Goal: Task Accomplishment & Management: Use online tool/utility

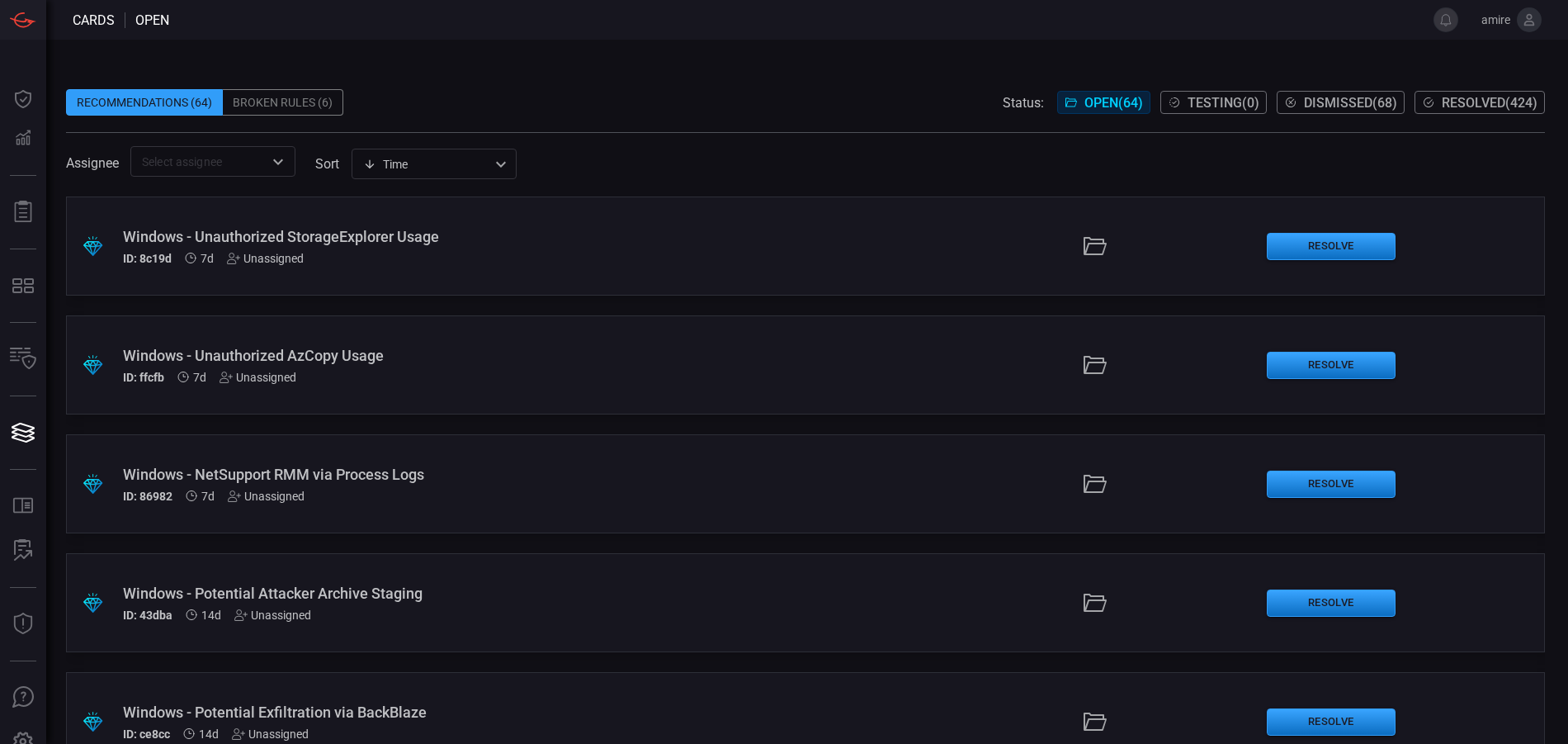
click at [656, 241] on div ".suggested_cards_icon{fill:url(#suggested_cards_icon);} Windows - Unauthorized …" at bounding box center [805, 246] width 1479 height 99
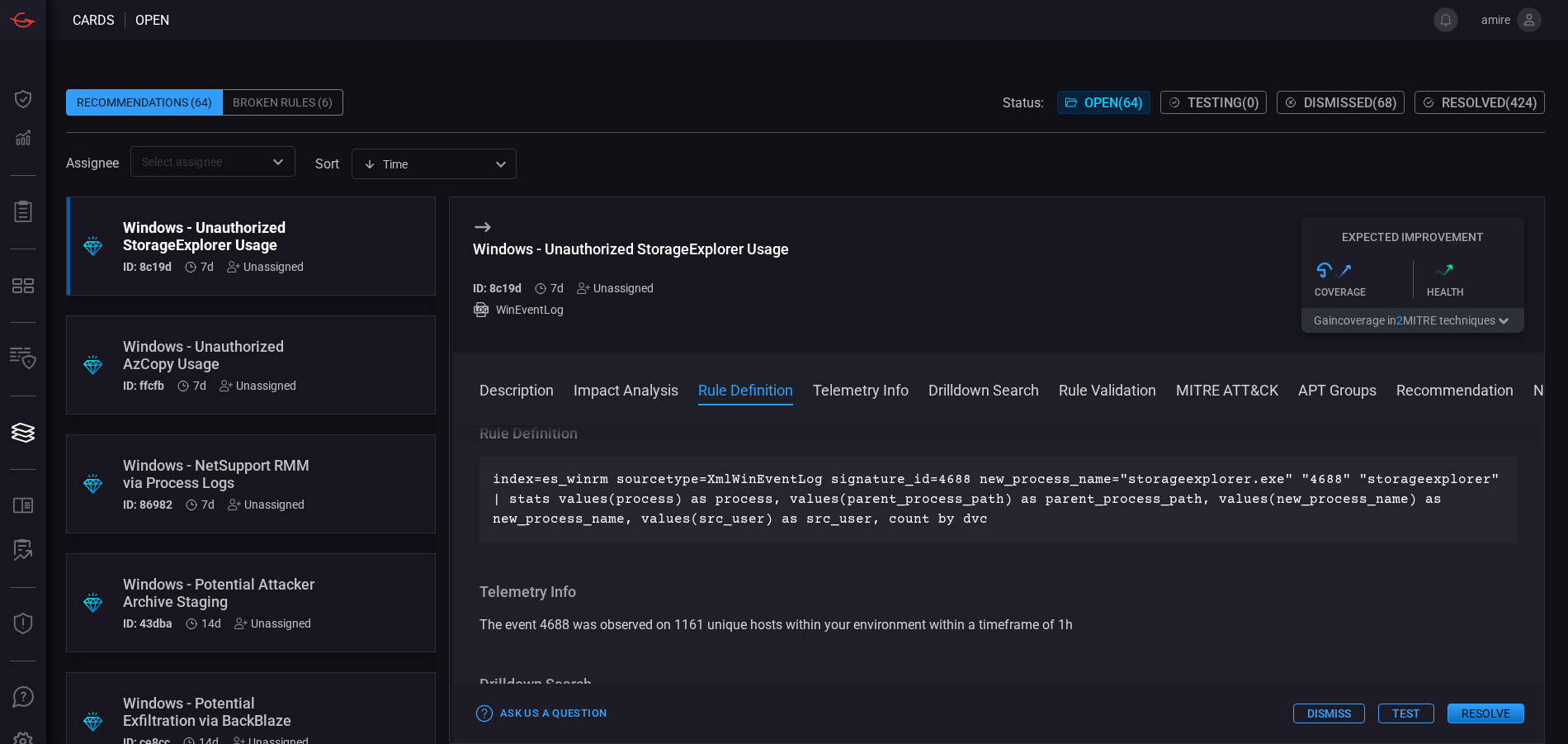
scroll to position [578, 0]
click at [1467, 711] on button "Resolve" at bounding box center [1486, 713] width 77 height 19
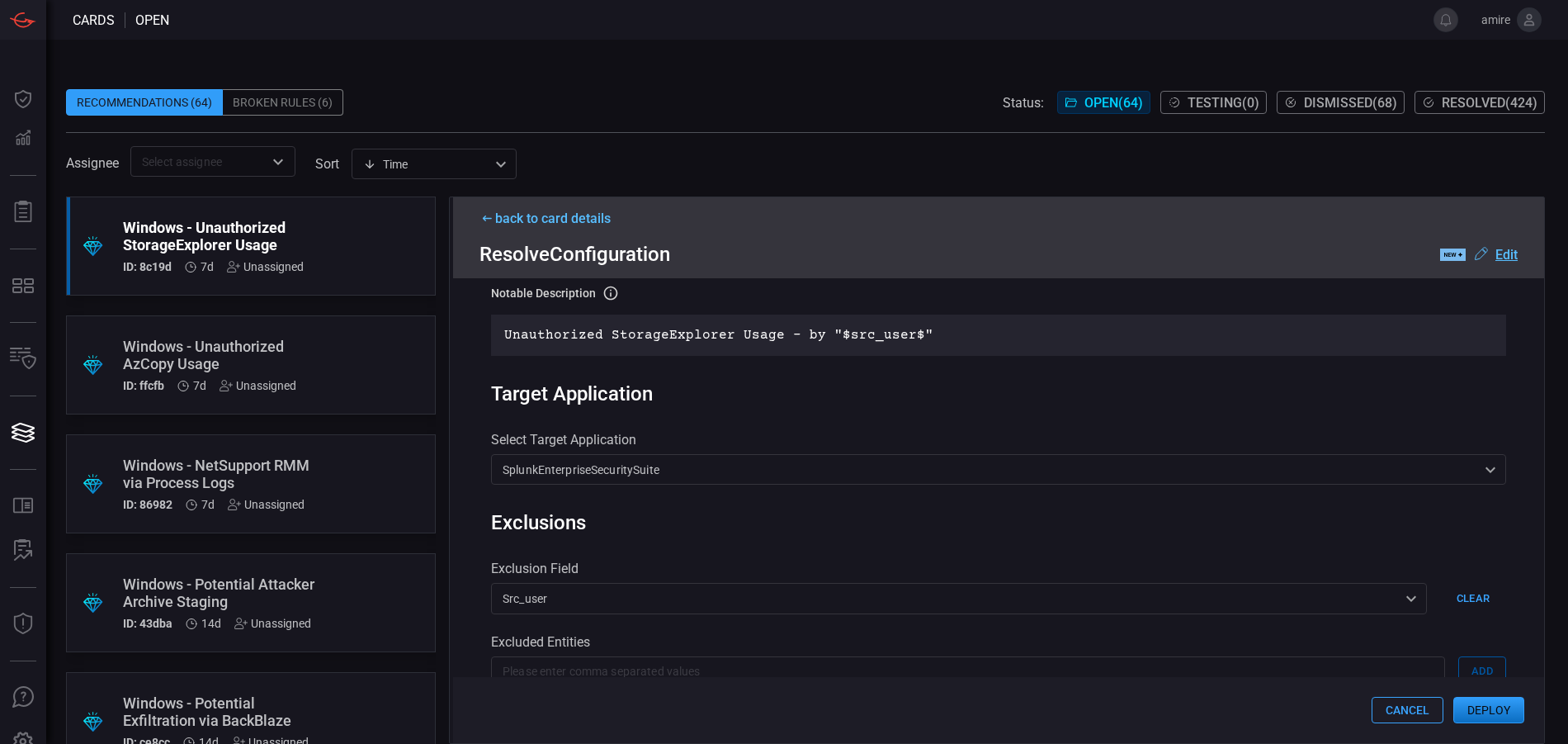
scroll to position [495, 0]
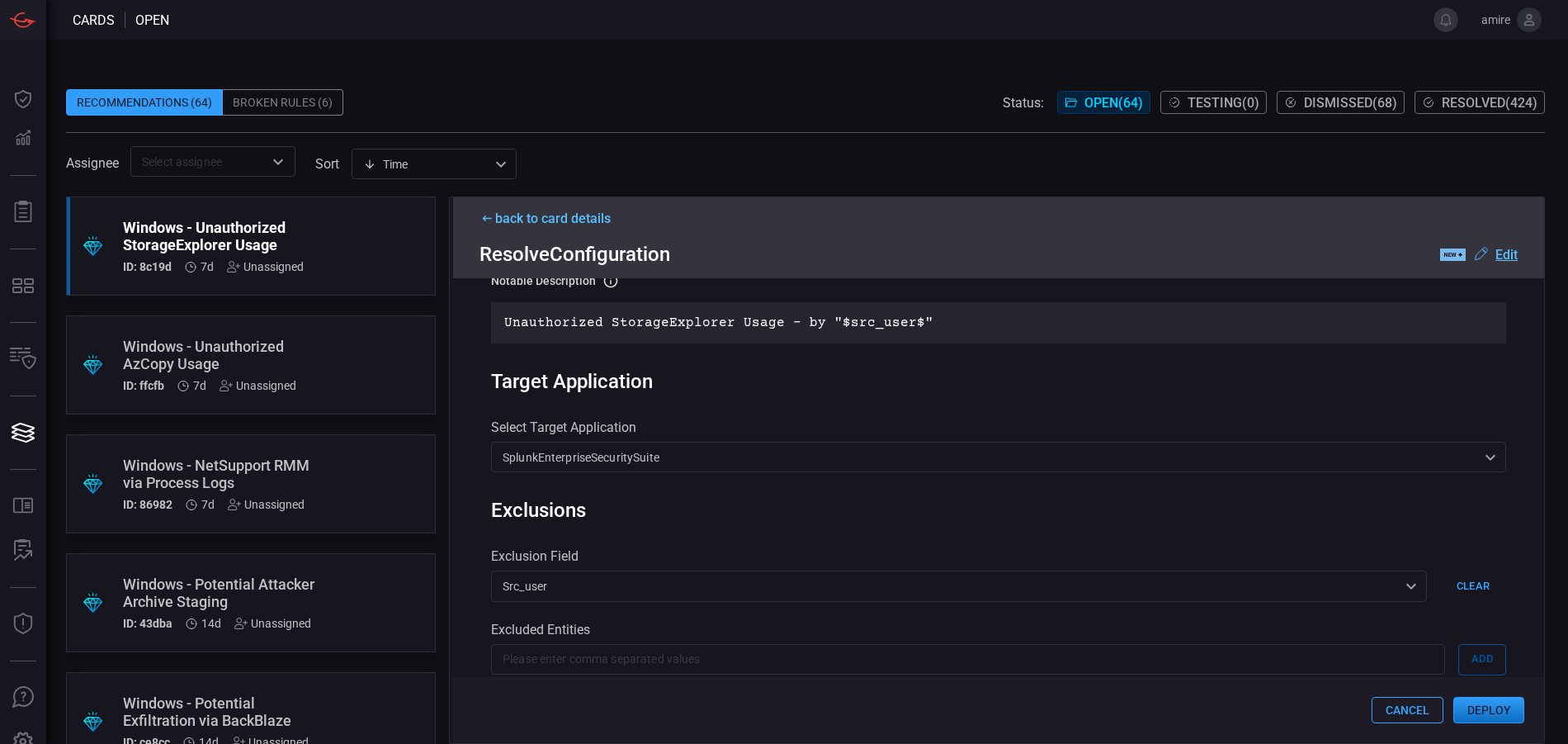
click at [1495, 711] on button "Deploy" at bounding box center [1489, 710] width 71 height 27
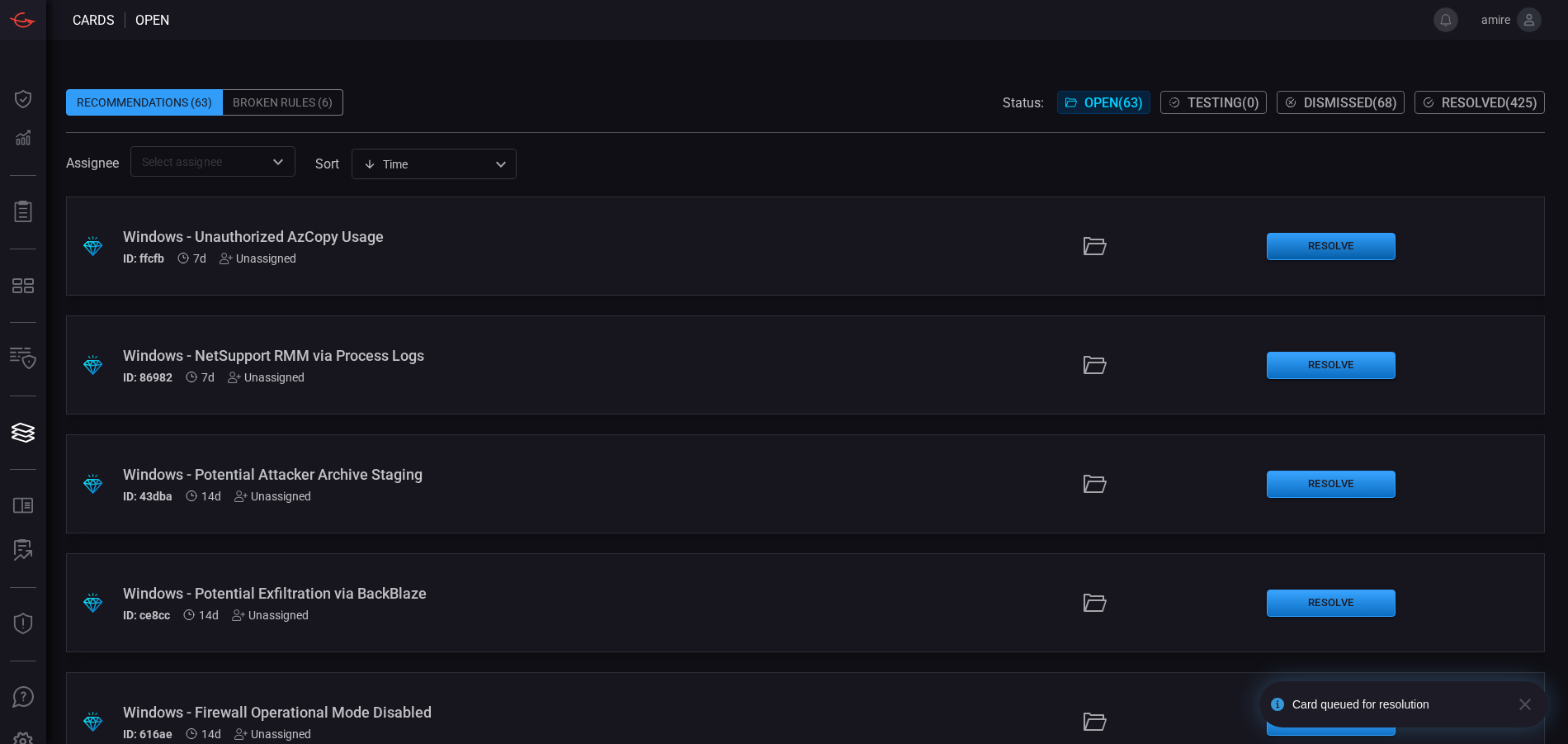
click at [1318, 250] on button "Resolve" at bounding box center [1331, 246] width 128 height 27
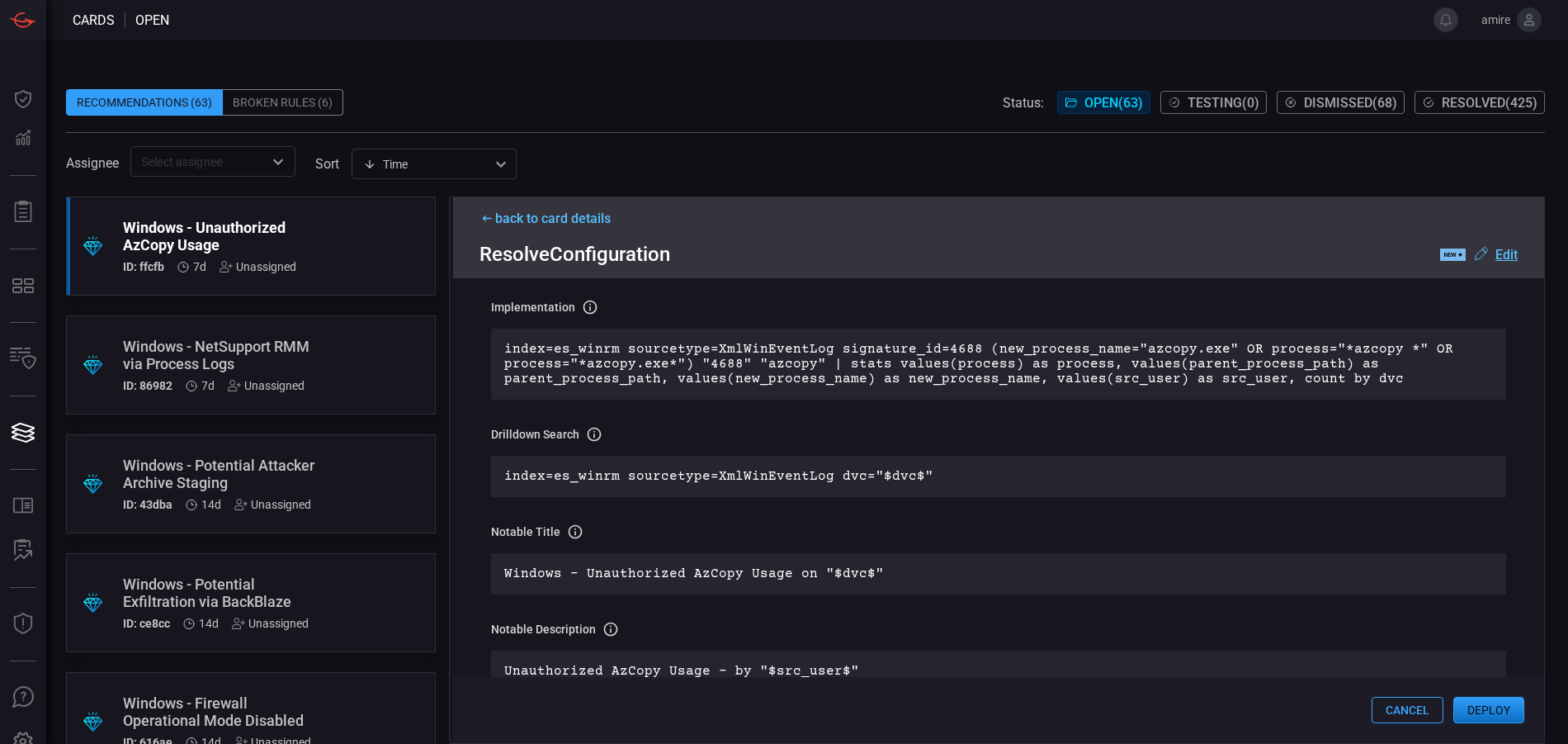
scroll to position [165, 0]
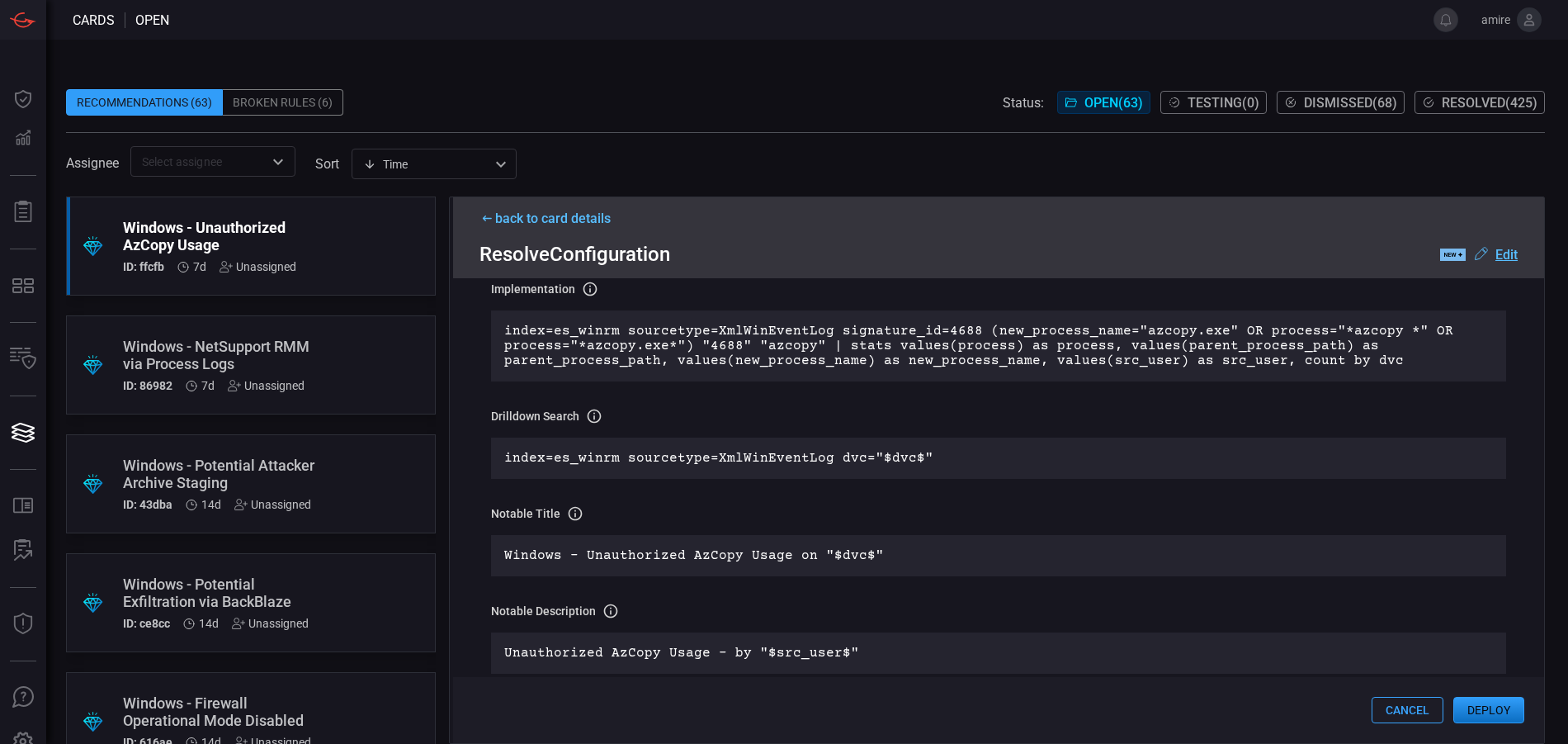
click at [1487, 709] on button "Deploy" at bounding box center [1489, 710] width 71 height 27
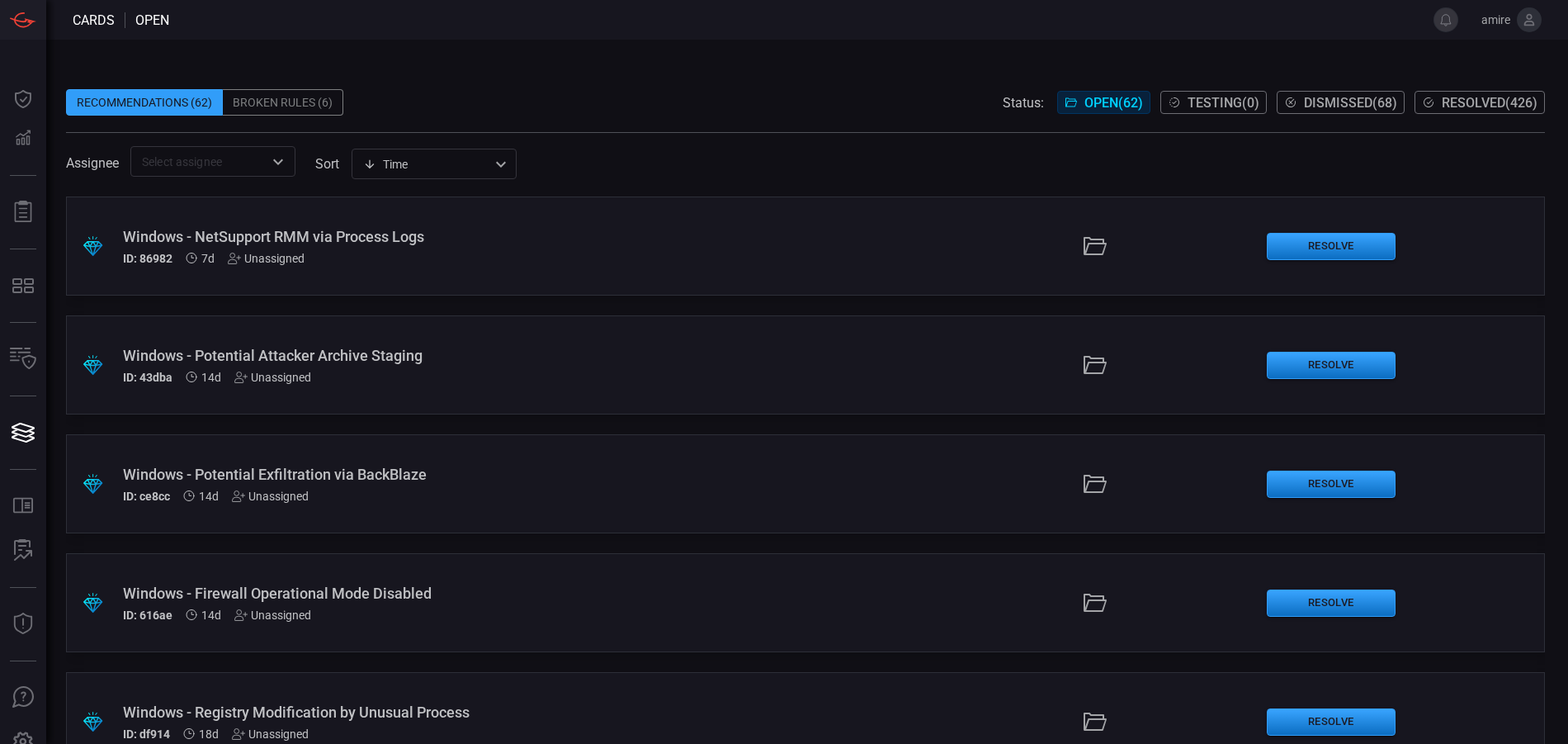
click at [937, 375] on div at bounding box center [1095, 364] width 317 height 27
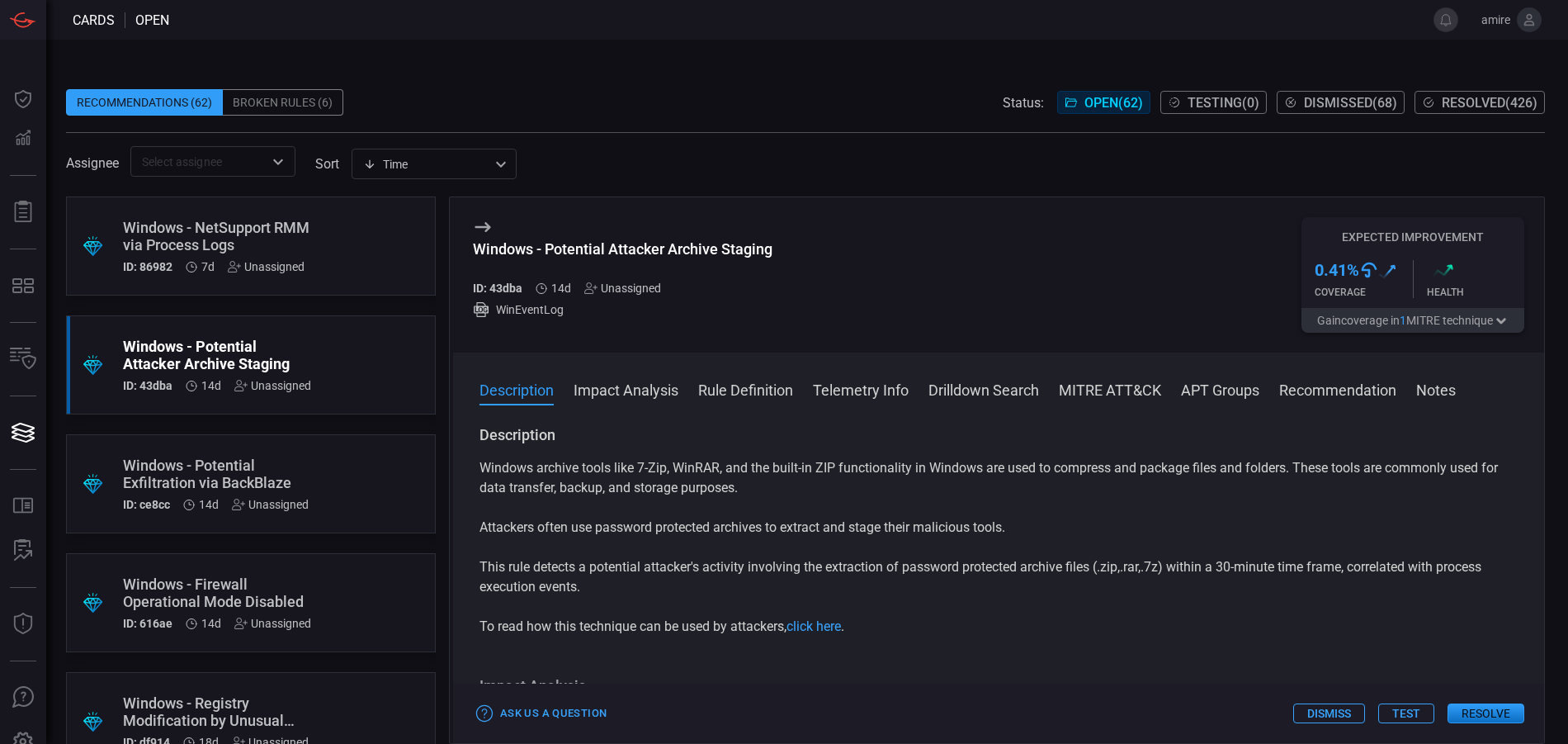
click at [1479, 714] on button "Resolve" at bounding box center [1486, 713] width 77 height 19
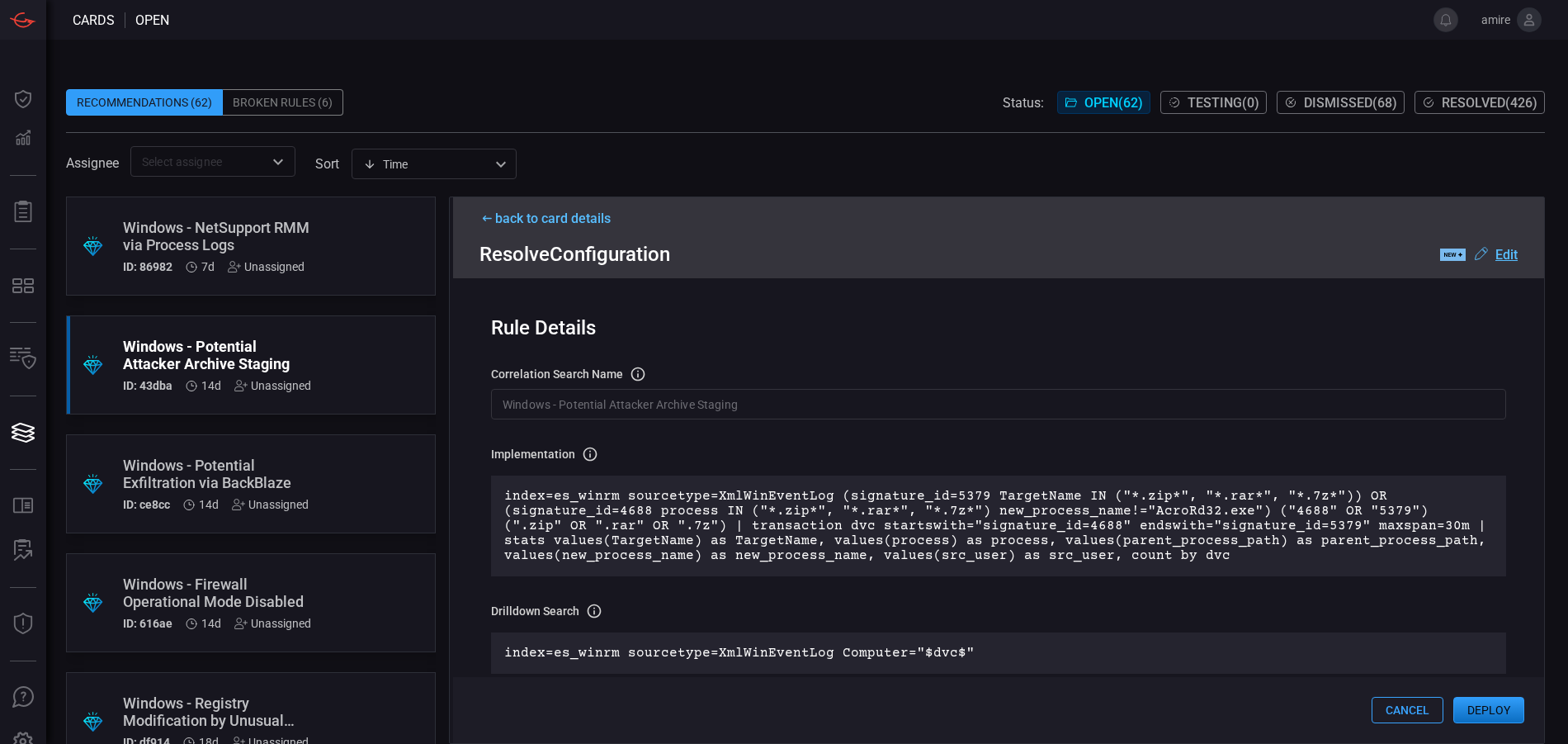
click at [1472, 708] on button "Deploy" at bounding box center [1489, 710] width 71 height 27
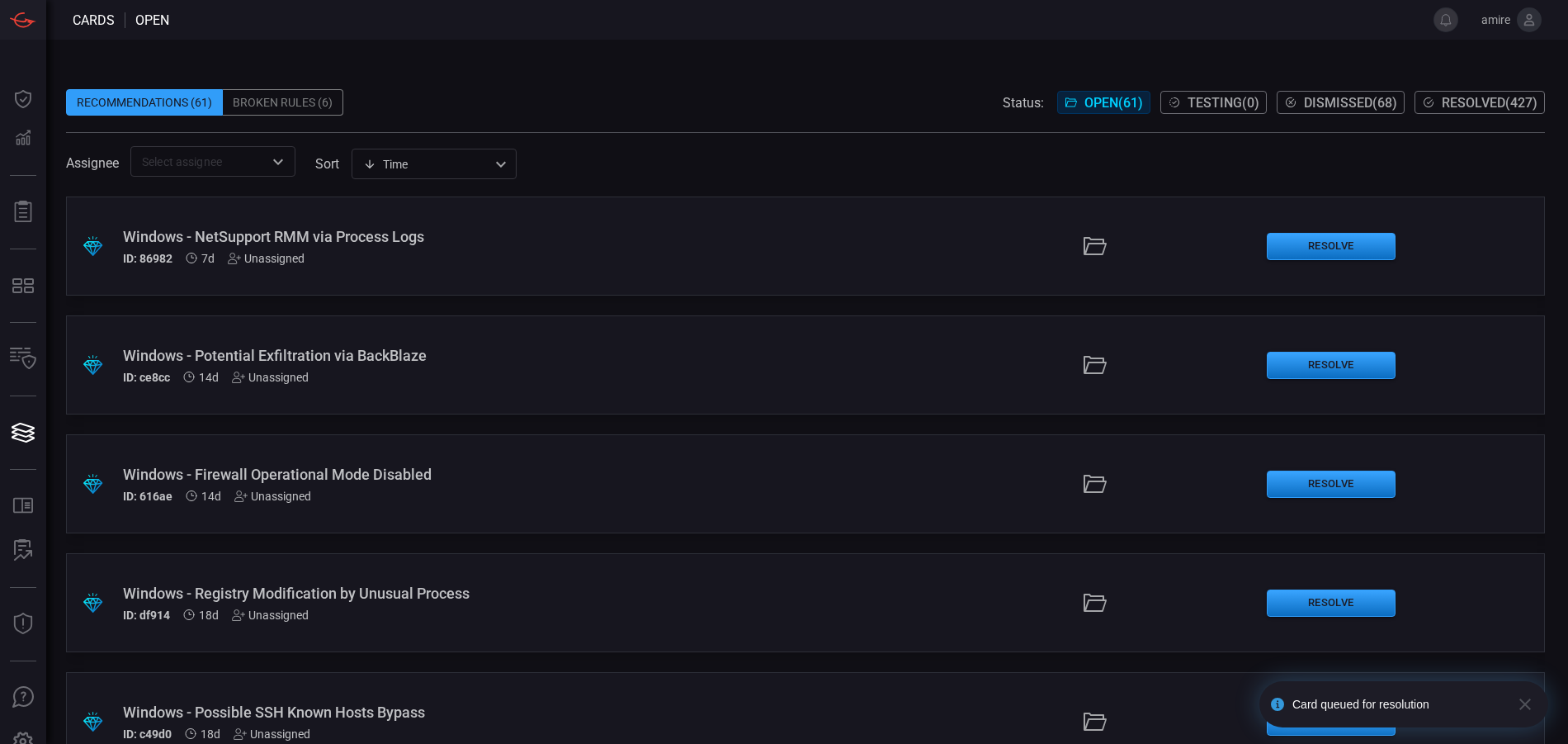
scroll to position [82, 0]
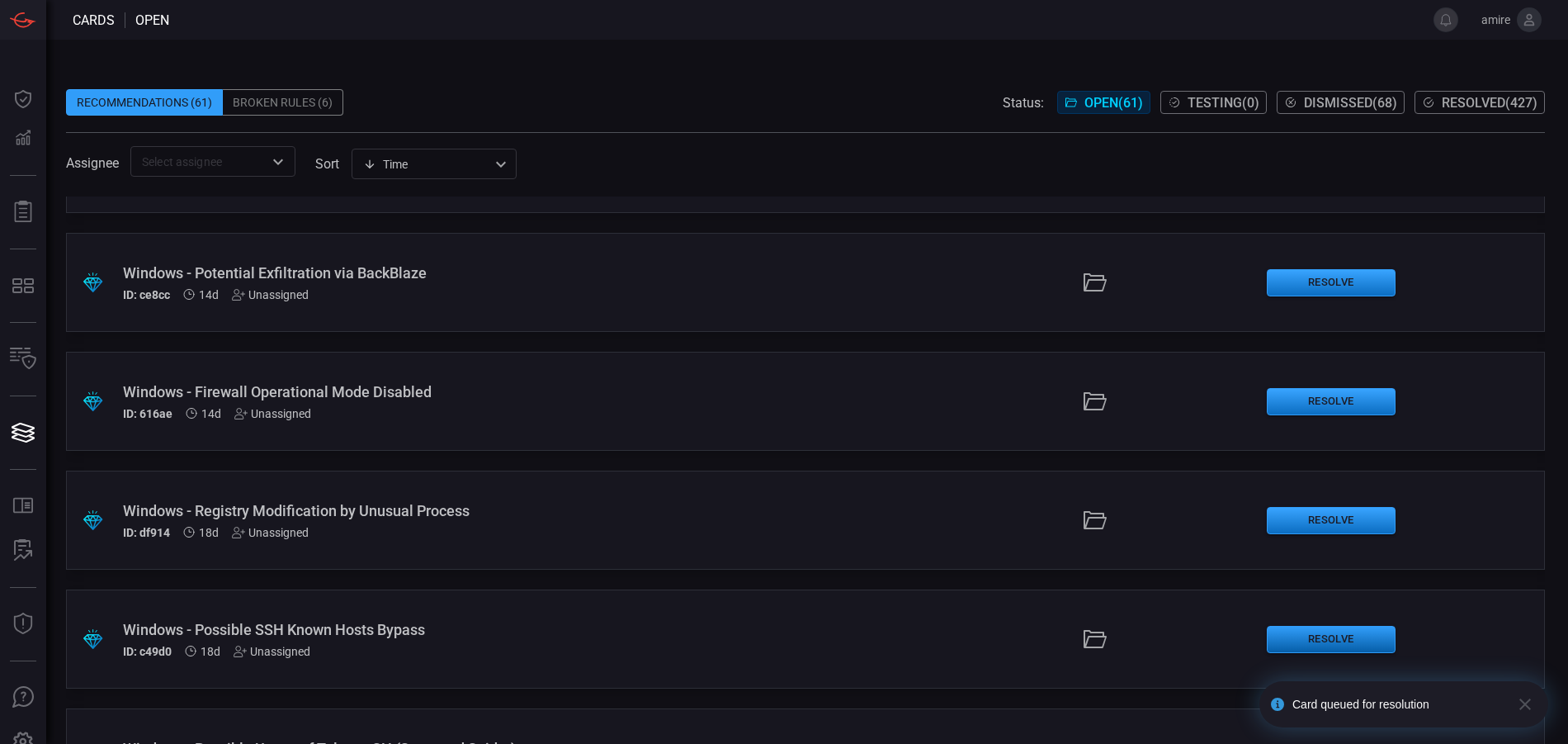
click at [1329, 643] on button "Resolve" at bounding box center [1331, 639] width 128 height 27
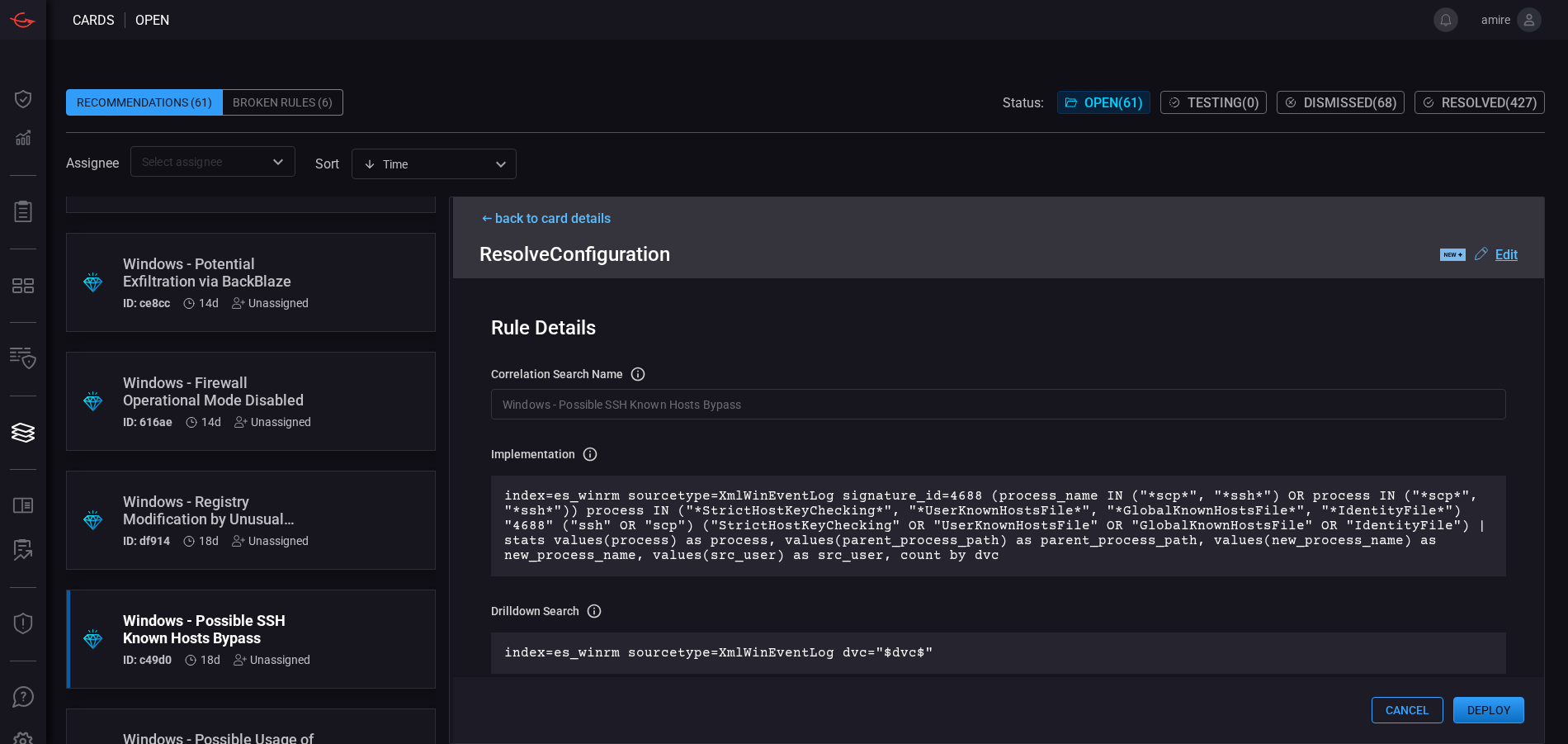
click at [515, 217] on div "back to card details" at bounding box center [999, 218] width 1039 height 16
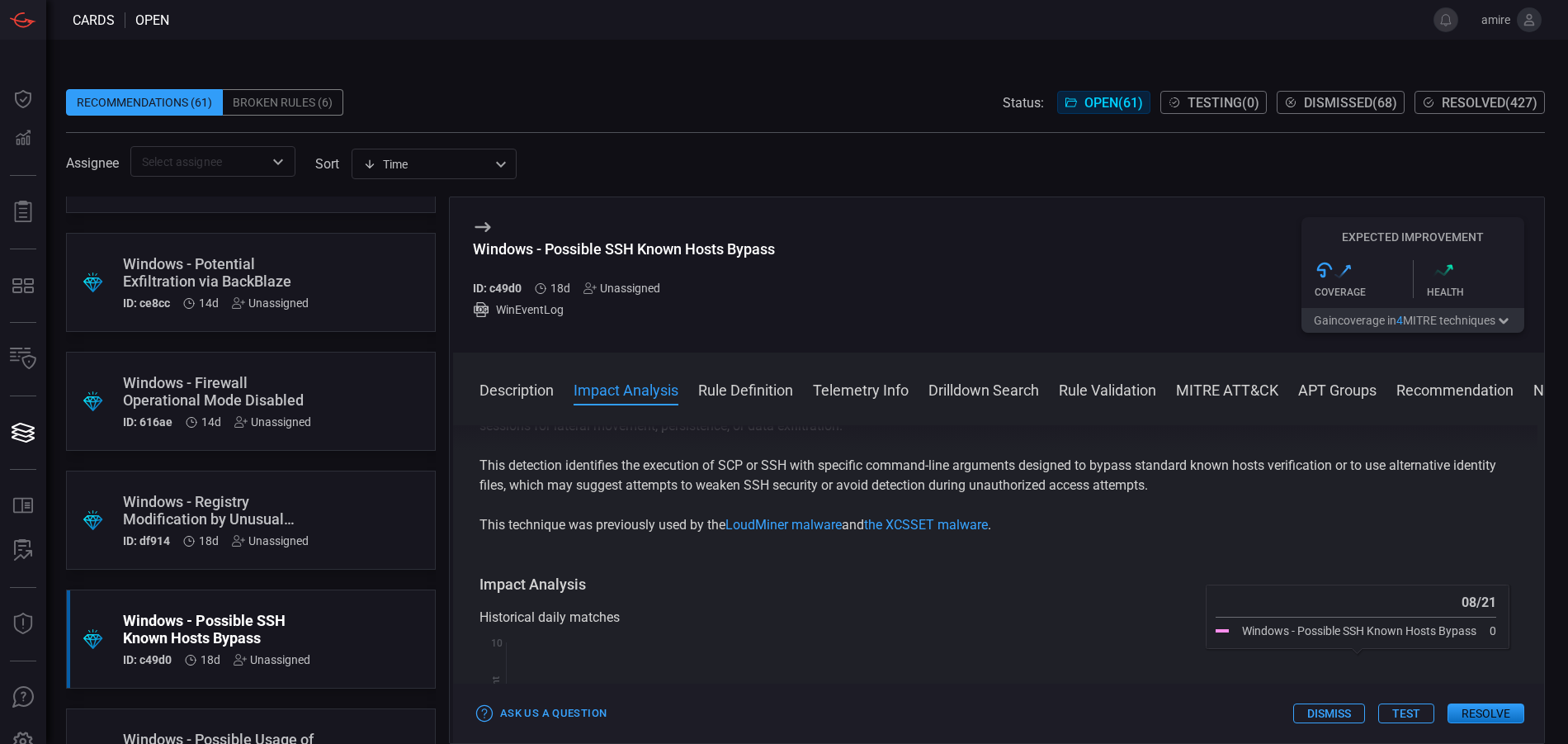
scroll to position [330, 0]
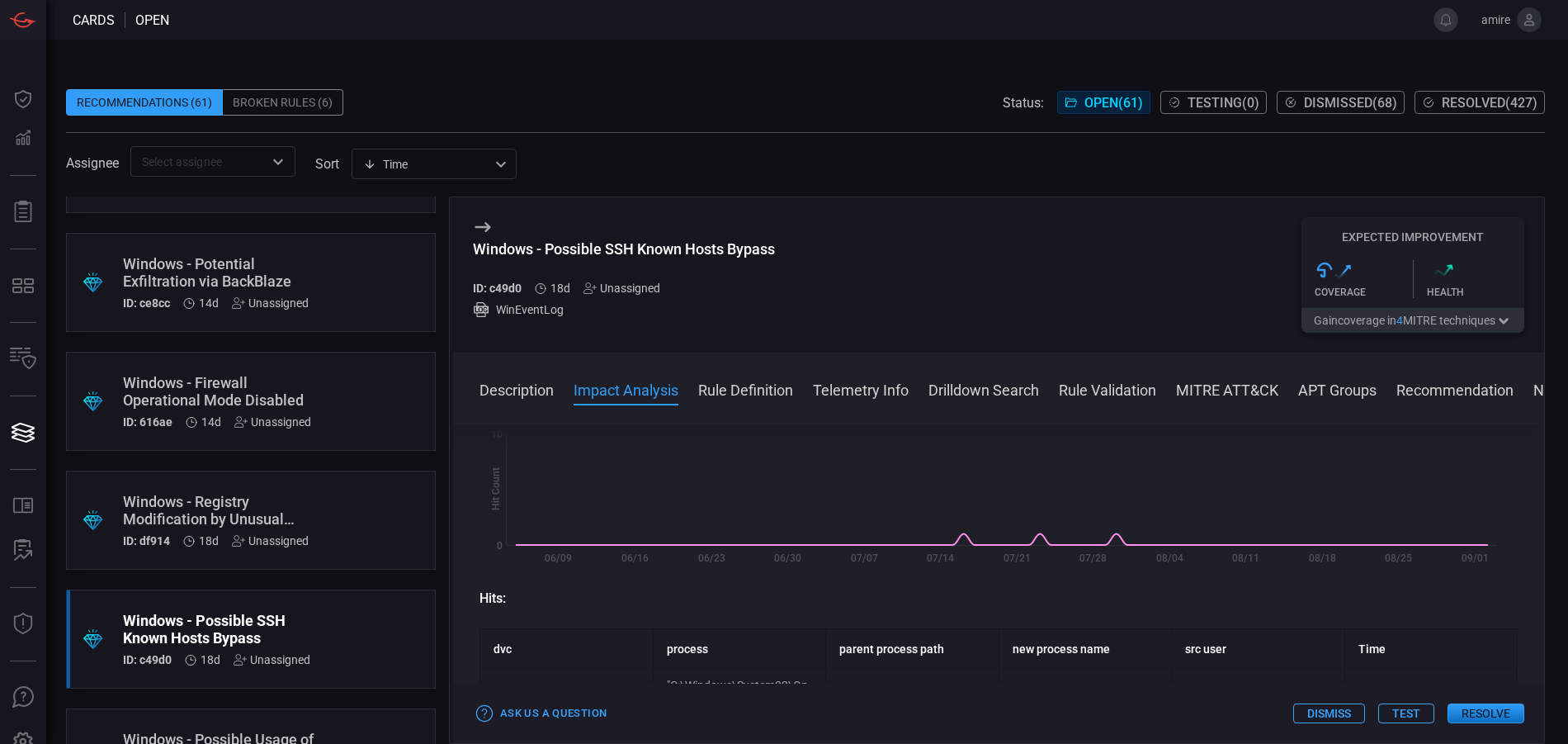
click at [1473, 713] on button "Resolve" at bounding box center [1486, 713] width 77 height 19
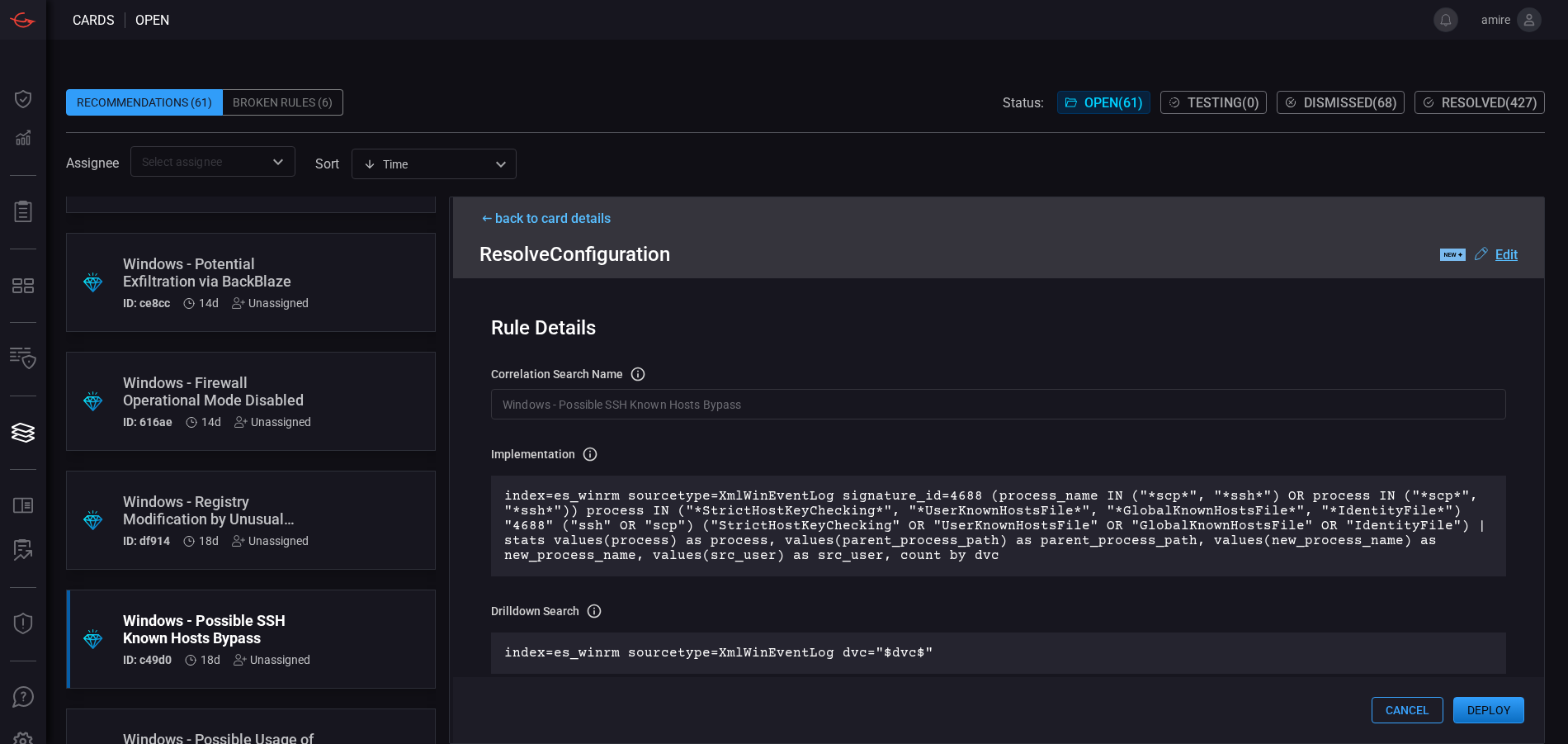
click at [316, 392] on div ".suggested_cards_icon{fill:url(#suggested_cards_icon);} Windows - Firewall Oper…" at bounding box center [250, 400] width 370 height 99
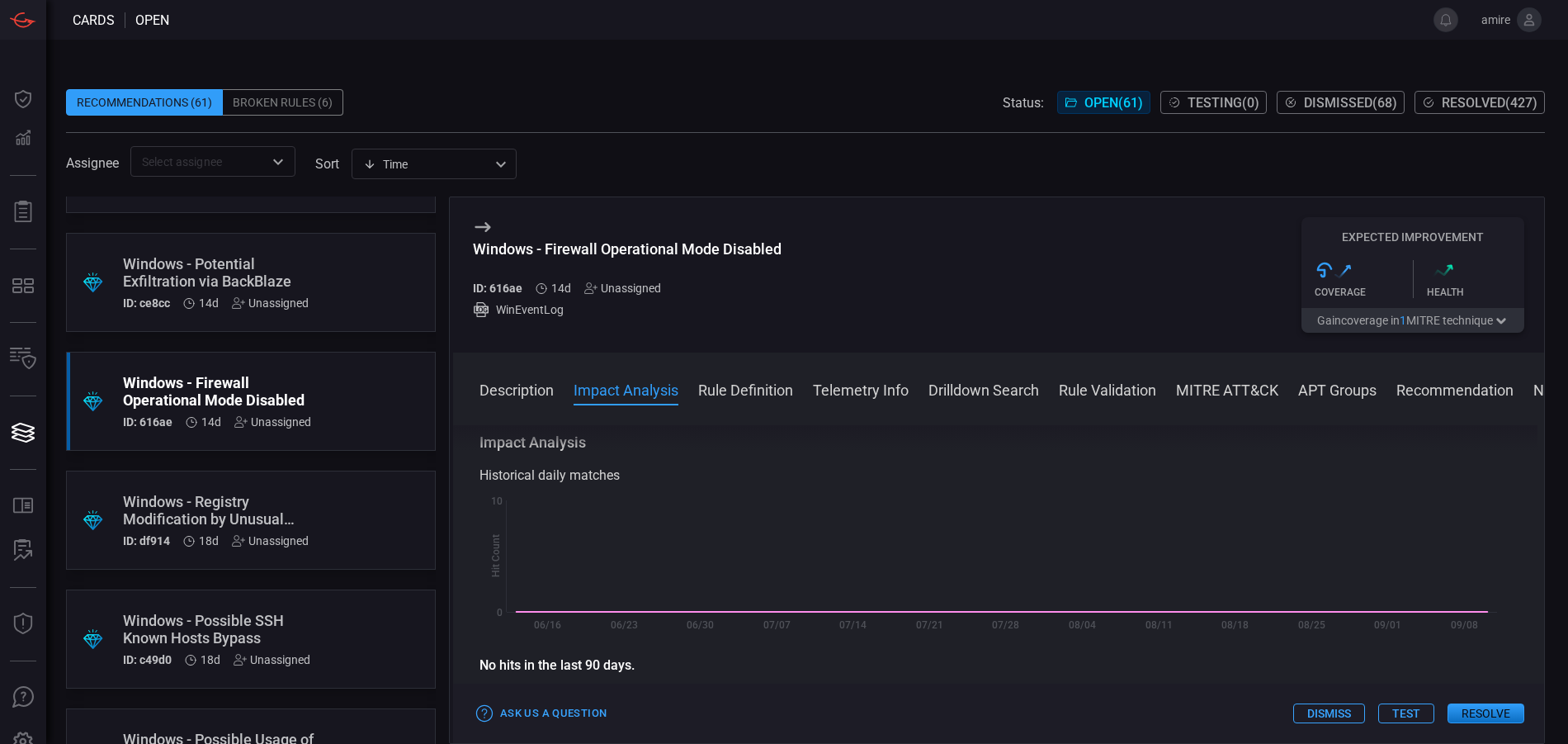
scroll to position [248, 0]
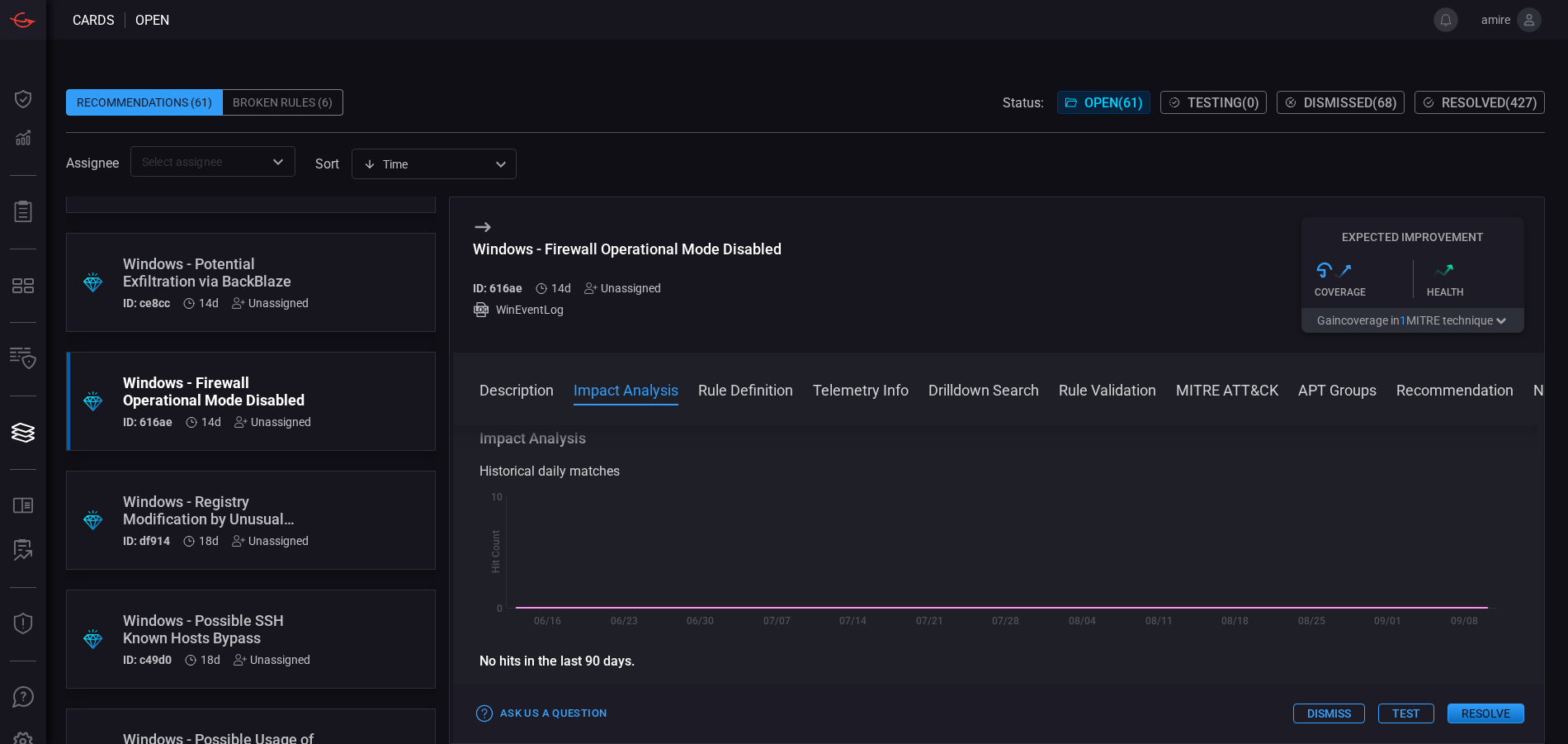
click at [1474, 710] on button "Resolve" at bounding box center [1486, 713] width 77 height 19
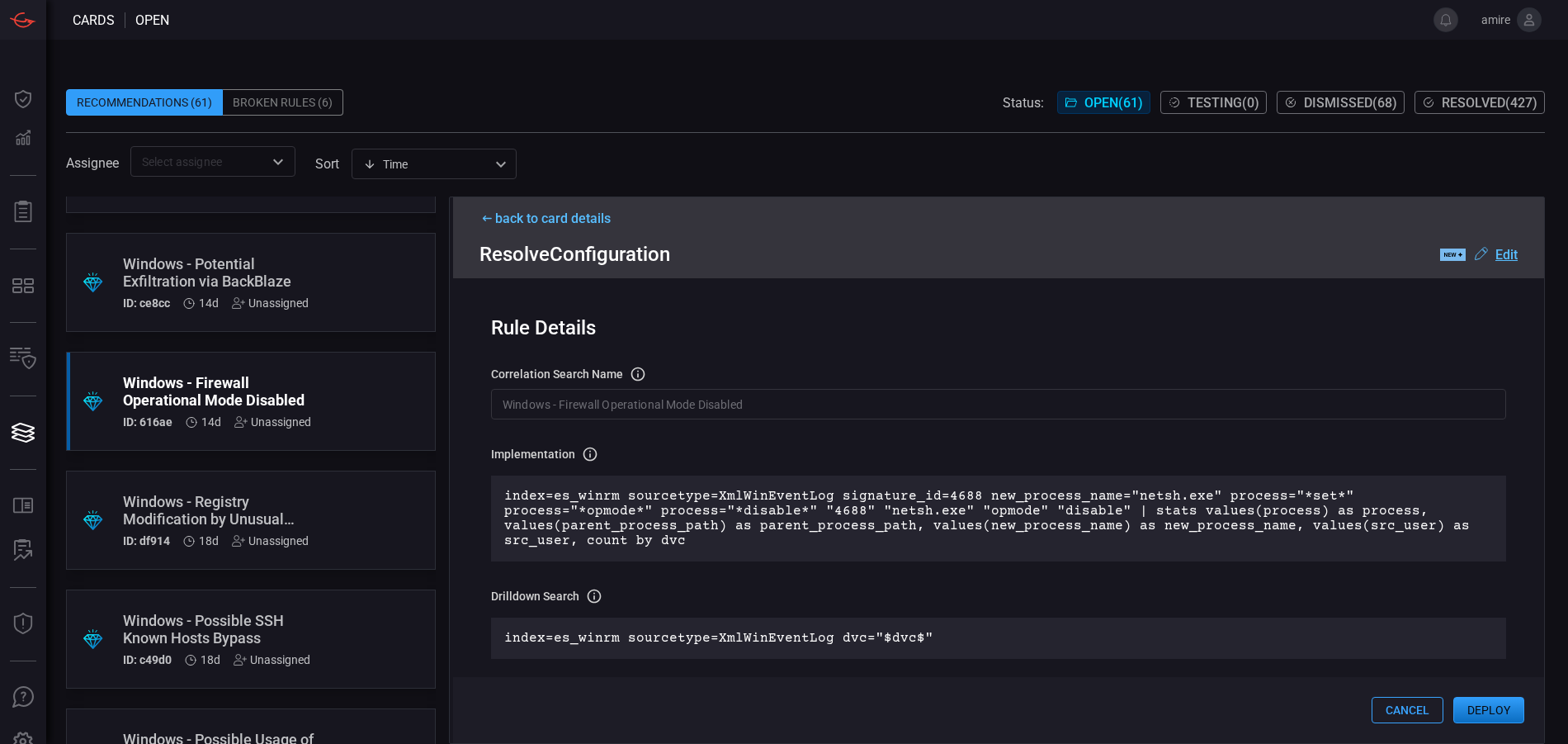
click at [1477, 705] on button "Deploy" at bounding box center [1489, 710] width 71 height 27
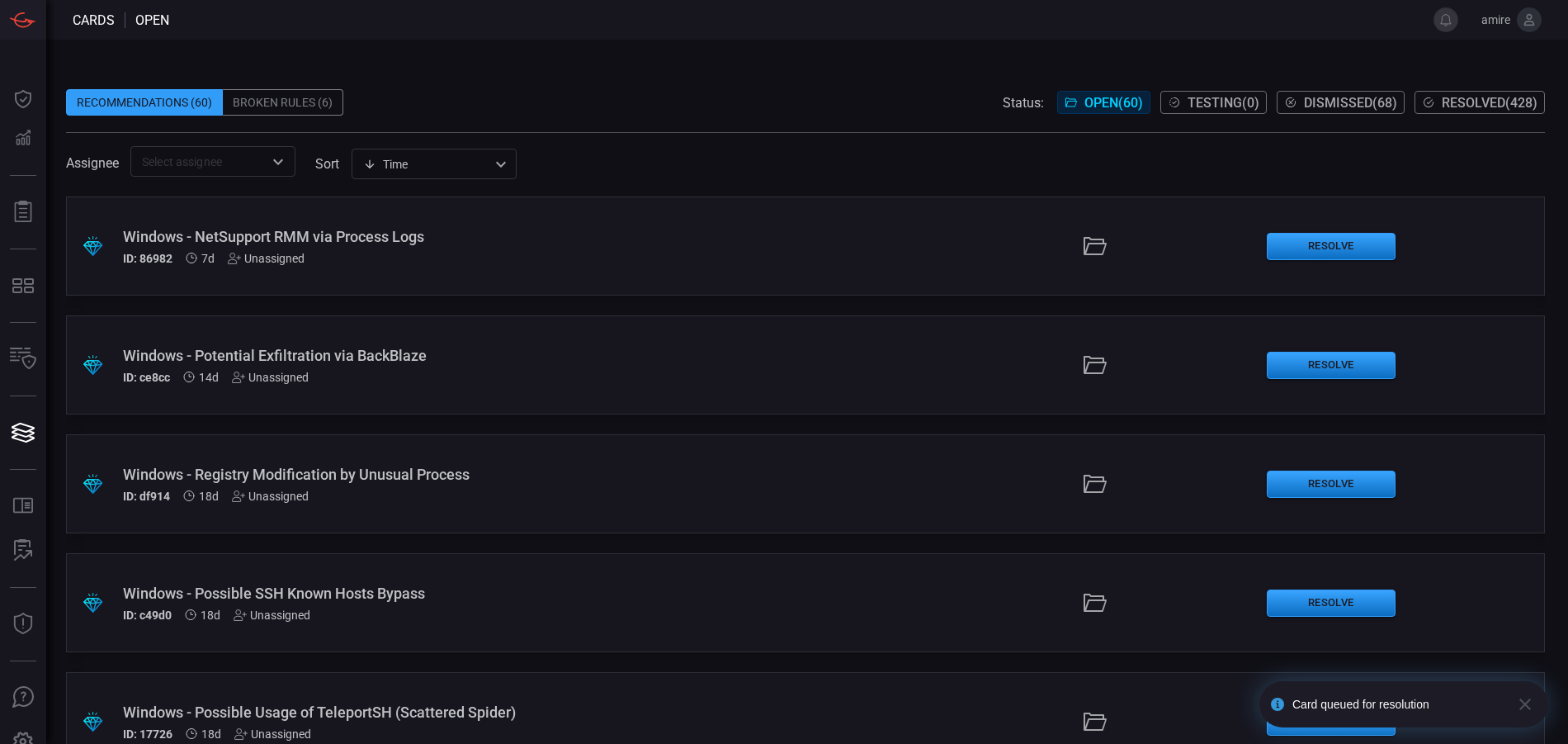
click at [349, 480] on div "Windows - Registry Modification by Unusual Process" at bounding box center [381, 474] width 516 height 18
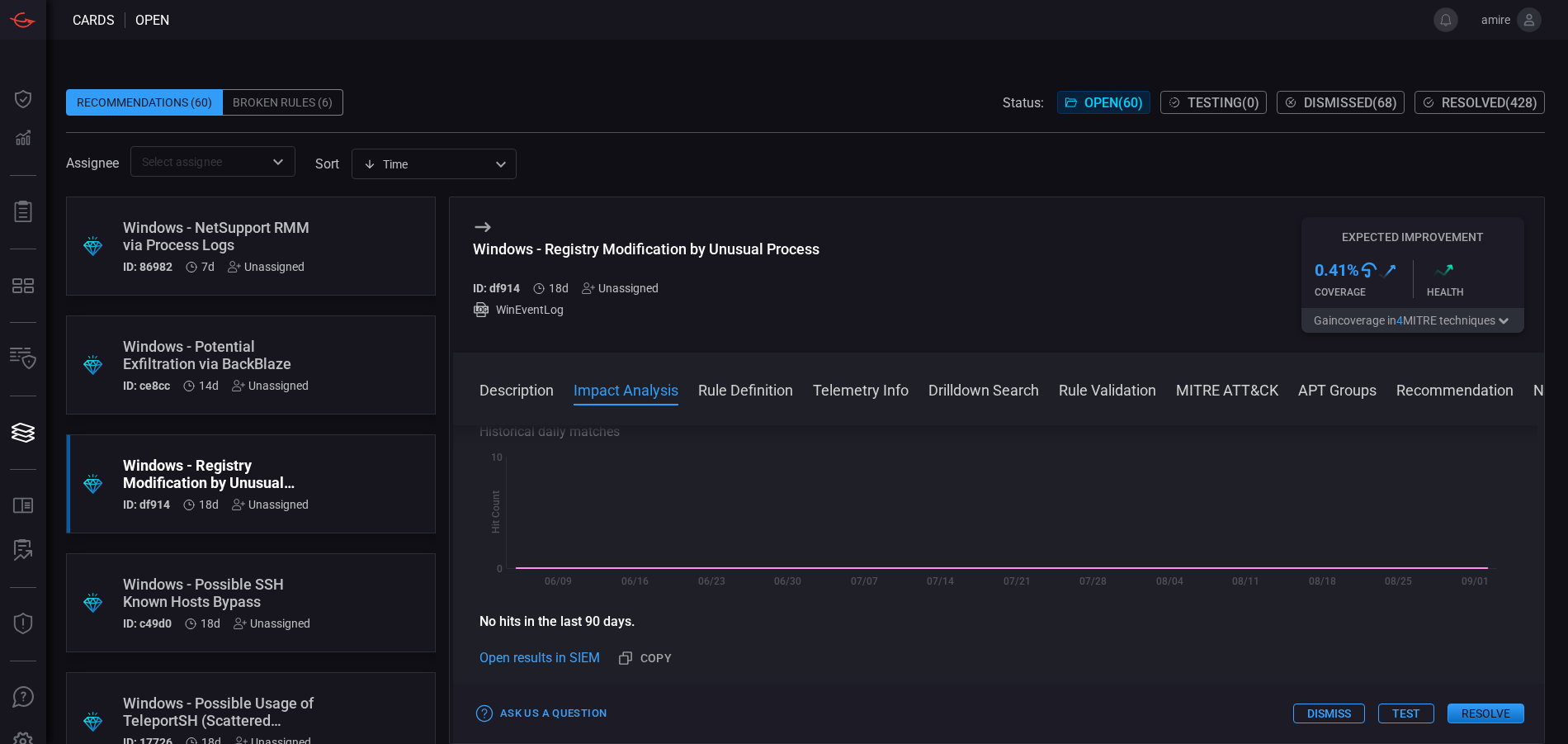
scroll to position [330, 0]
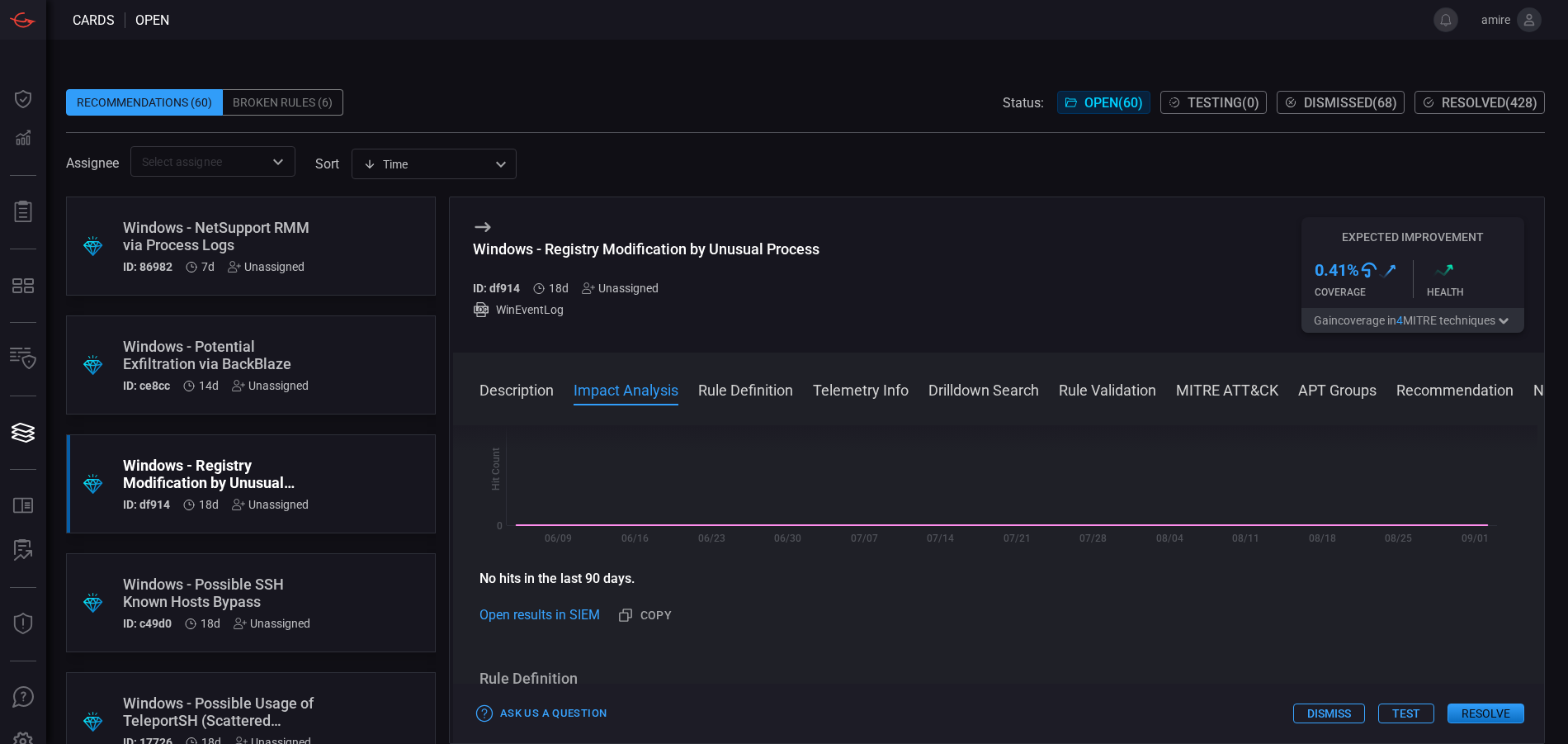
click at [1492, 710] on button "Resolve" at bounding box center [1486, 713] width 77 height 19
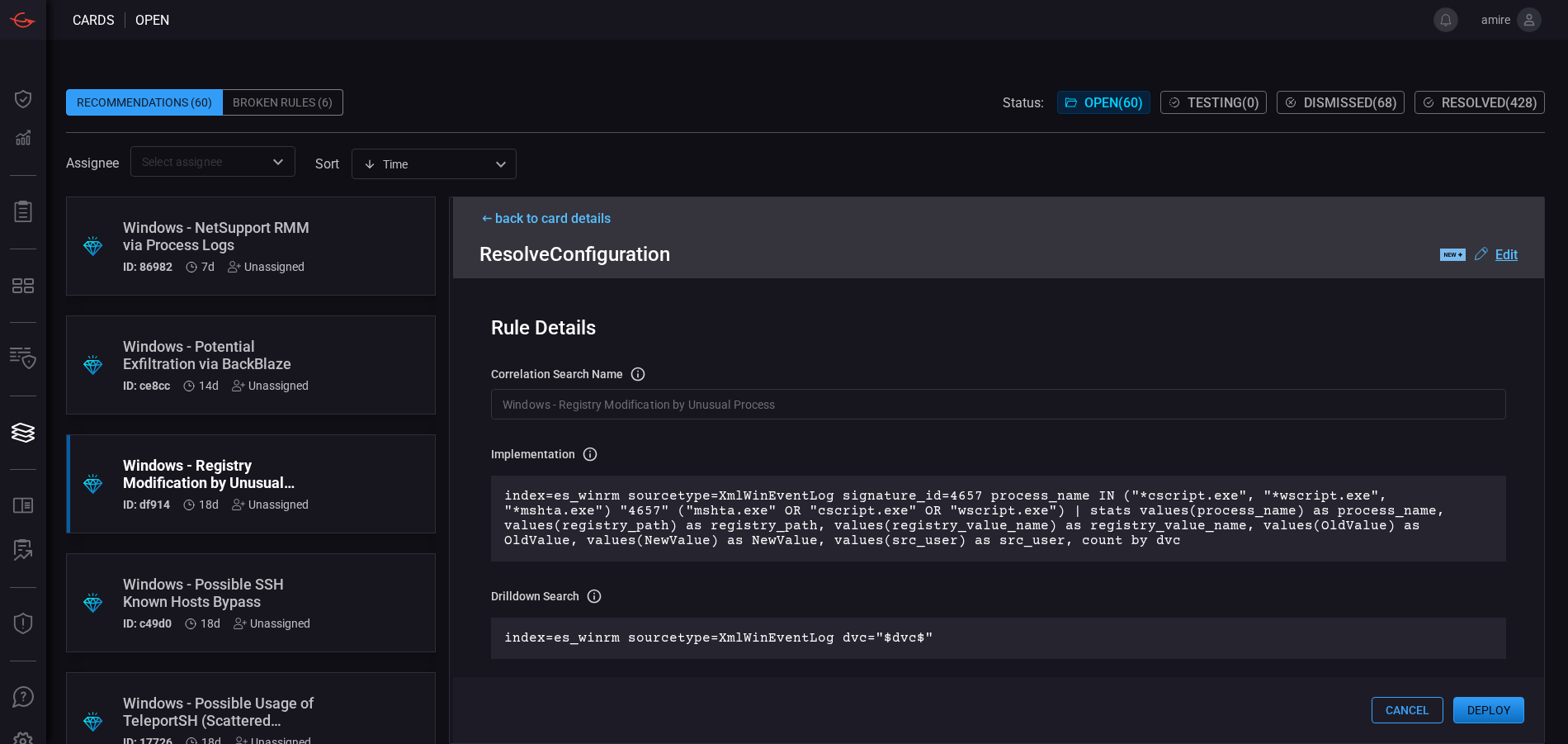
click at [1479, 716] on button "Deploy" at bounding box center [1489, 710] width 71 height 27
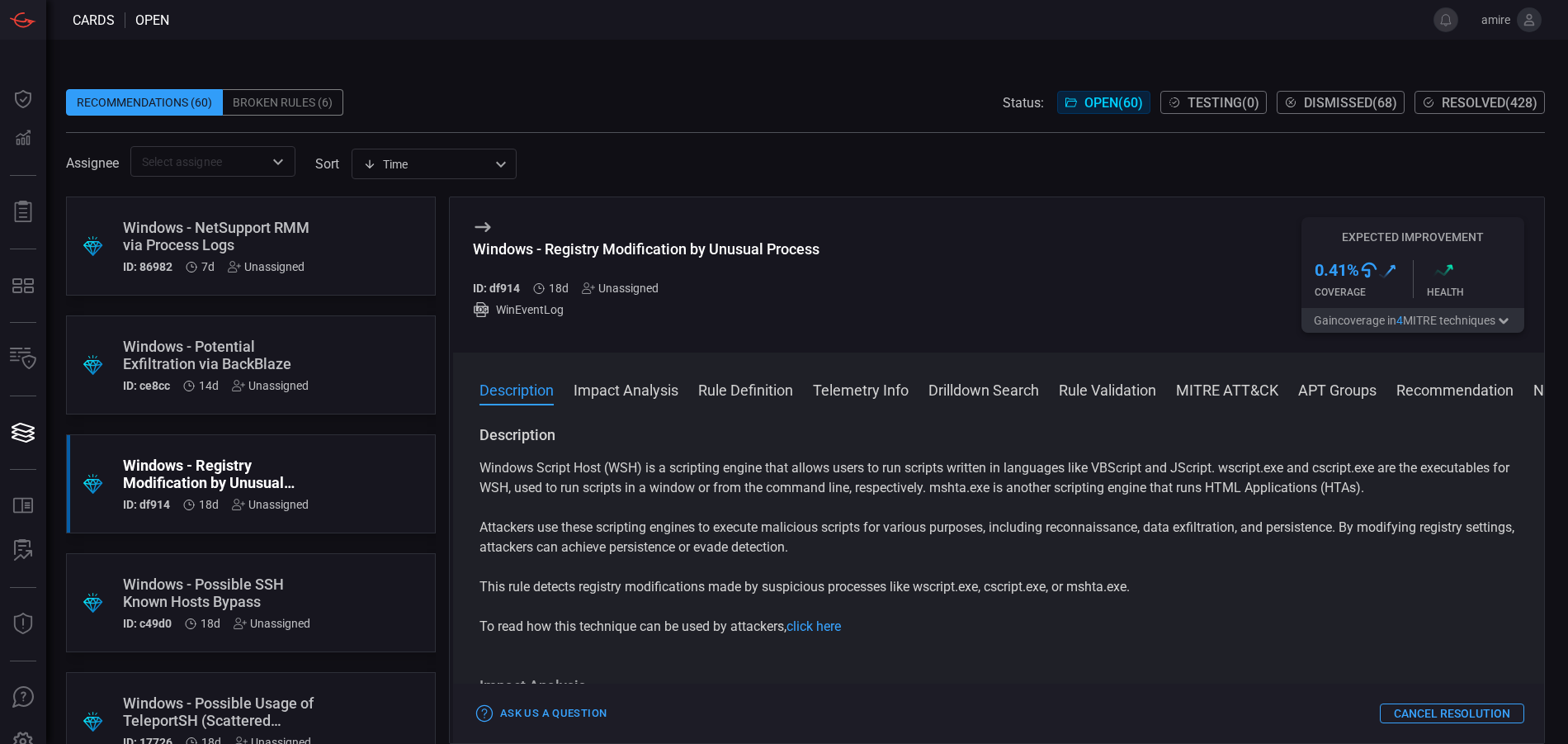
scroll to position [143, 0]
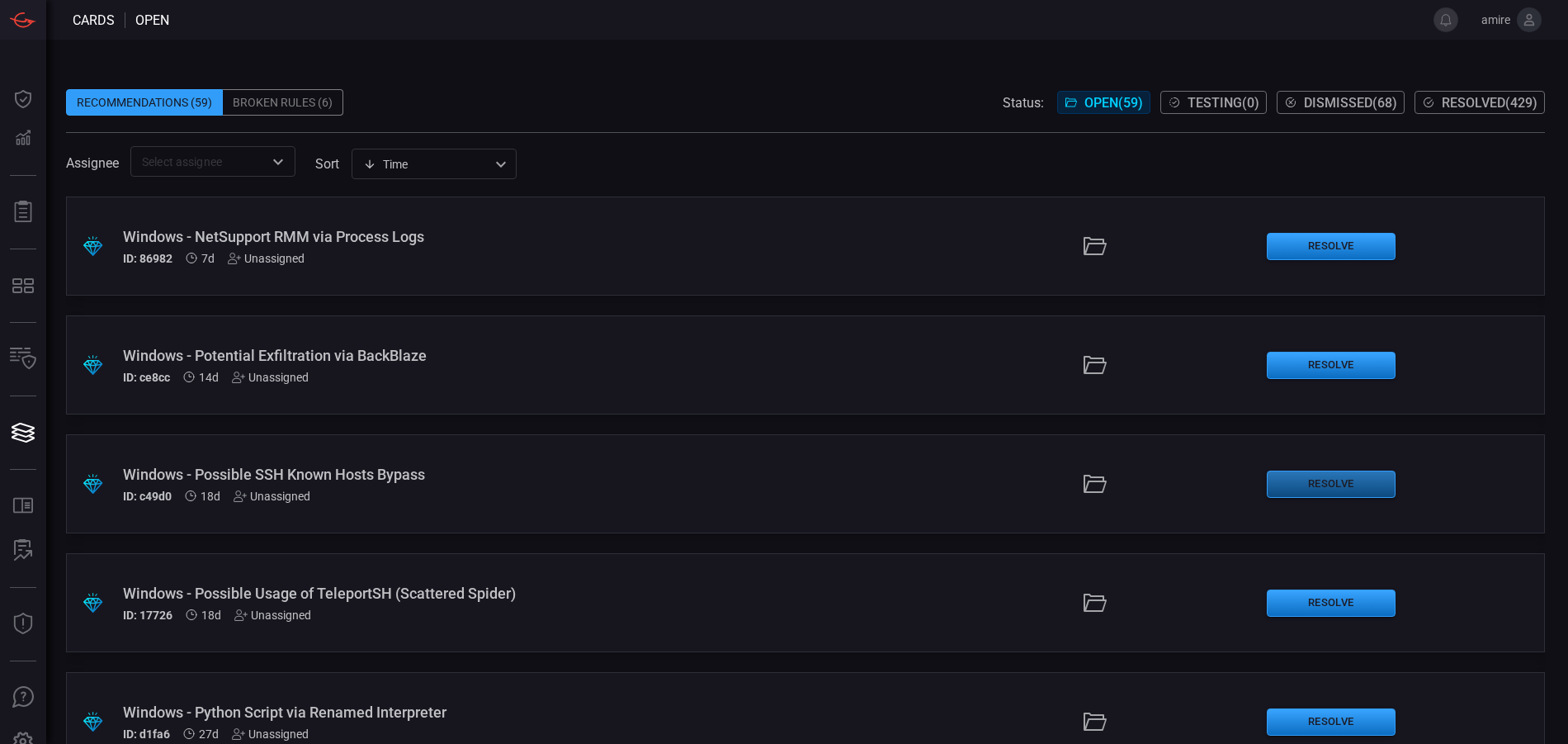
click at [1316, 483] on button "Resolve" at bounding box center [1331, 483] width 128 height 27
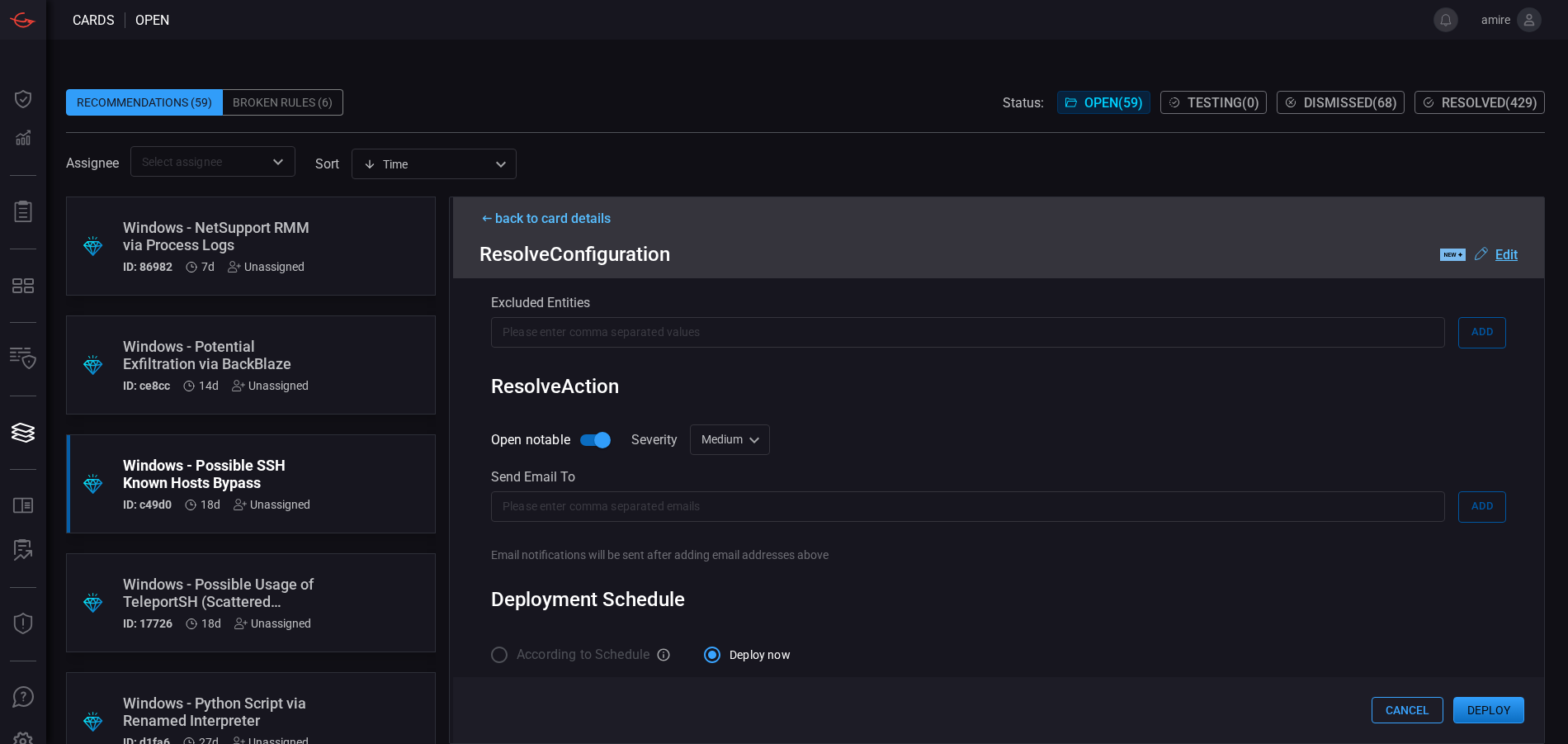
scroll to position [869, 0]
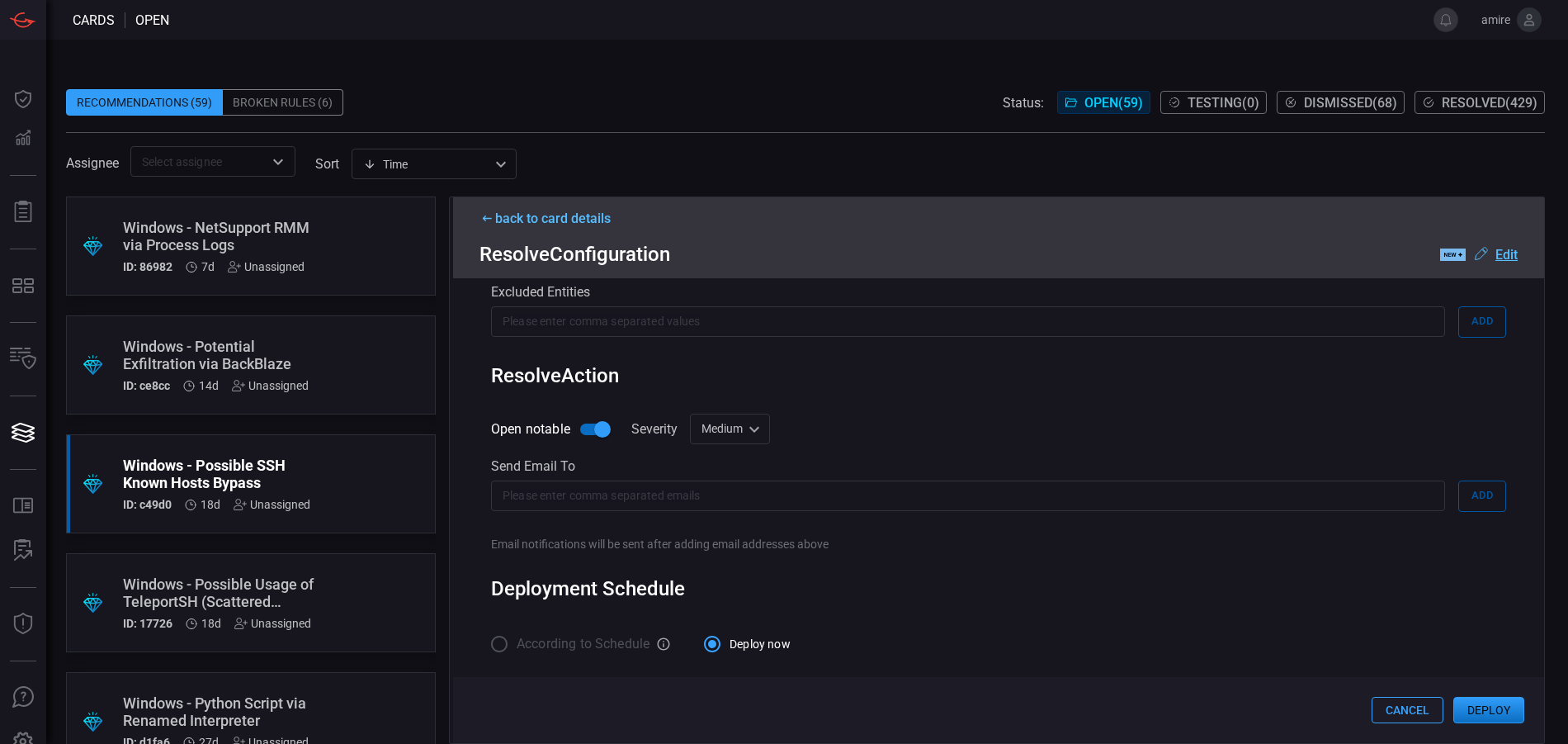
click at [1481, 707] on button "Deploy" at bounding box center [1489, 710] width 71 height 27
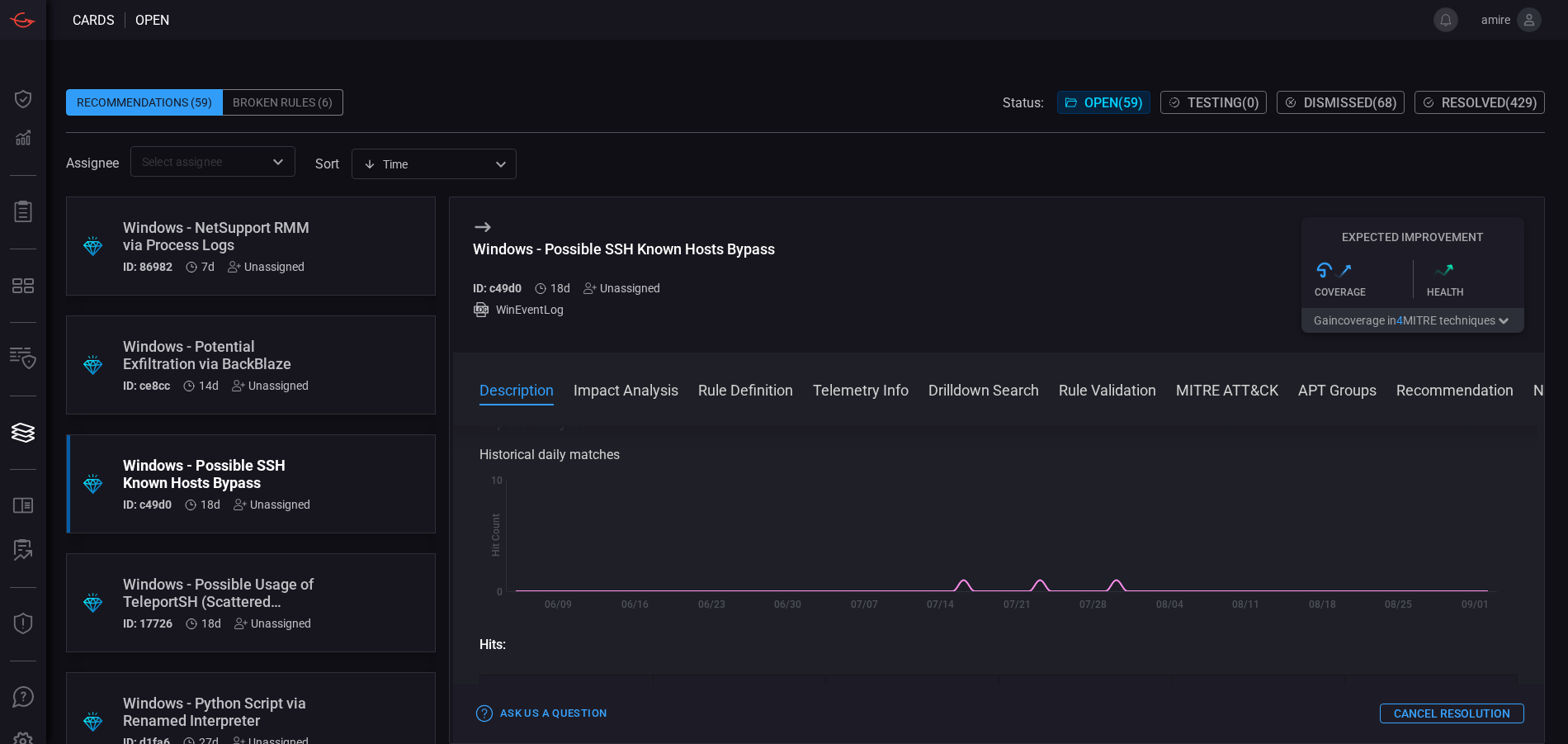
scroll to position [330, 0]
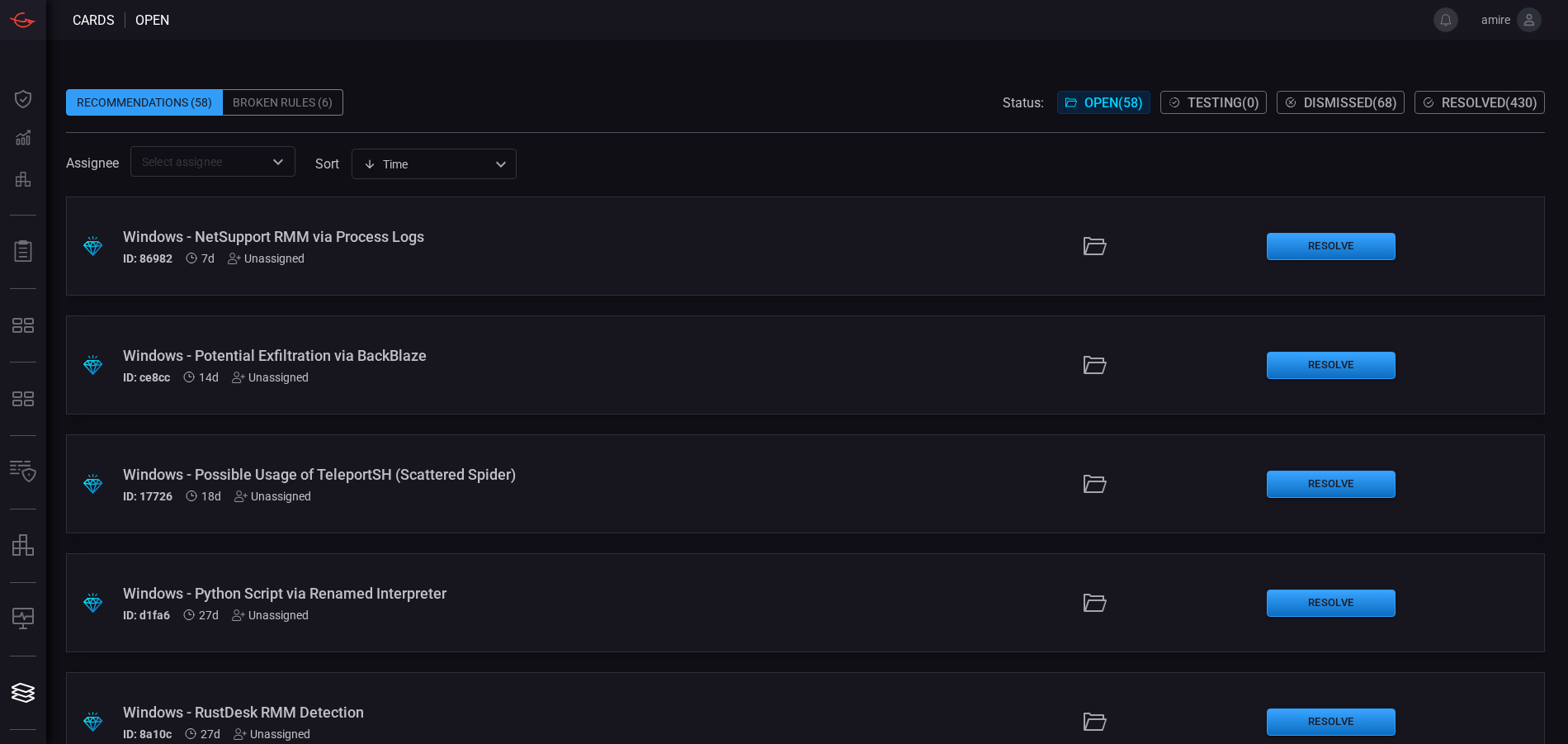
click at [799, 67] on span at bounding box center [805, 77] width 1479 height 25
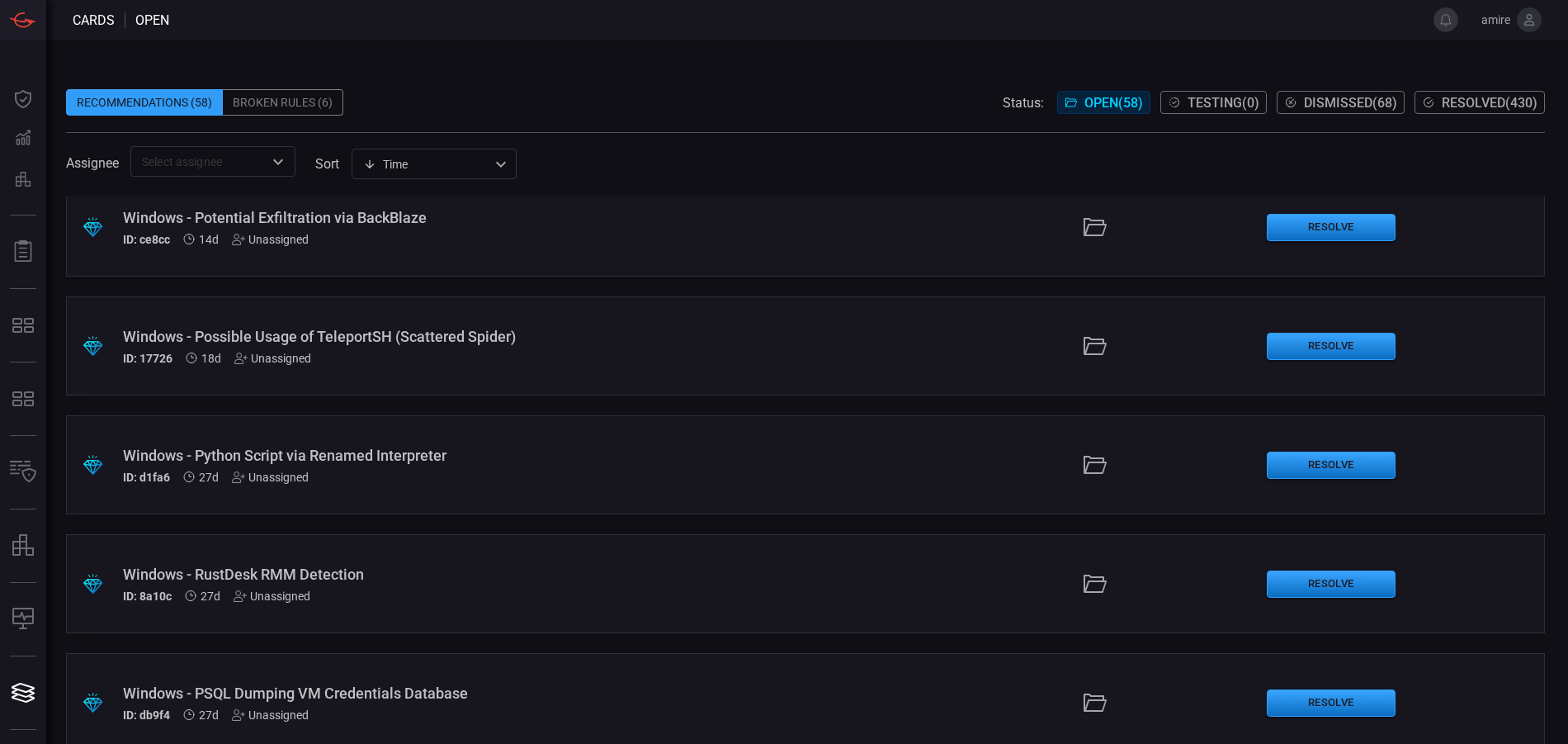
scroll to position [165, 0]
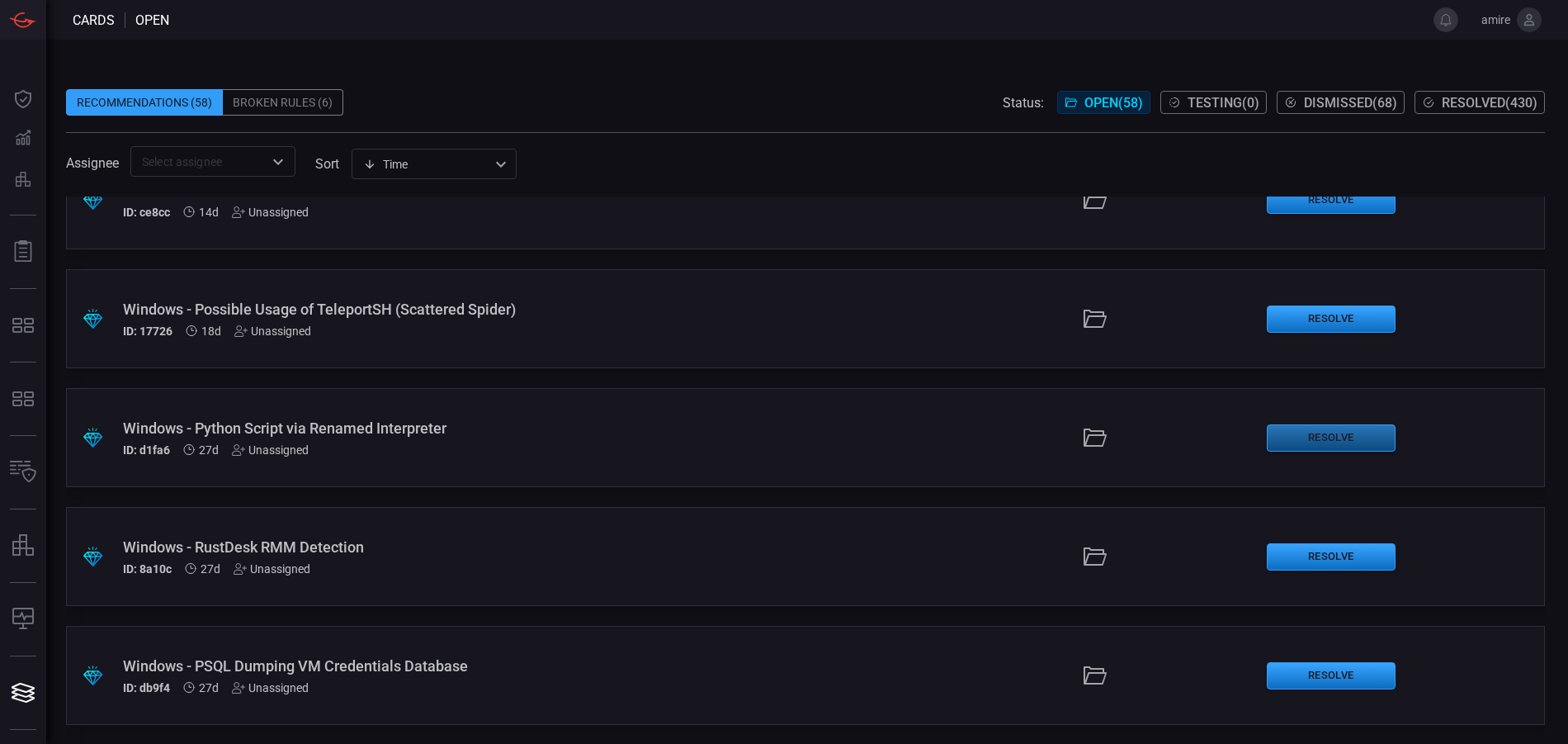
click at [1314, 441] on button "Resolve" at bounding box center [1331, 437] width 128 height 27
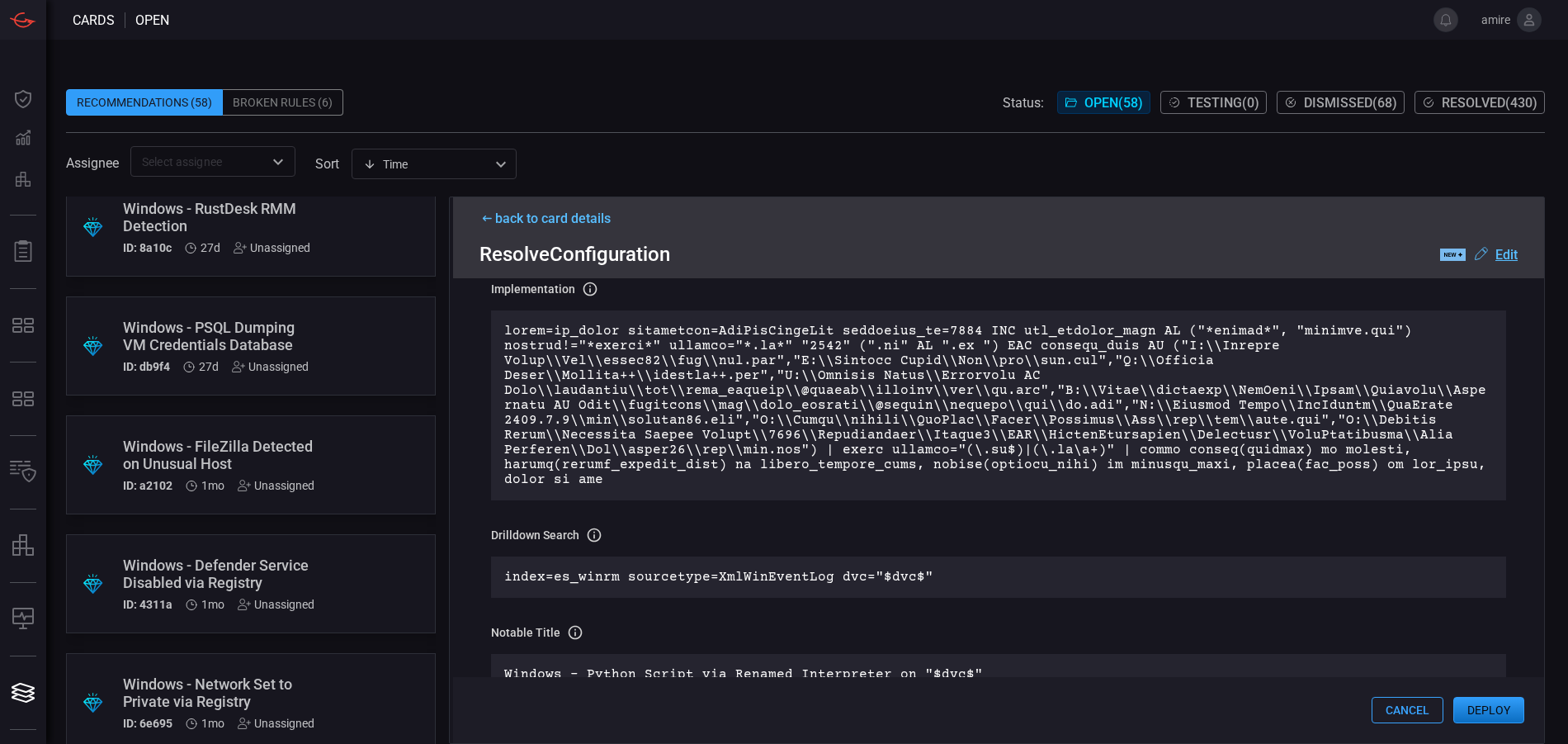
scroll to position [495, 0]
click at [347, 451] on div ".suggested_cards_icon{fill:url(#suggested_cards_icon);} Windows - FileZilla Det…" at bounding box center [250, 463] width 370 height 99
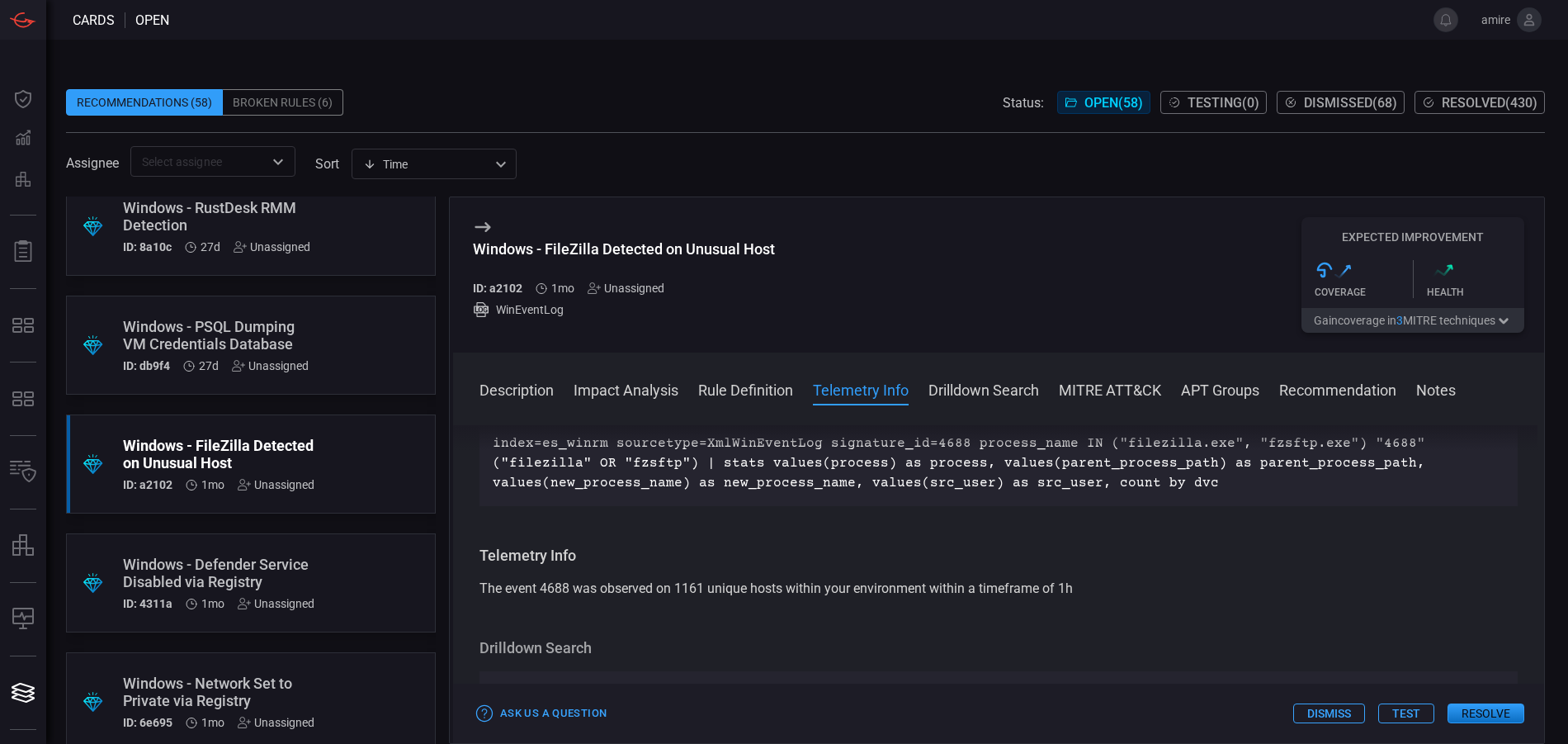
scroll to position [661, 0]
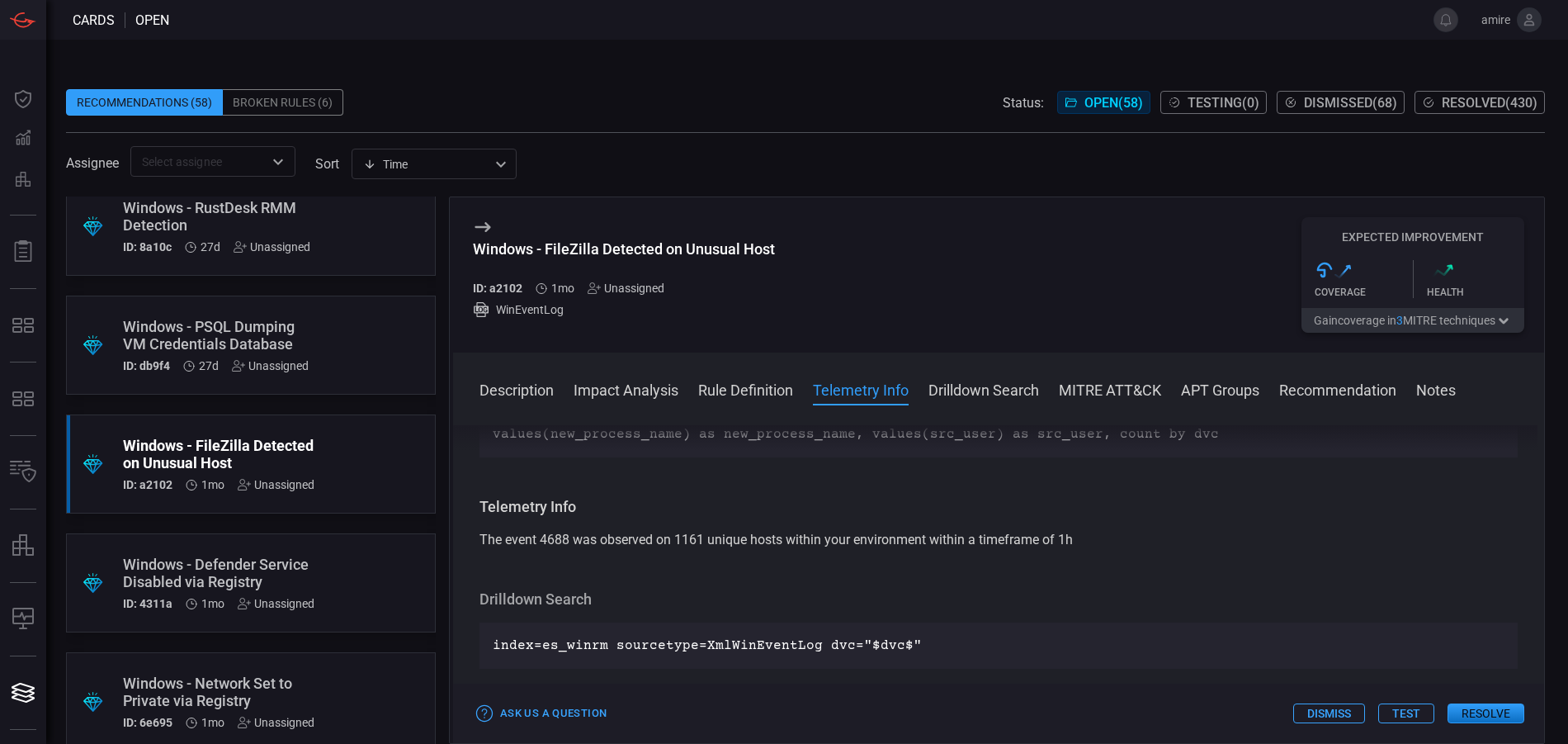
click at [1466, 707] on button "Resolve" at bounding box center [1486, 713] width 77 height 19
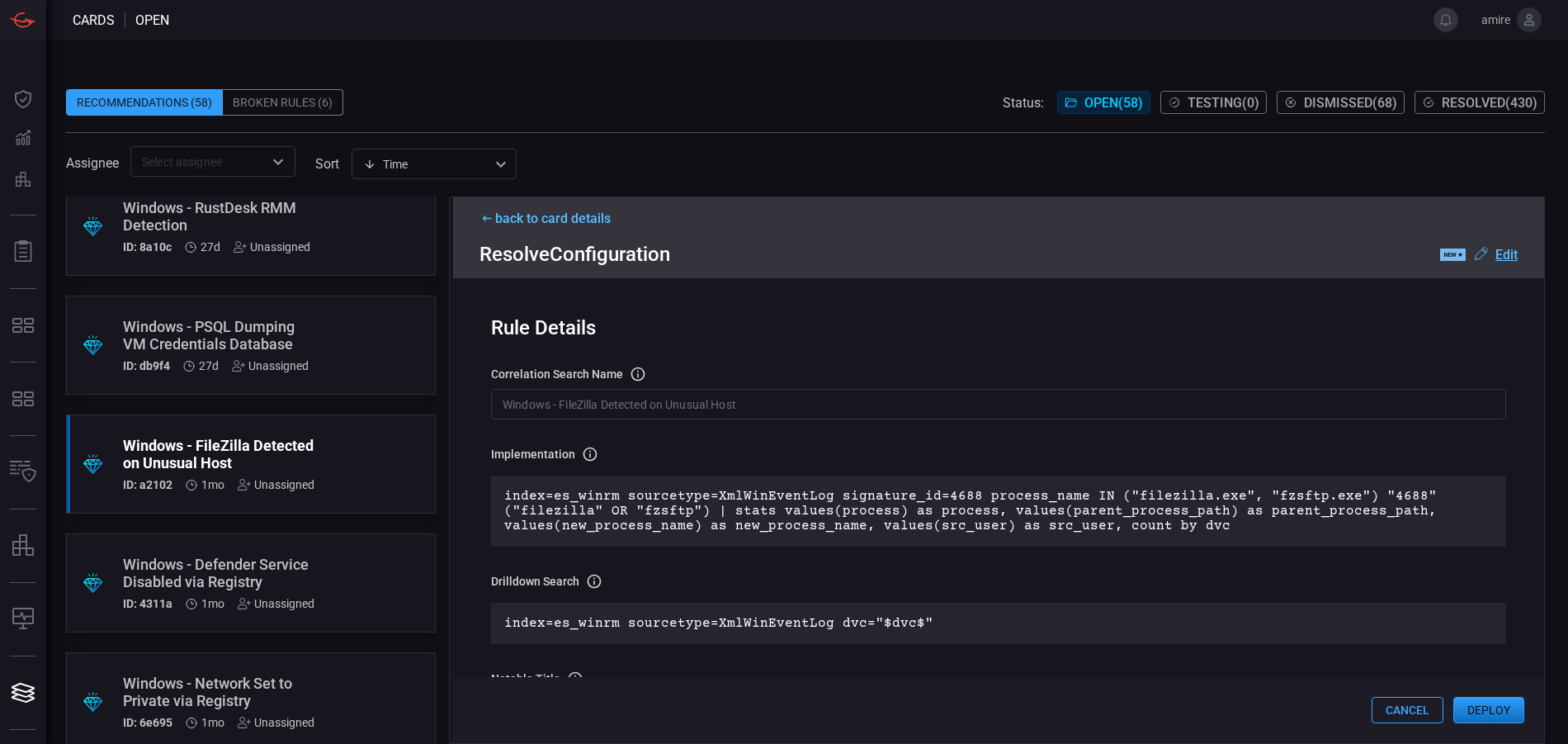
click at [1473, 714] on button "Deploy" at bounding box center [1489, 710] width 71 height 27
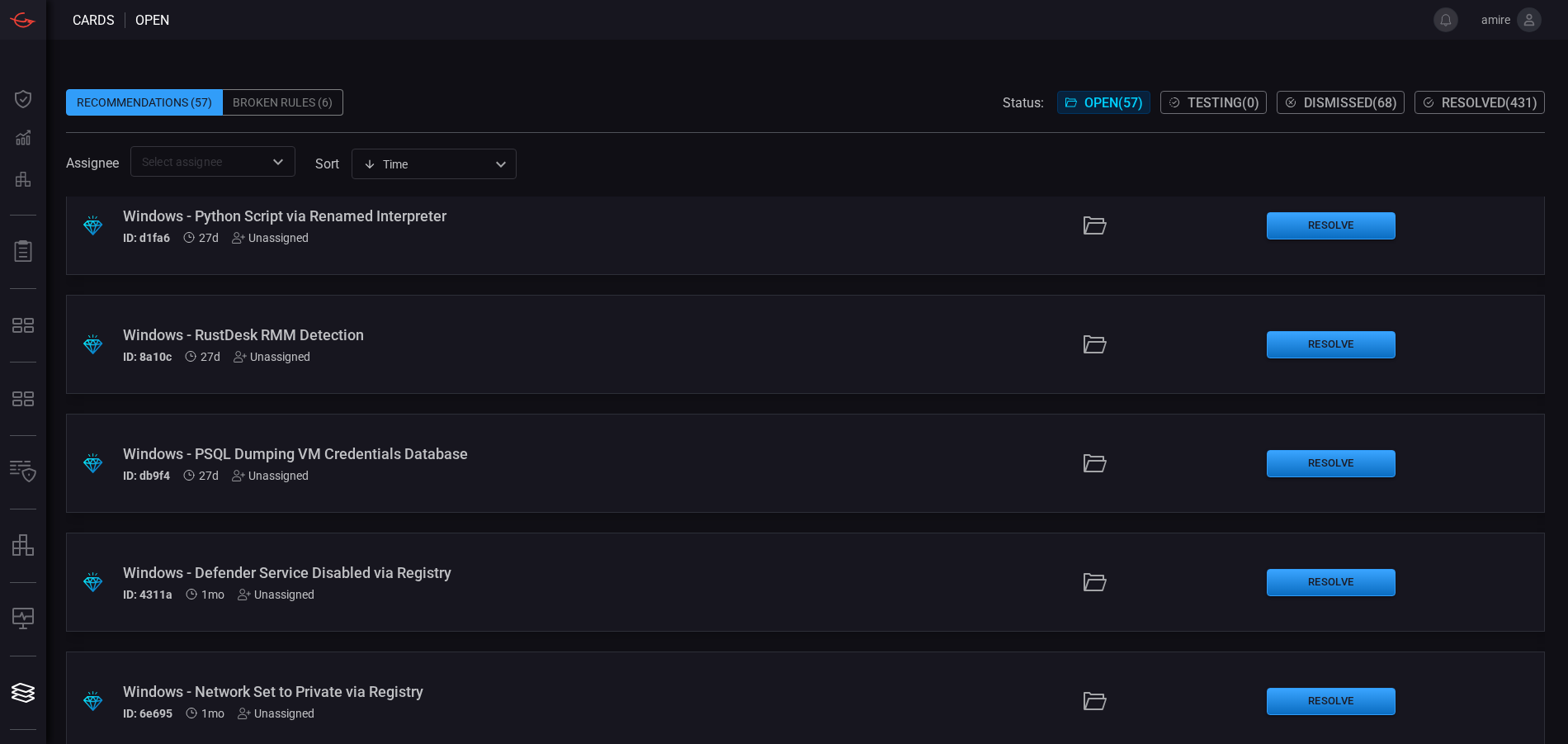
scroll to position [413, 0]
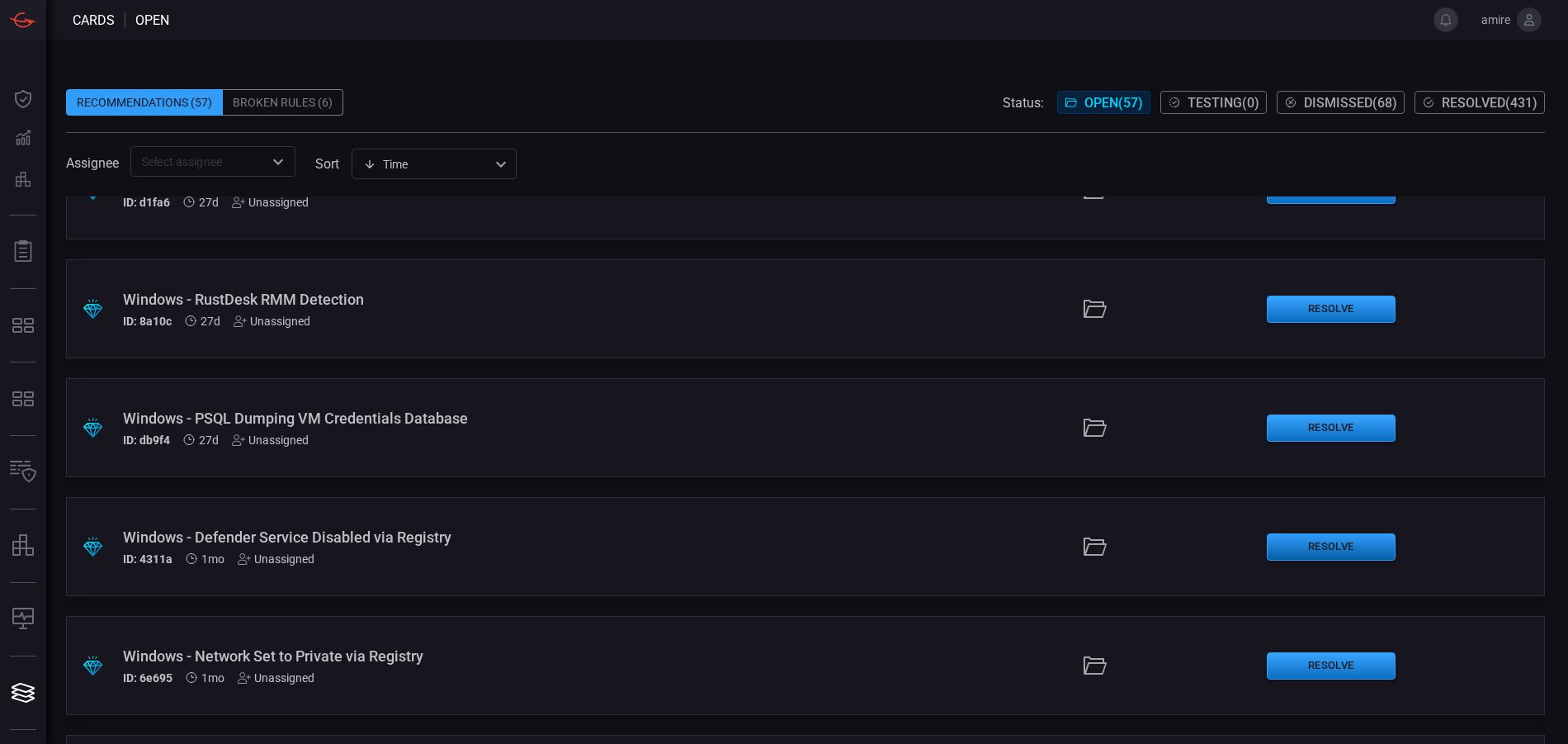
click at [1311, 539] on button "Resolve" at bounding box center [1331, 546] width 128 height 27
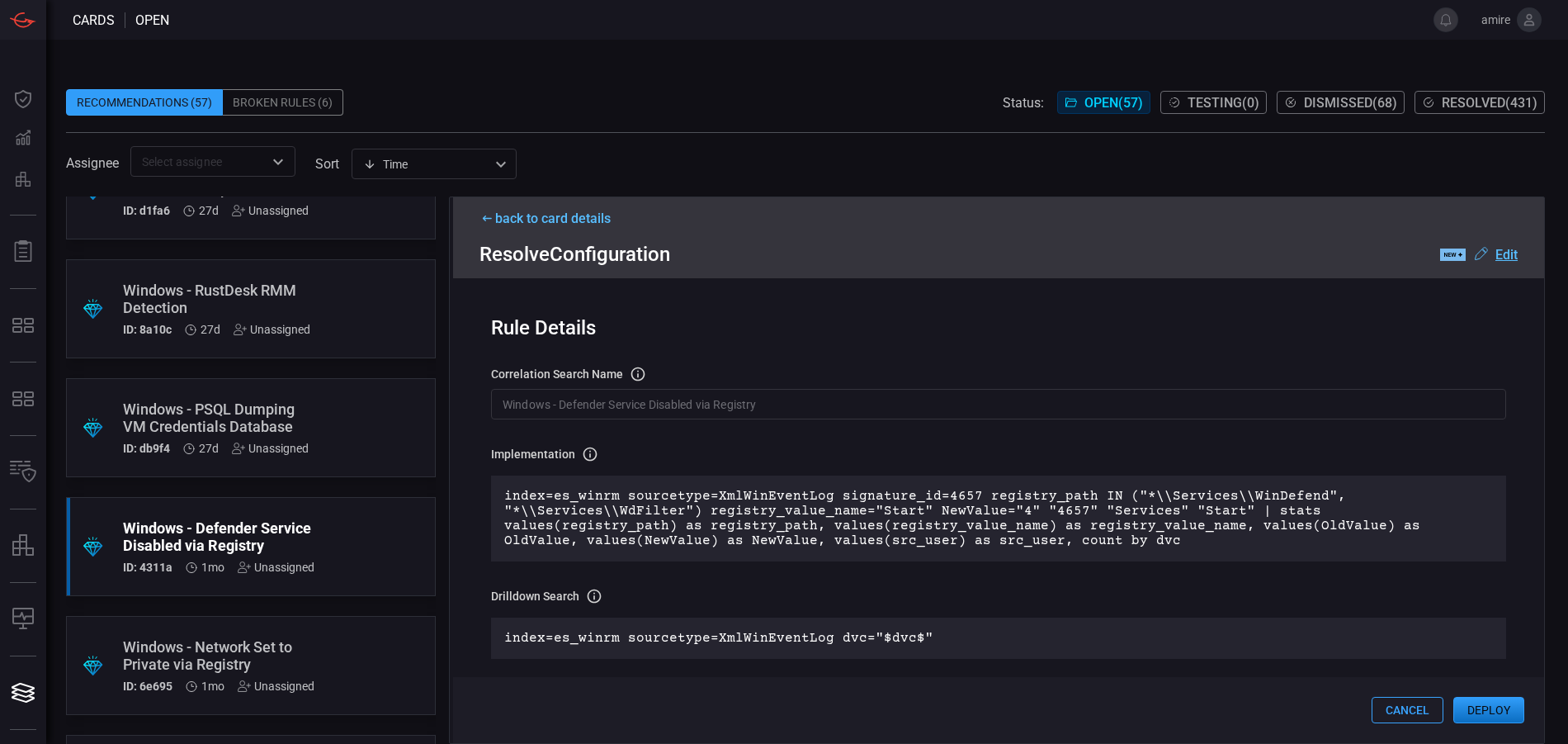
click at [1471, 709] on button "Deploy" at bounding box center [1489, 710] width 71 height 27
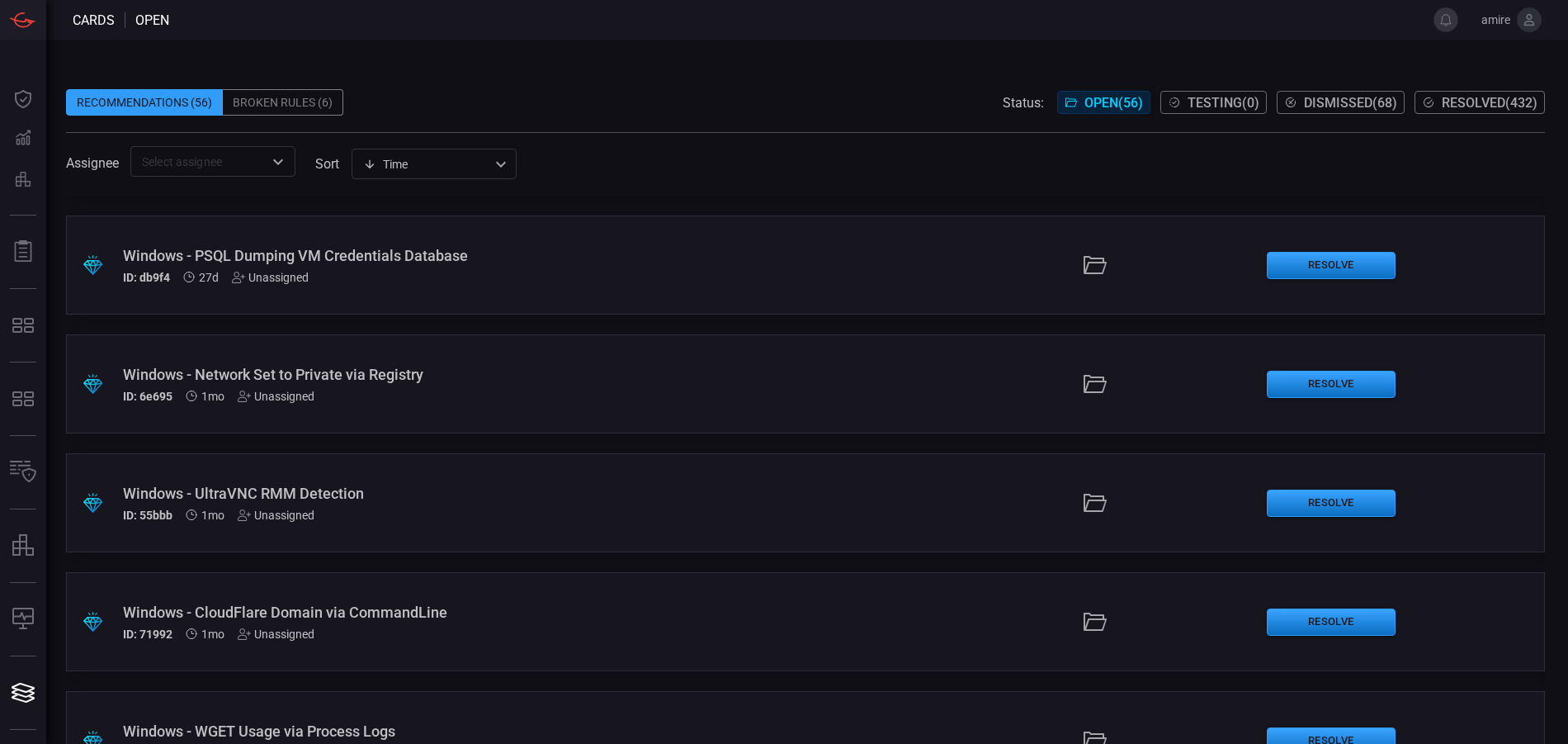
scroll to position [578, 0]
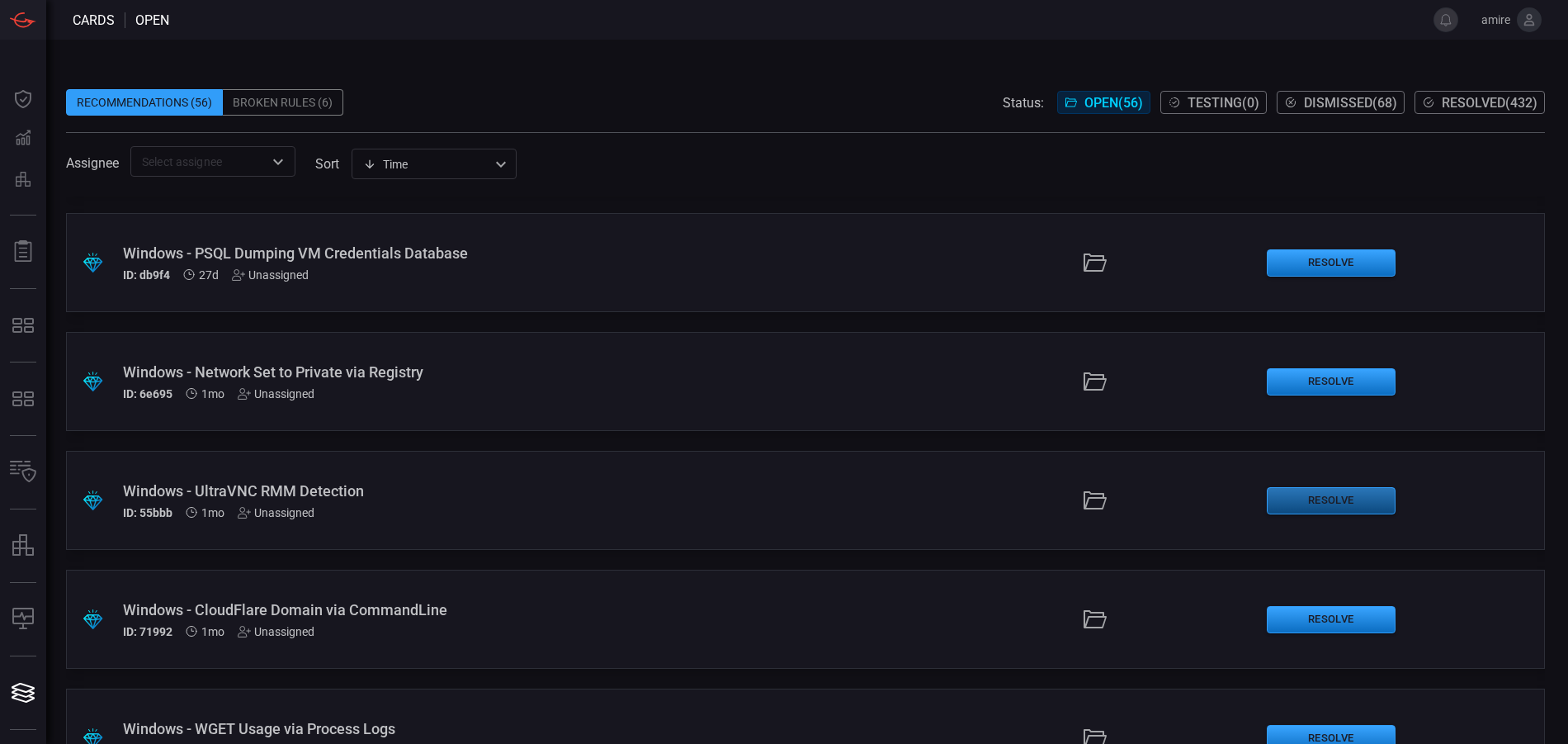
click at [1295, 503] on button "Resolve" at bounding box center [1331, 500] width 128 height 27
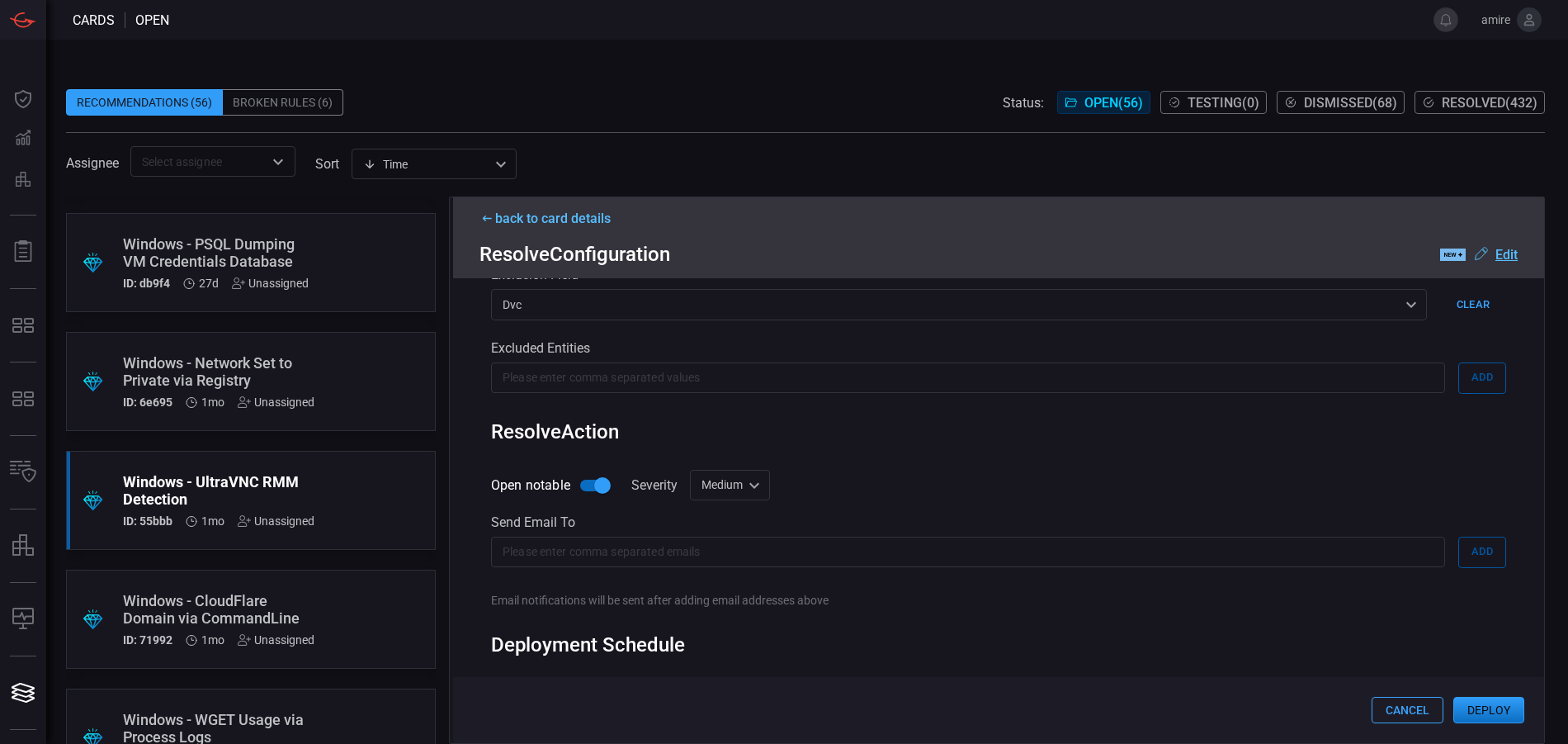
scroll to position [884, 0]
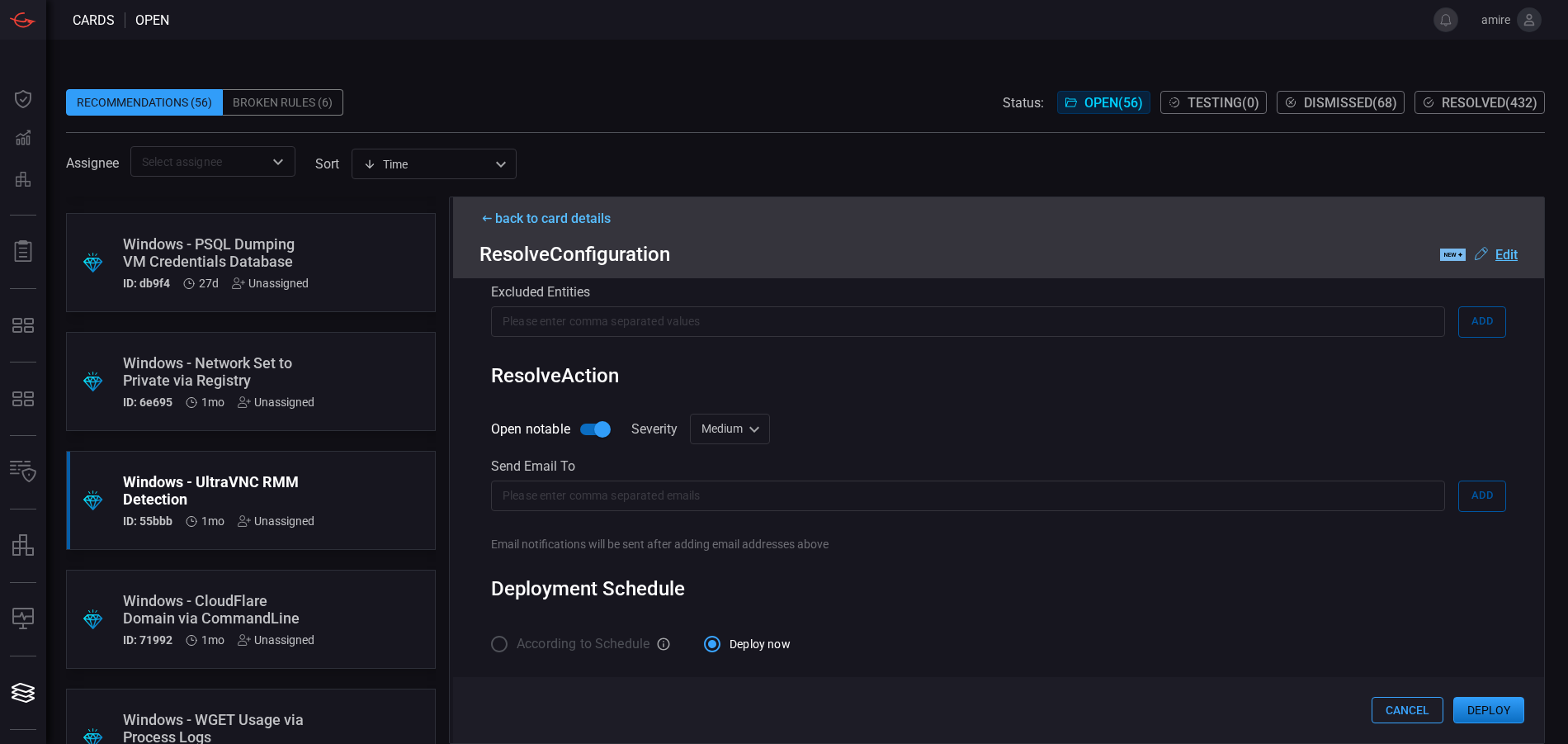
click at [1484, 714] on button "Deploy" at bounding box center [1489, 710] width 71 height 27
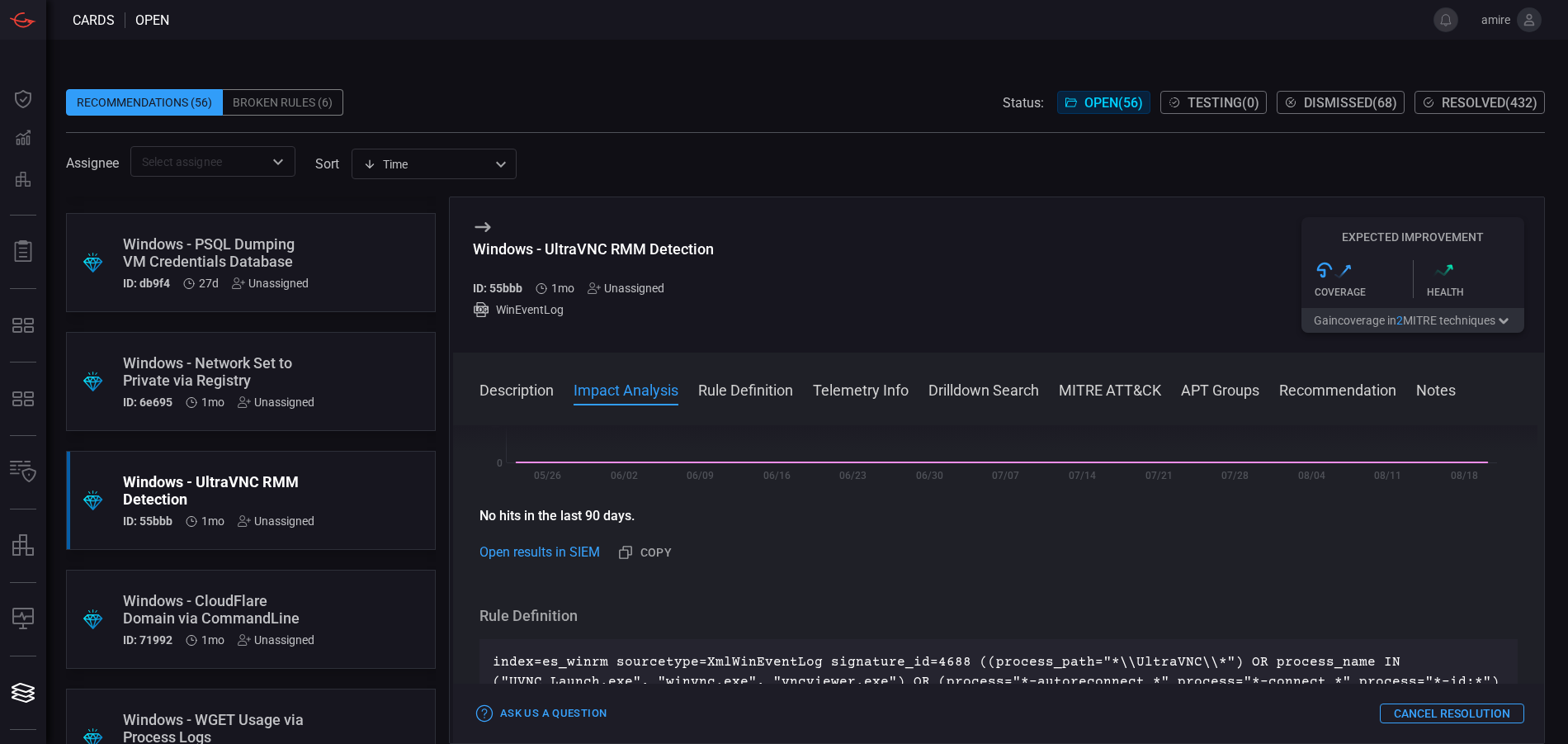
scroll to position [495, 0]
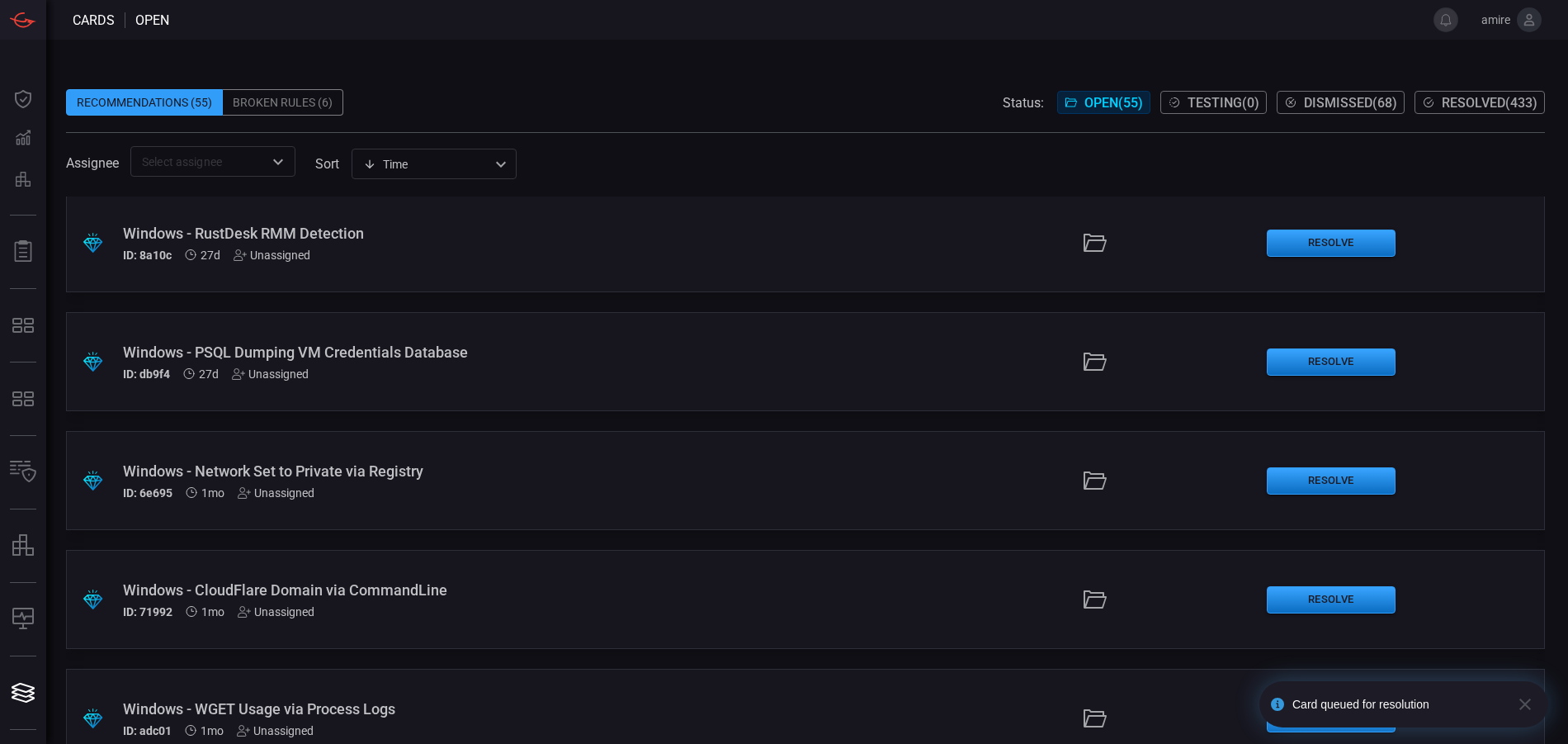
scroll to position [495, 0]
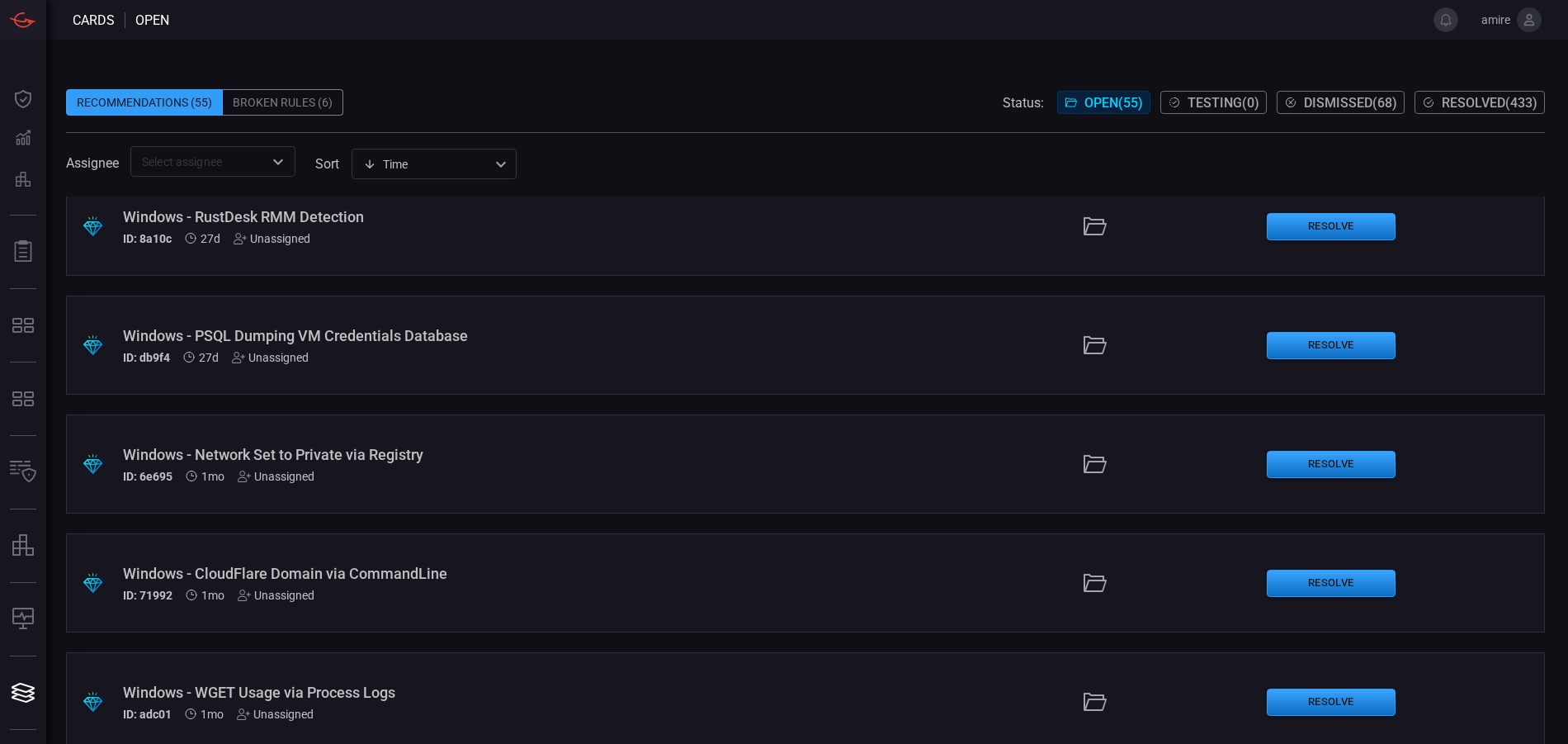
click at [847, 585] on div ".suggested_cards_icon{fill:url(#suggested_cards_icon);} Windows - CloudFlare Do…" at bounding box center [805, 582] width 1479 height 99
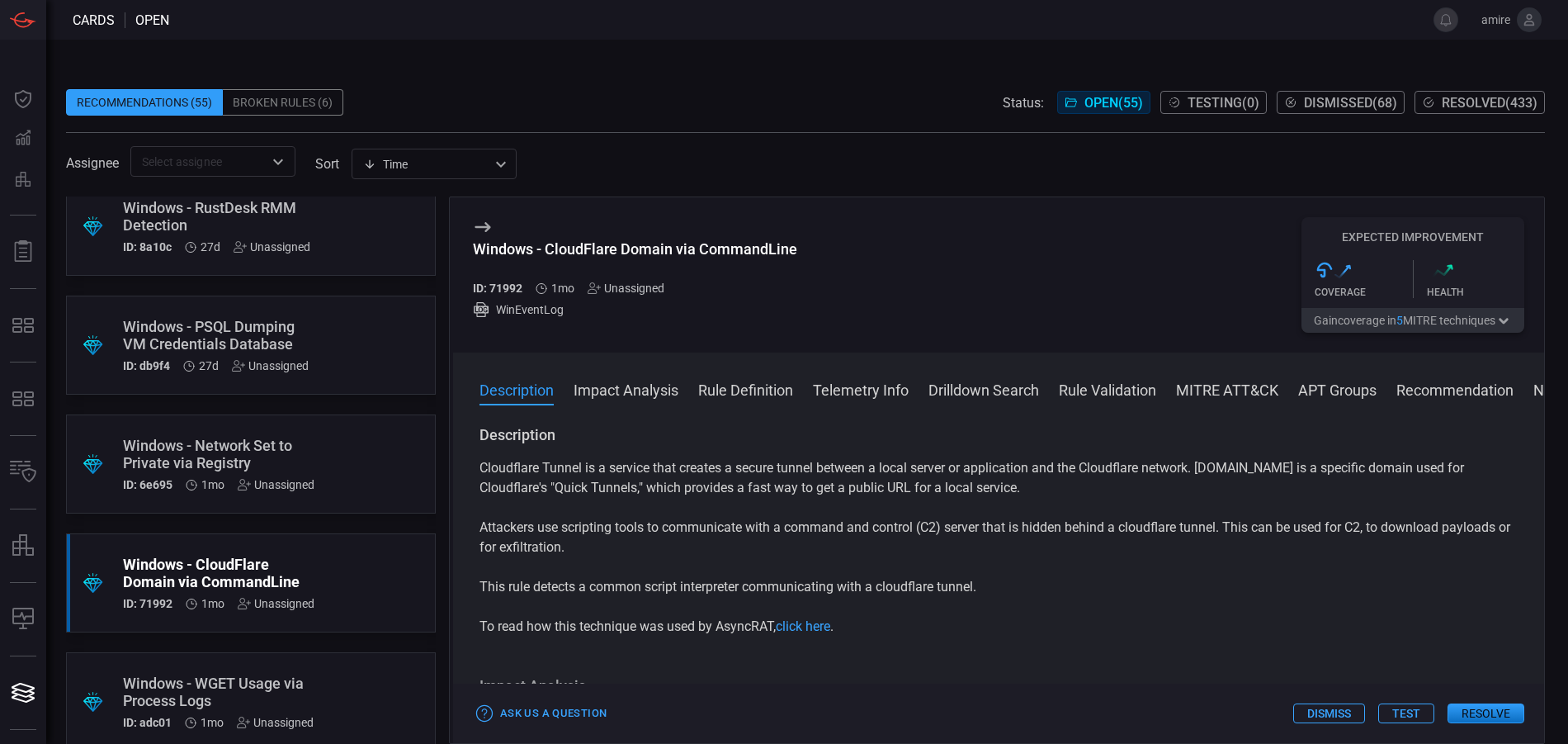
click at [1477, 712] on button "Resolve" at bounding box center [1486, 713] width 77 height 19
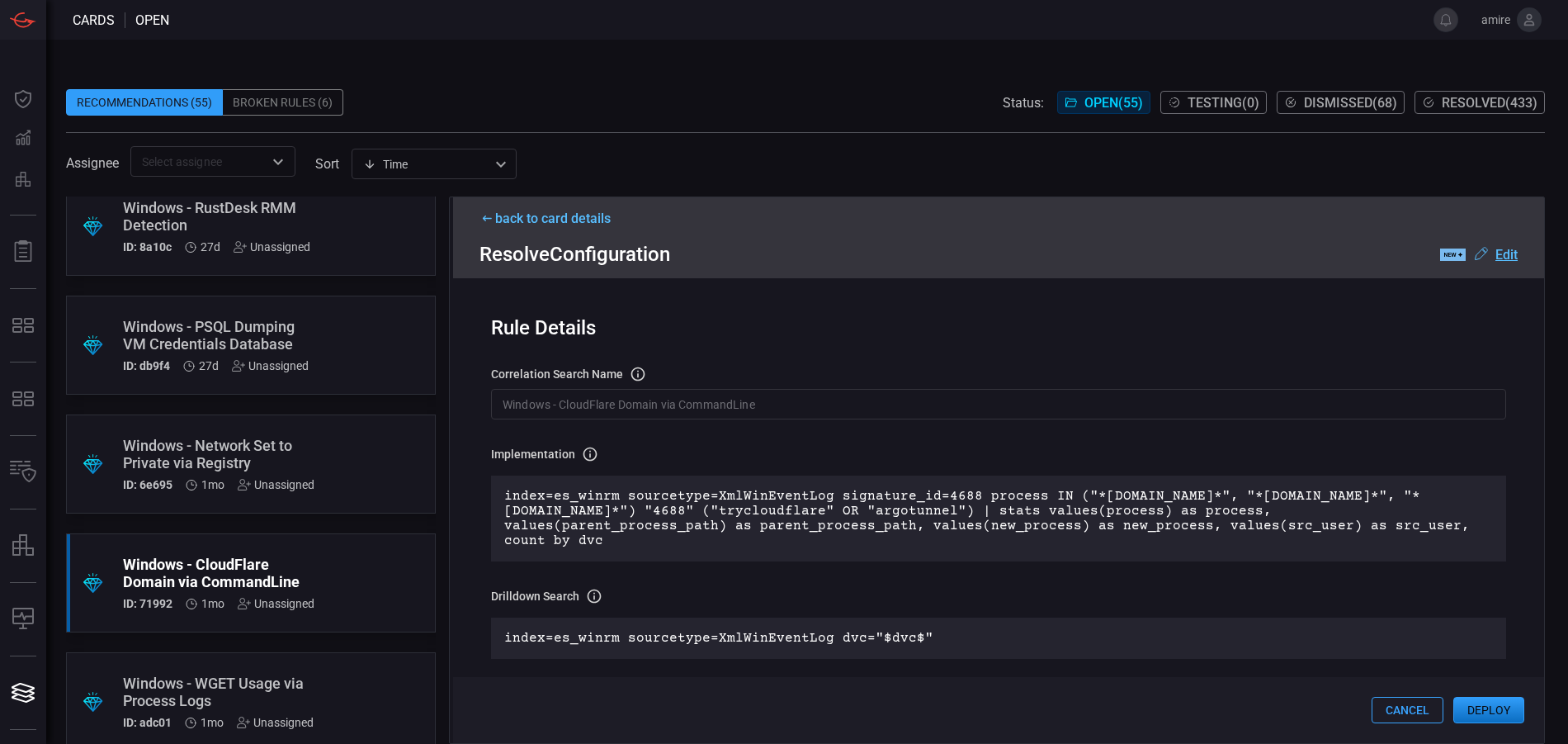
click at [1481, 710] on button "Deploy" at bounding box center [1489, 710] width 71 height 27
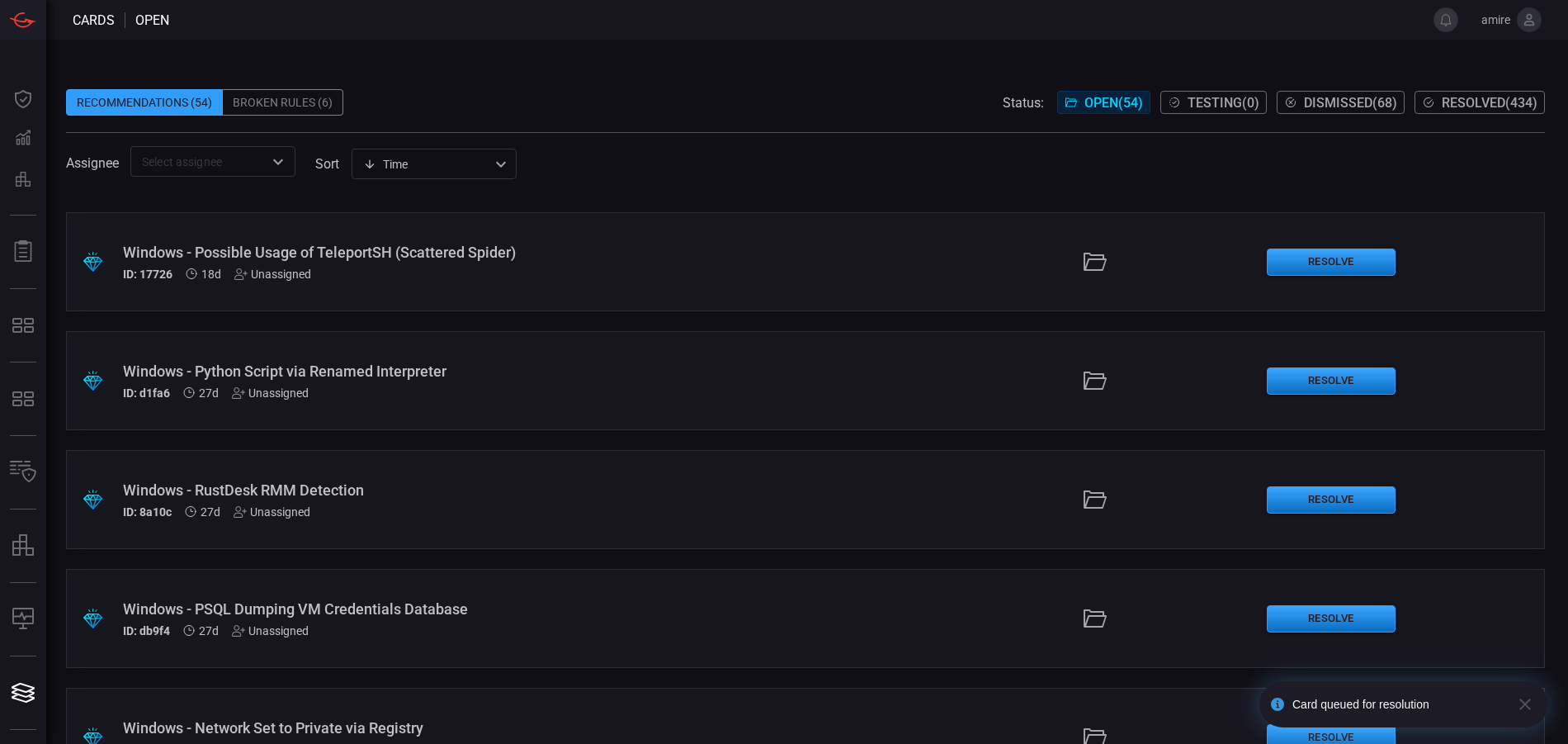
scroll to position [248, 0]
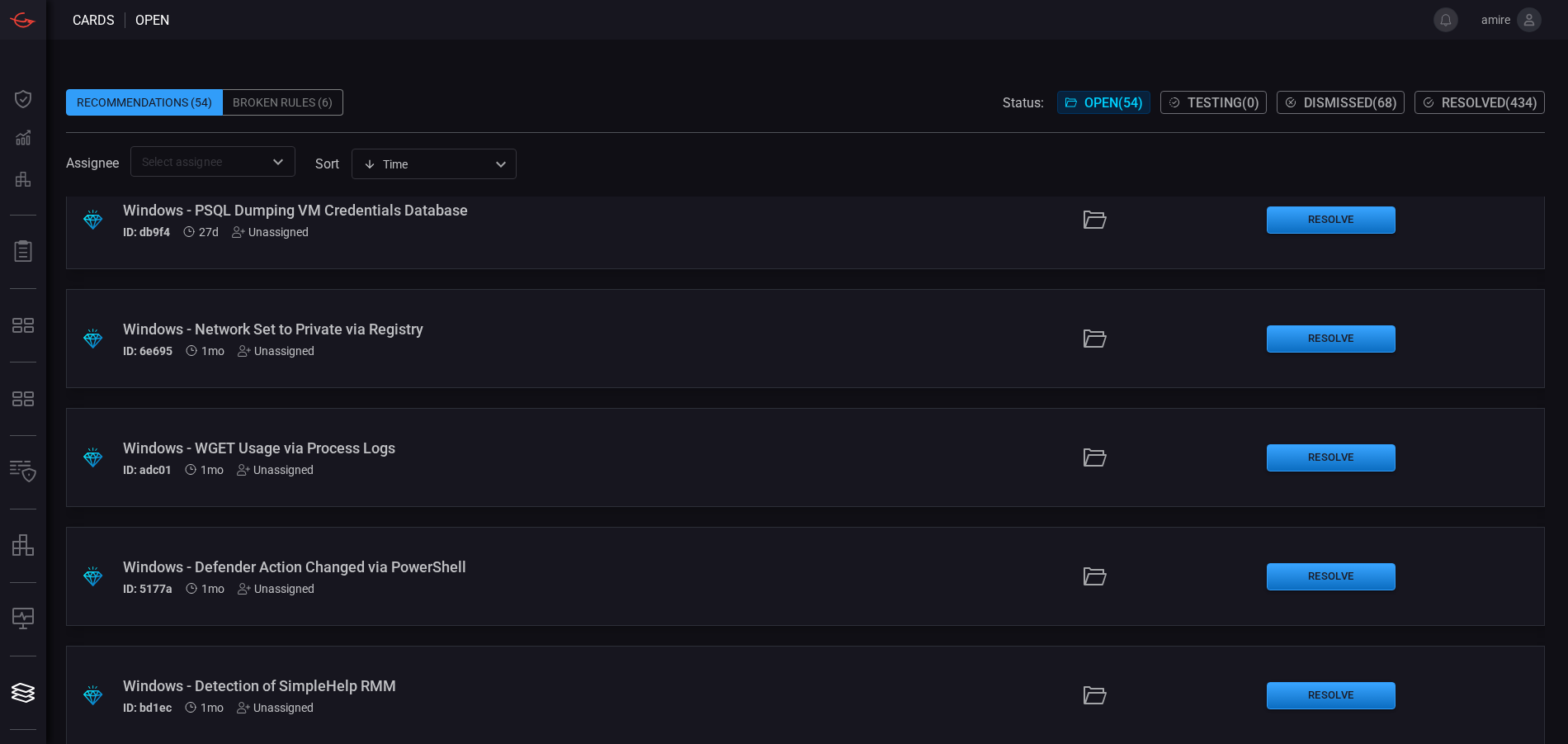
scroll to position [661, 0]
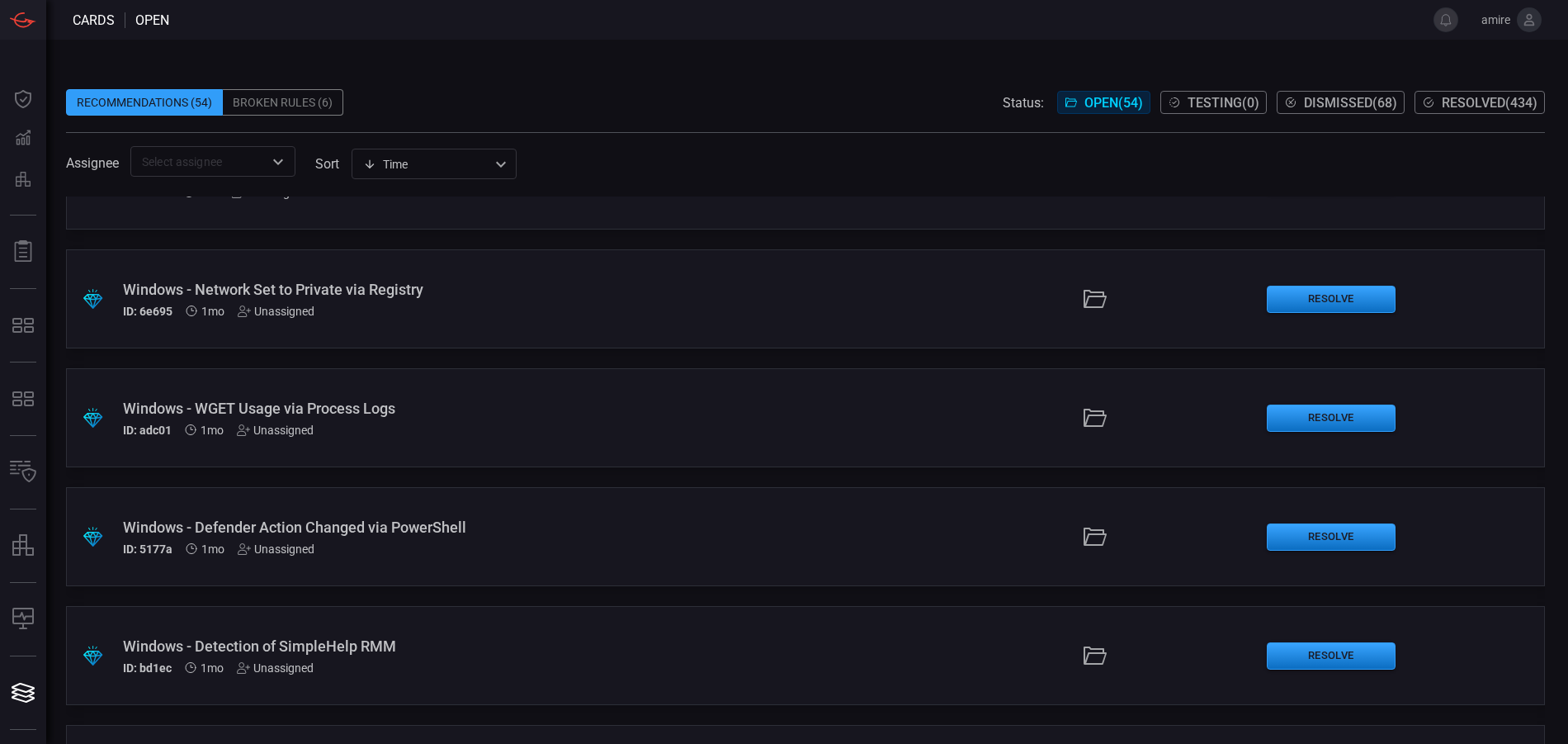
click at [710, 384] on div ".suggested_cards_icon{fill:url(#suggested_cards_icon);} Windows - WGET Usage vi…" at bounding box center [805, 417] width 1479 height 99
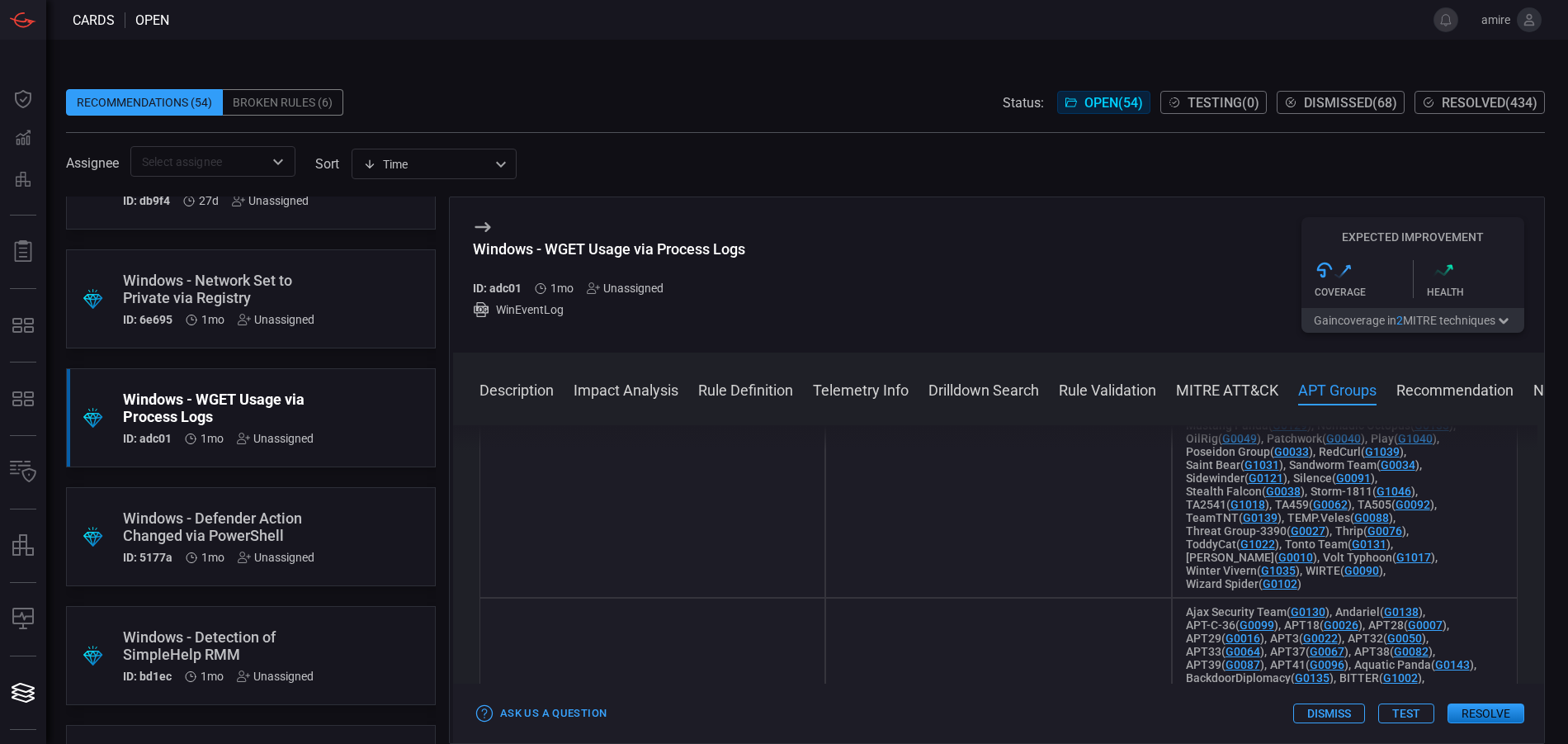
scroll to position [1734, 0]
click at [1495, 714] on button "Resolve" at bounding box center [1486, 713] width 77 height 19
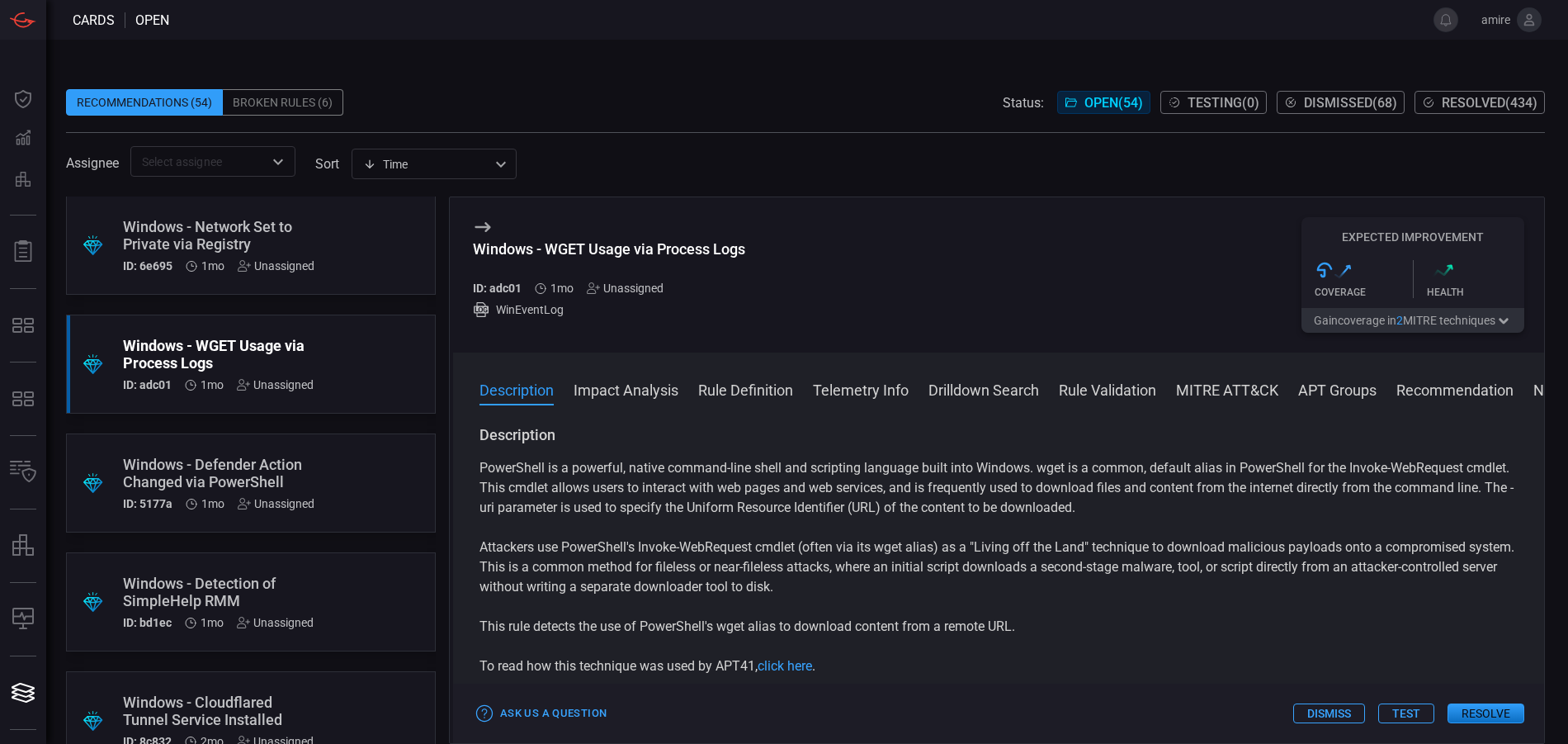
scroll to position [743, 0]
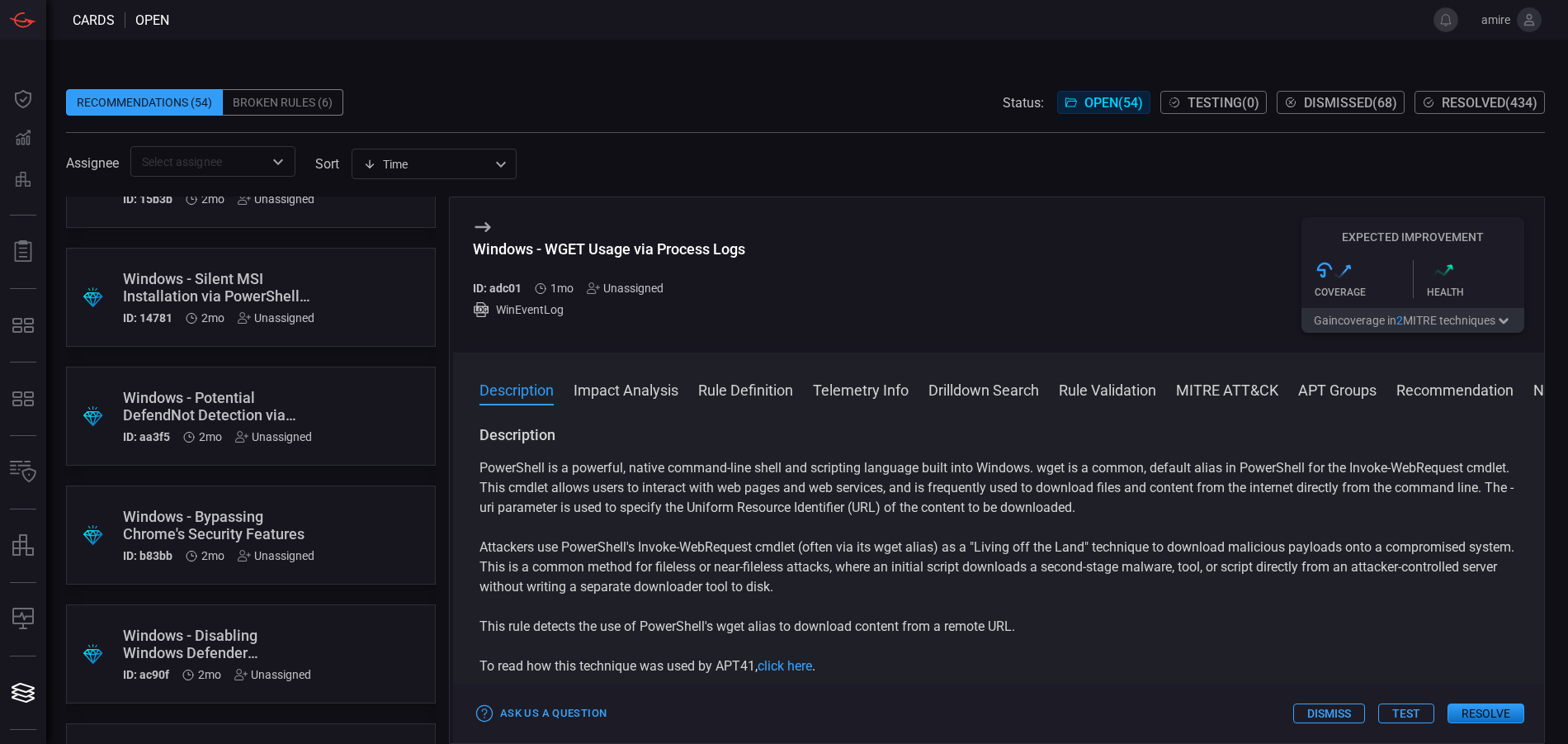
scroll to position [1403, 0]
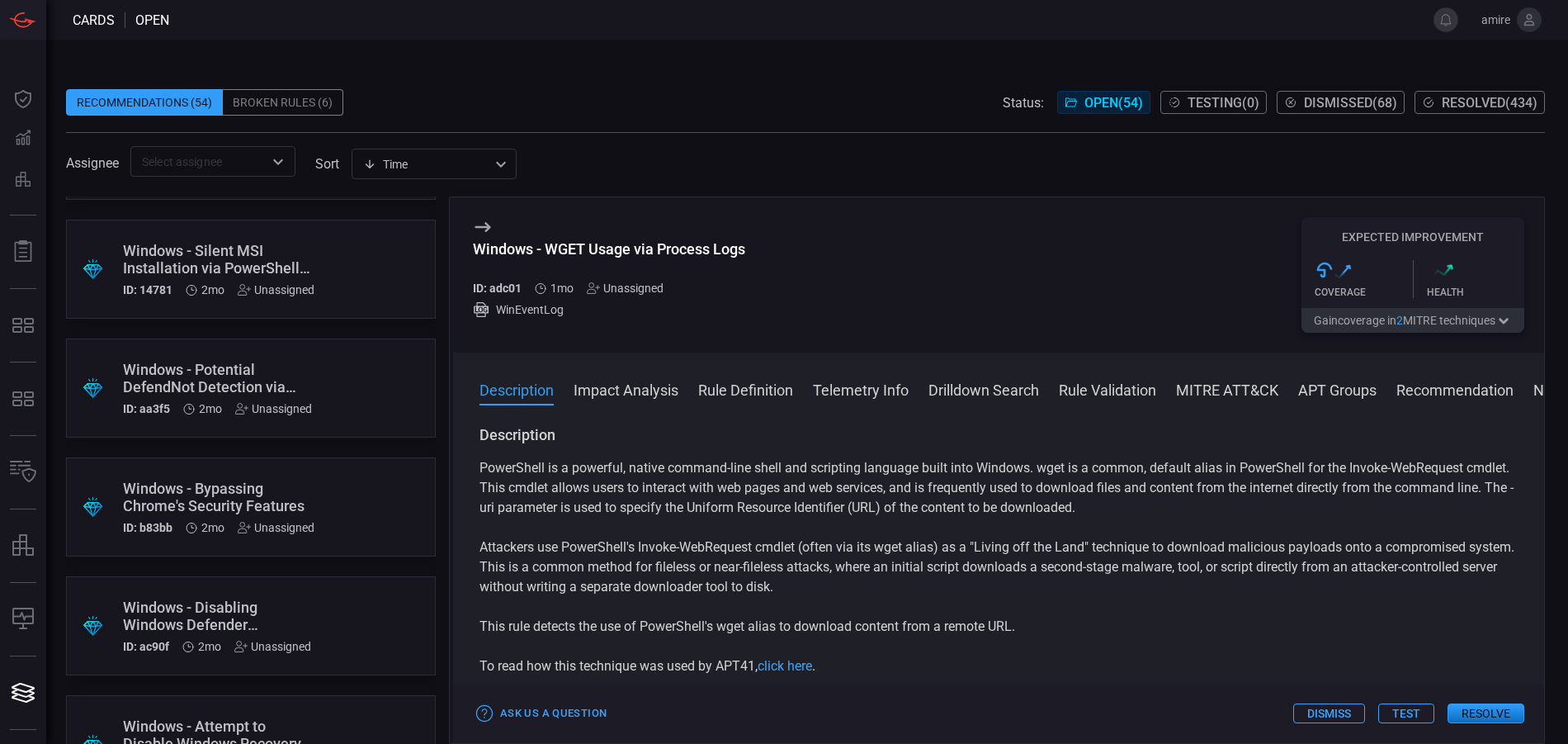
click at [310, 387] on div "Windows - Potential DefendNot Detection via Registry" at bounding box center [219, 378] width 193 height 35
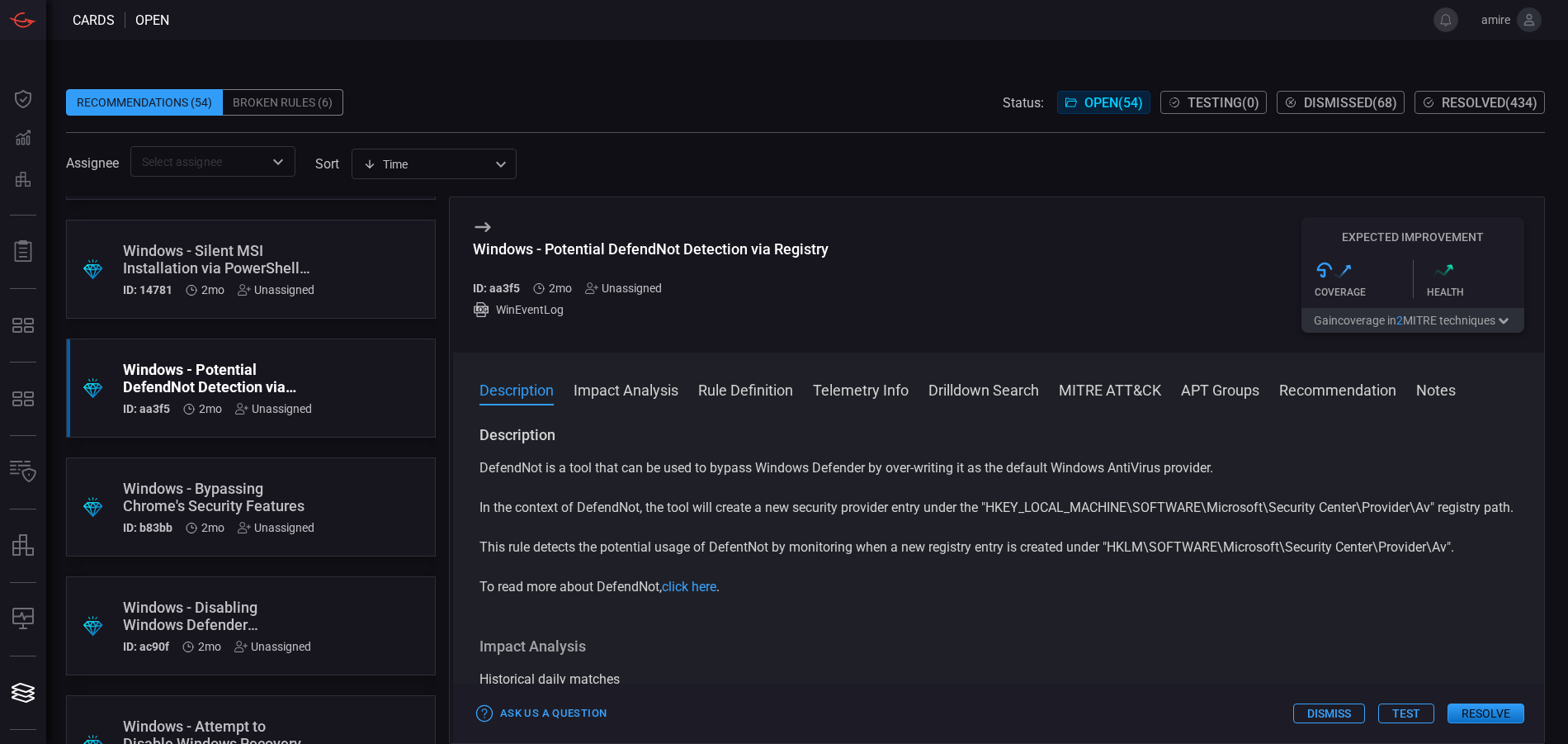
click at [1479, 707] on button "Resolve" at bounding box center [1486, 713] width 77 height 19
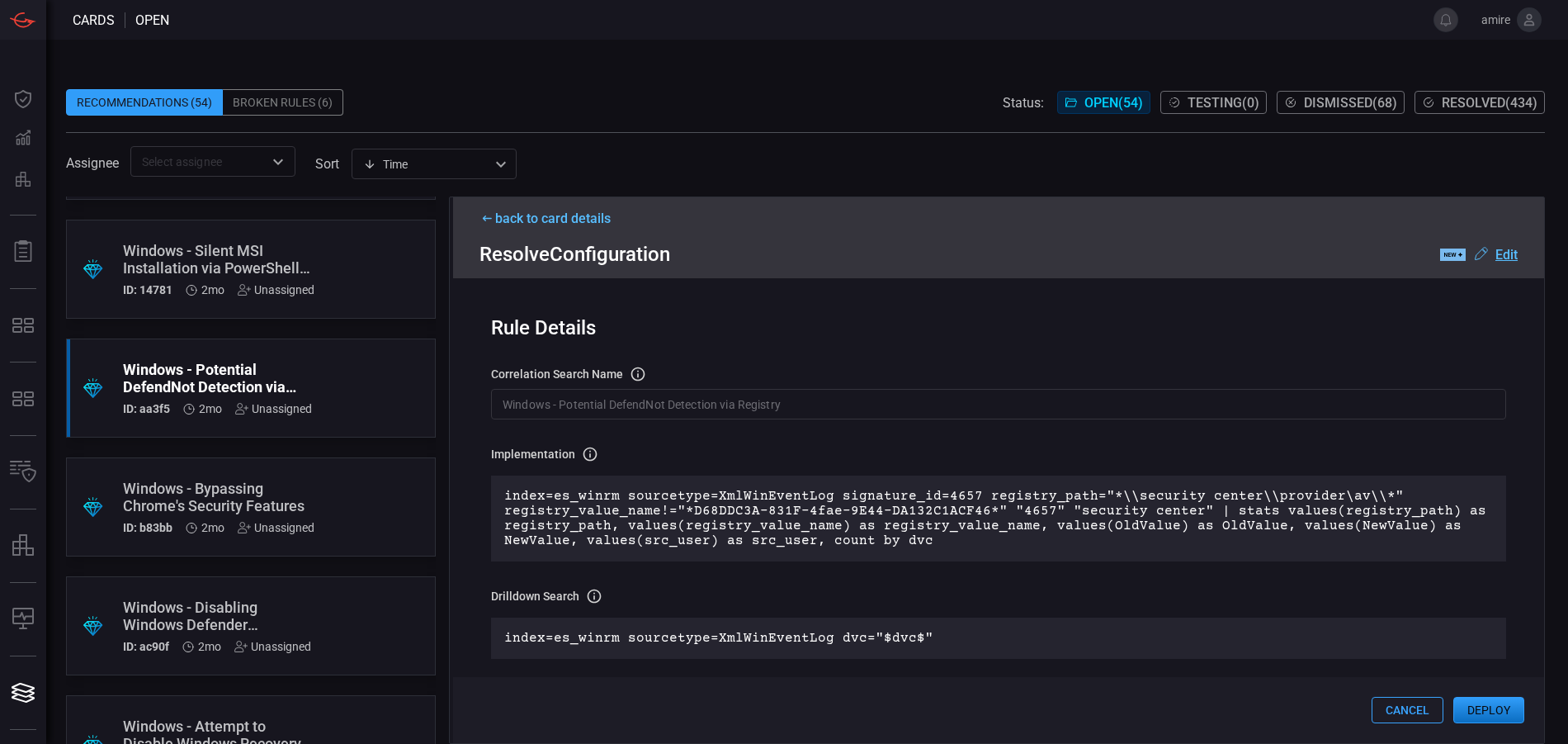
click at [1472, 713] on button "Deploy" at bounding box center [1489, 710] width 71 height 27
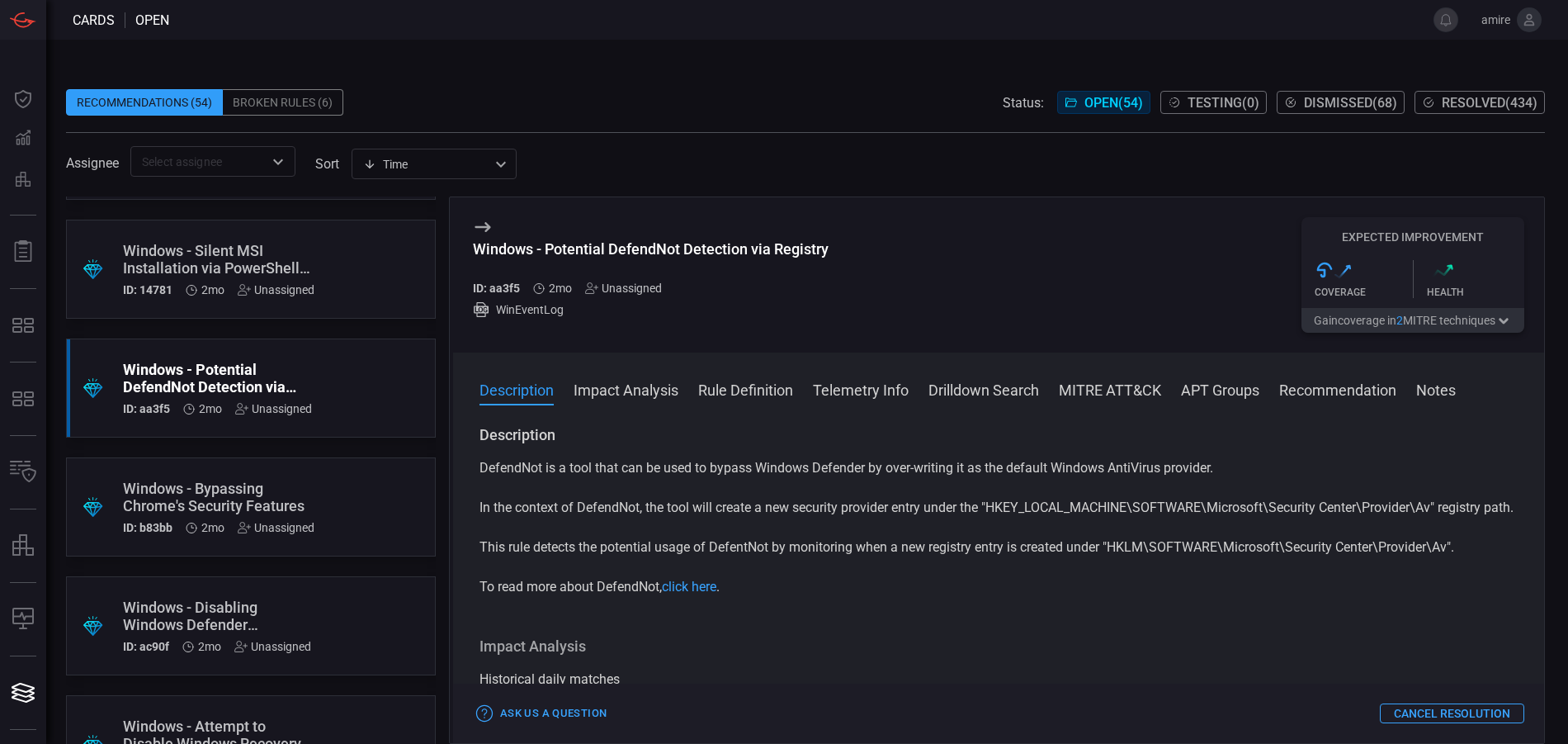
click at [313, 607] on div ".suggested_cards_icon{fill:url(#suggested_cards_icon);} Windows - Disabling Win…" at bounding box center [250, 625] width 370 height 99
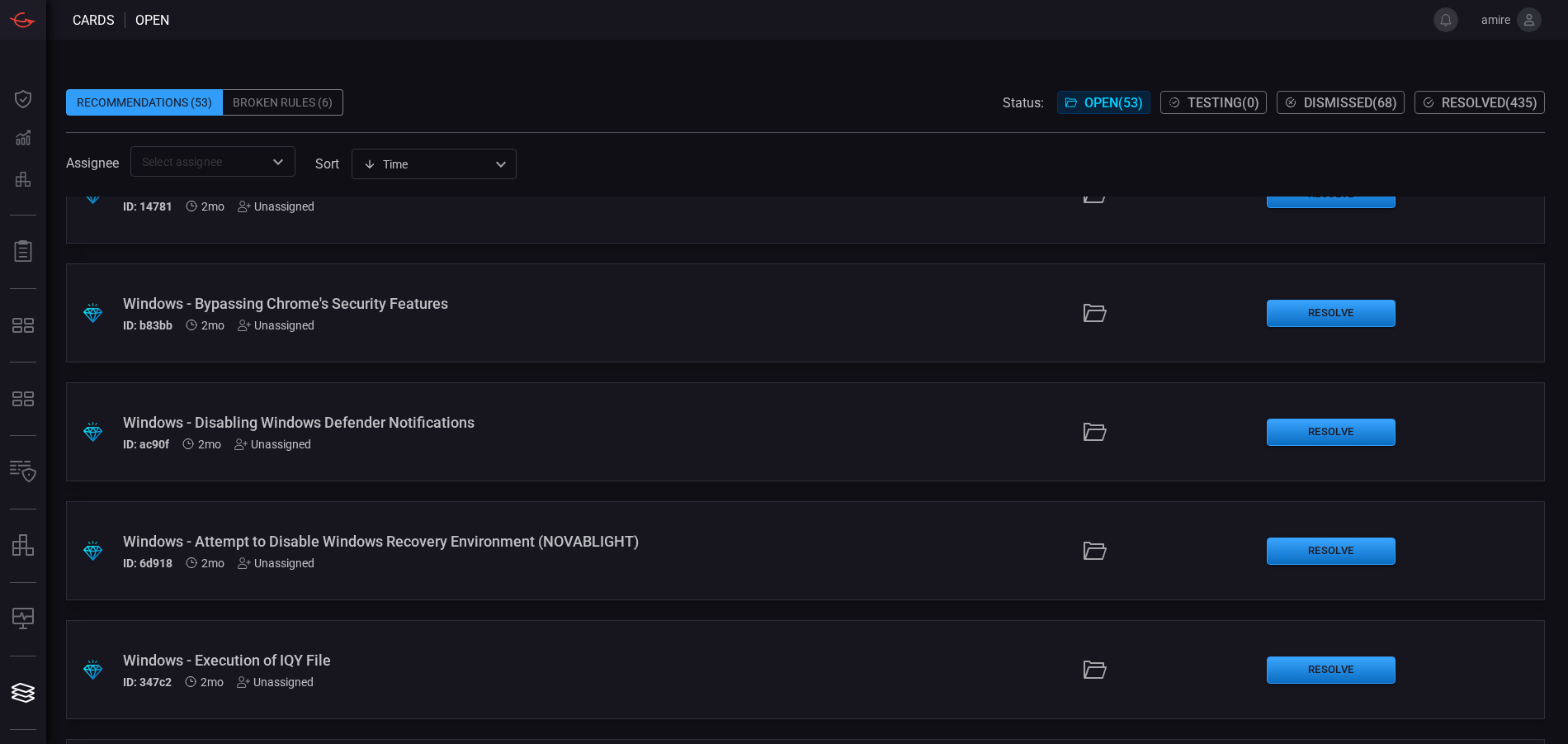
scroll to position [1486, 0]
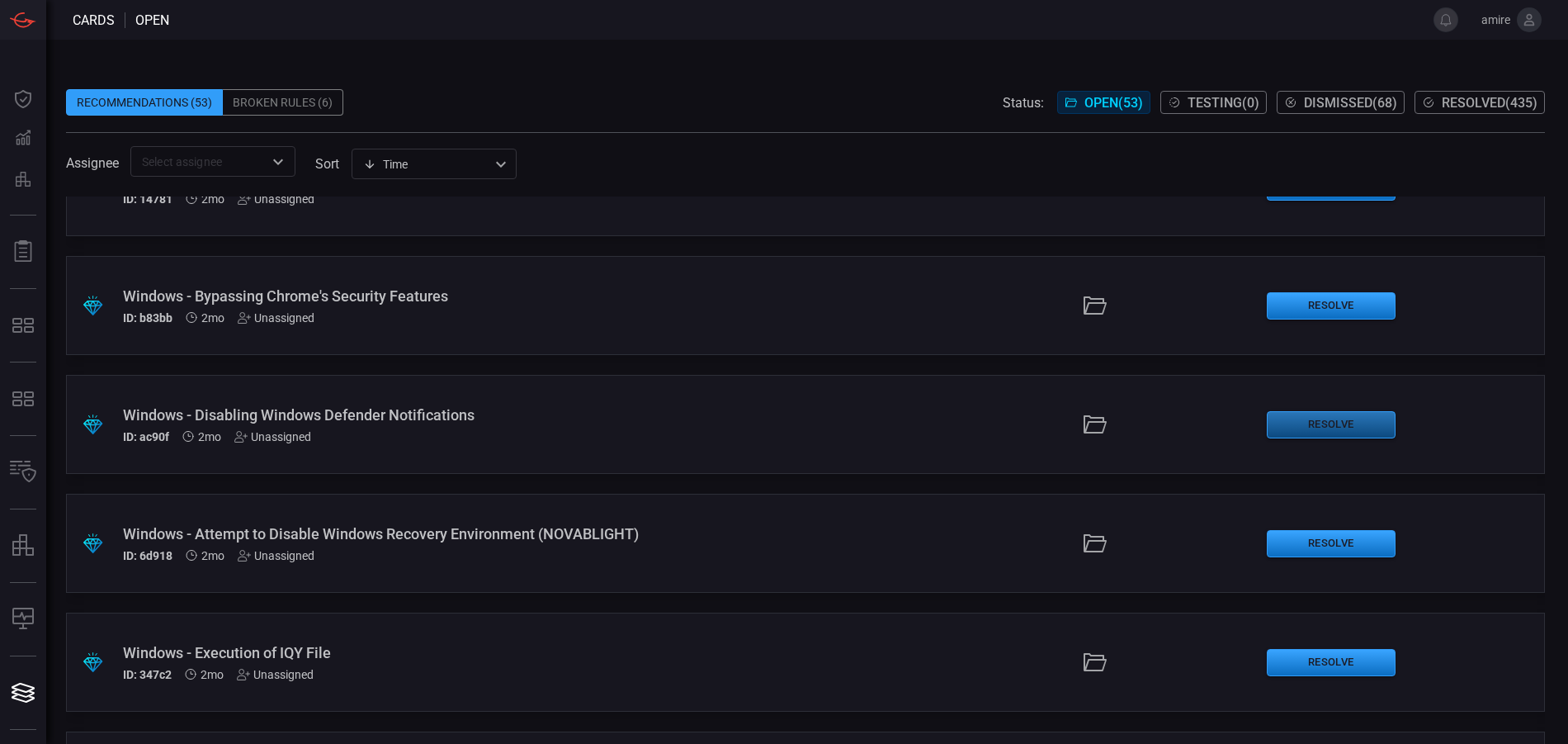
click at [1307, 427] on button "Resolve" at bounding box center [1331, 424] width 128 height 27
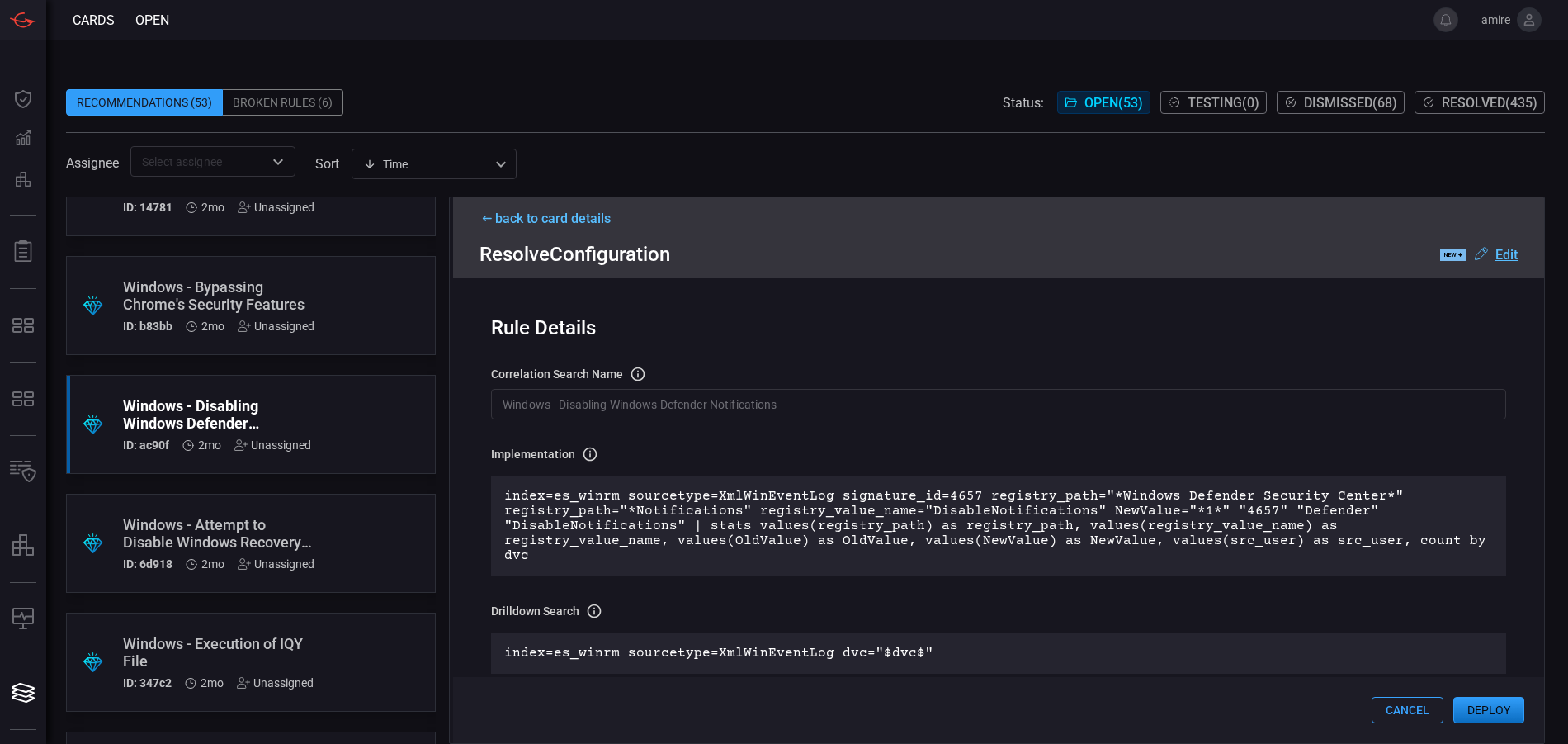
click at [1490, 702] on button "Deploy" at bounding box center [1489, 710] width 71 height 27
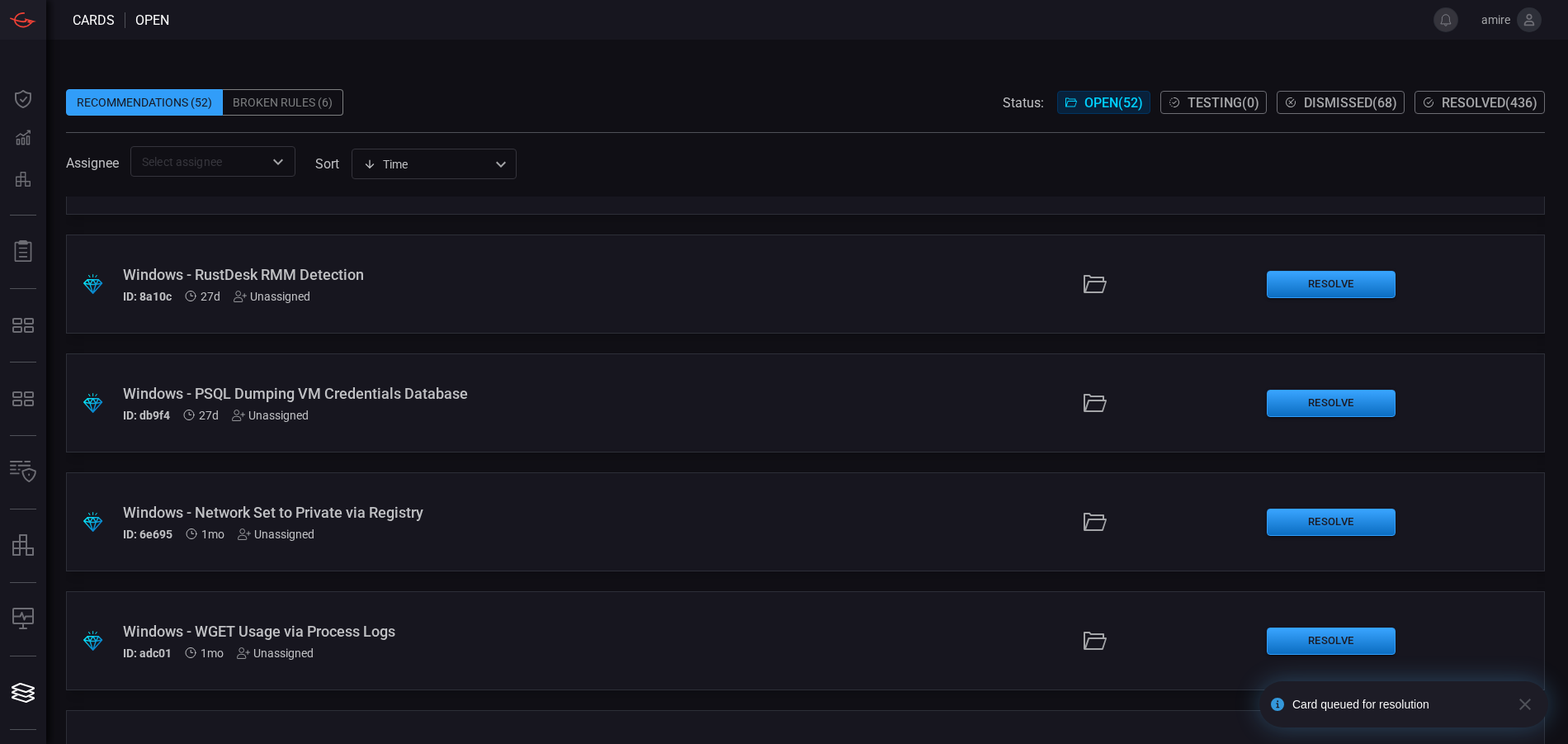
scroll to position [495, 0]
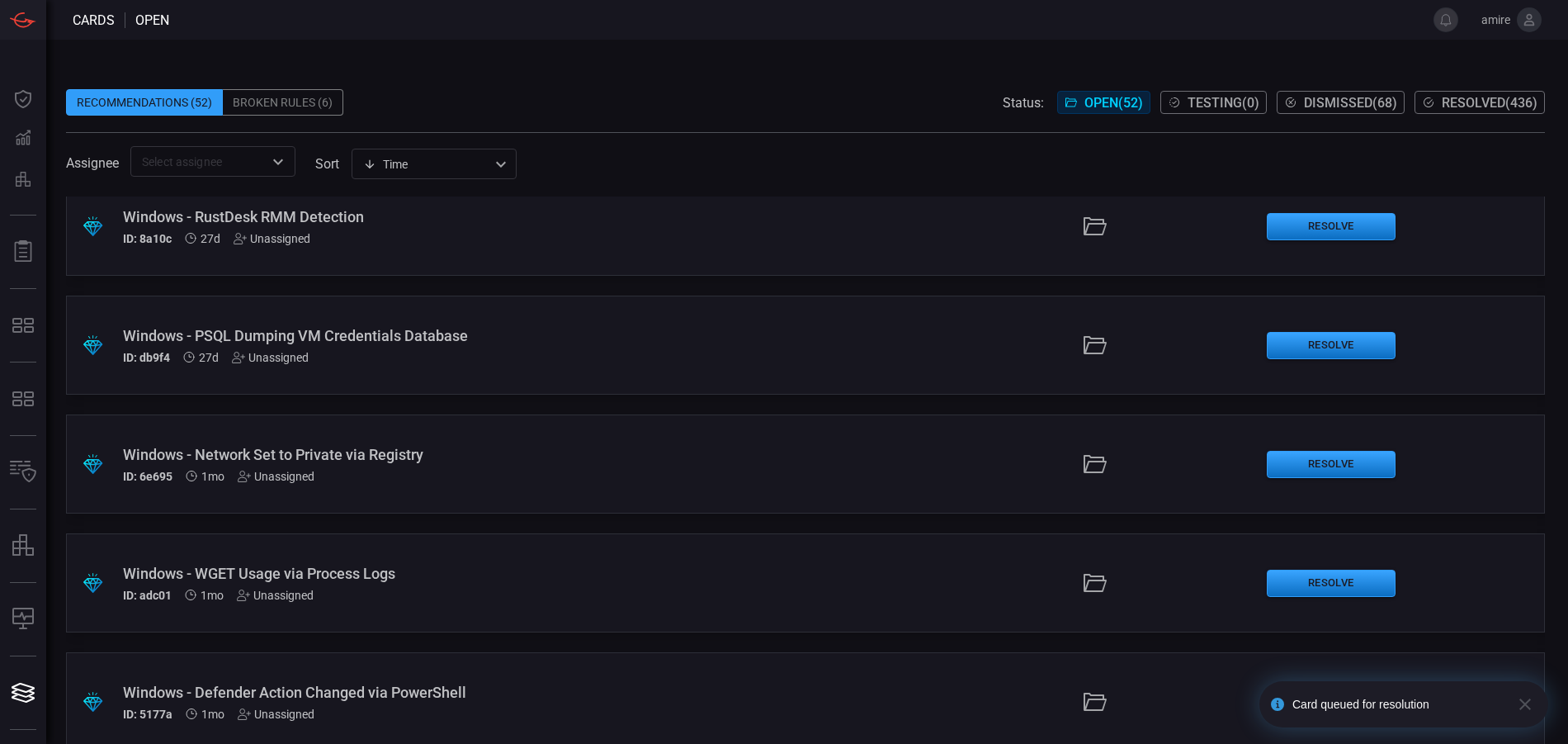
click at [496, 331] on div "Windows - PSQL Dumping VM Credentials Database" at bounding box center [381, 335] width 516 height 18
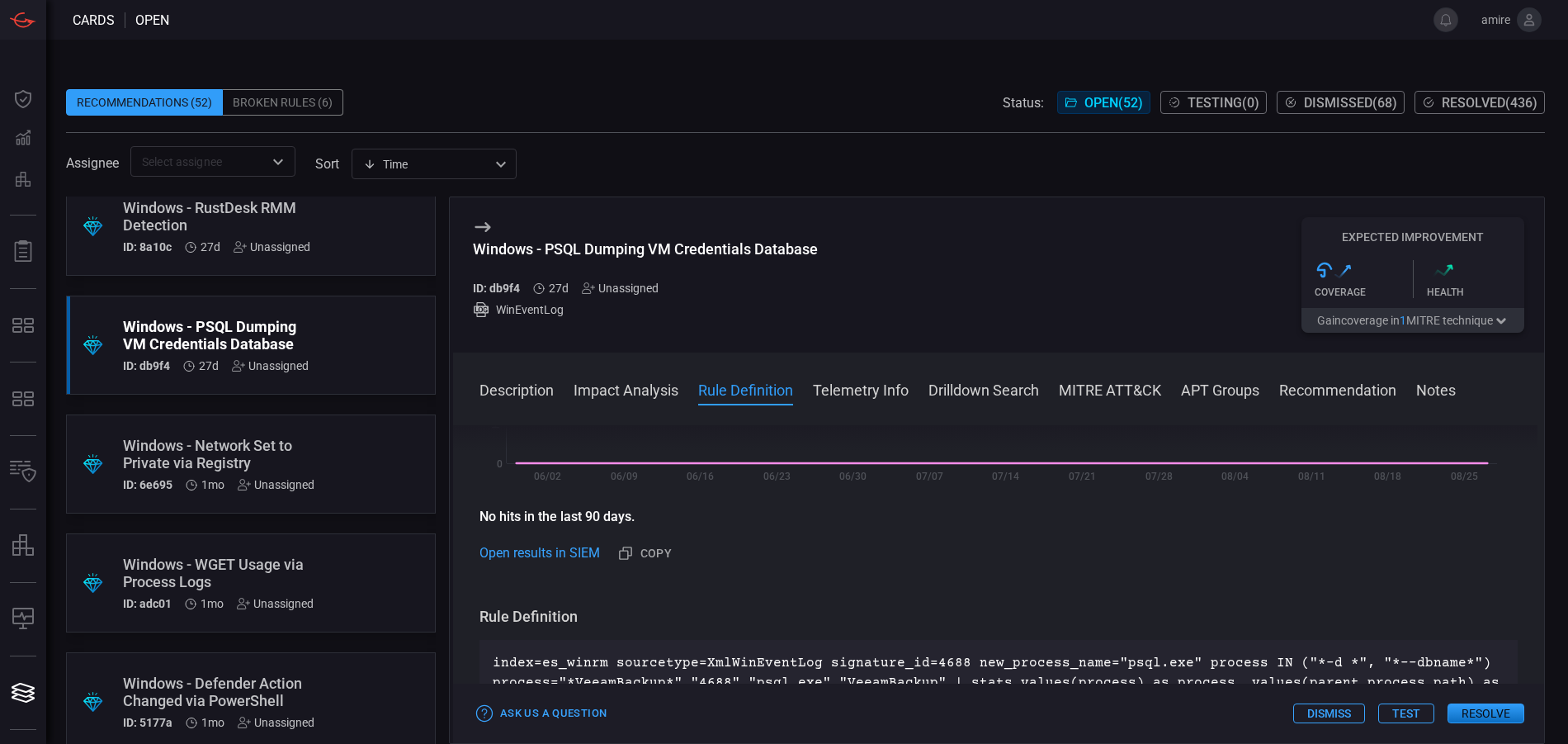
scroll to position [413, 0]
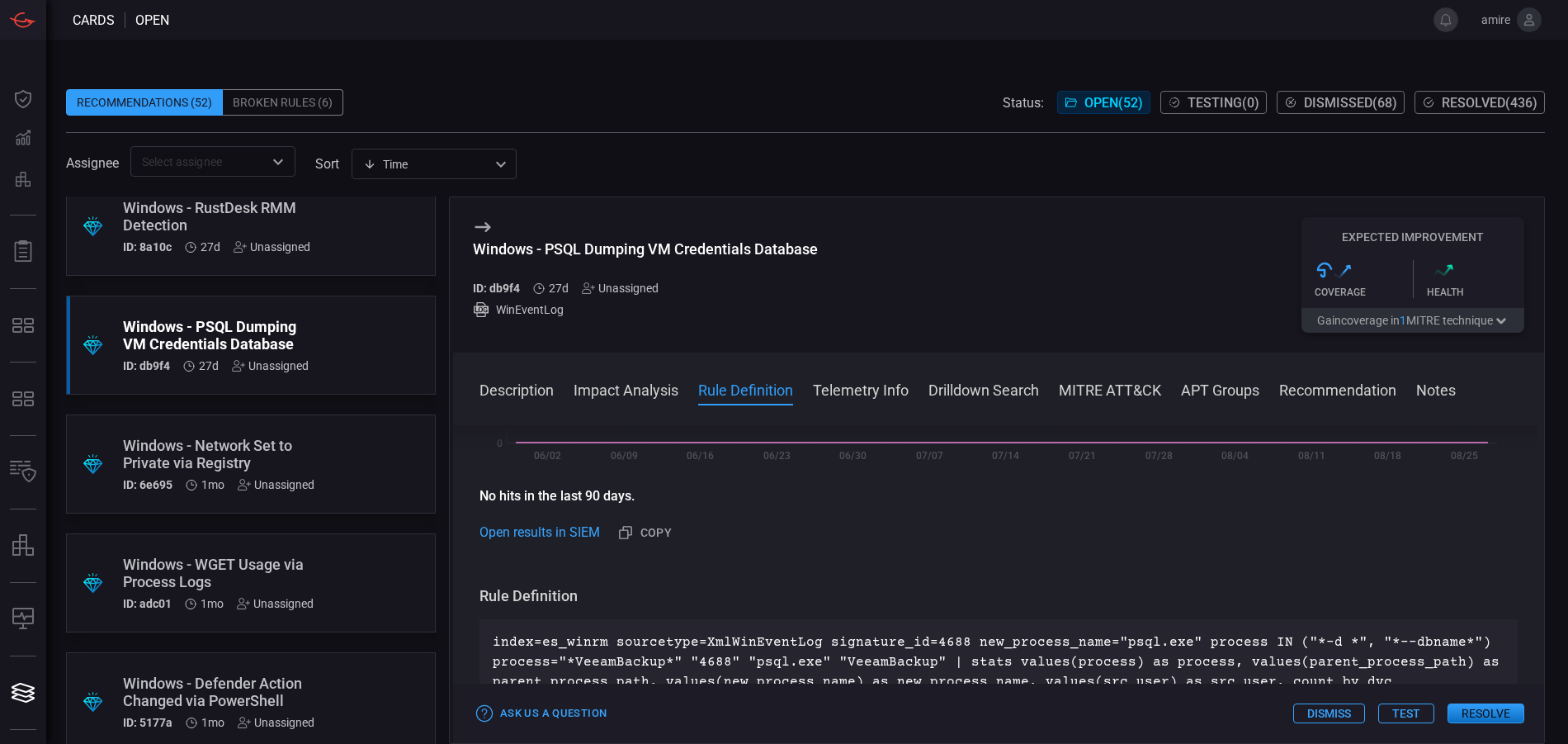
click at [1327, 713] on button "Dismiss" at bounding box center [1330, 713] width 72 height 19
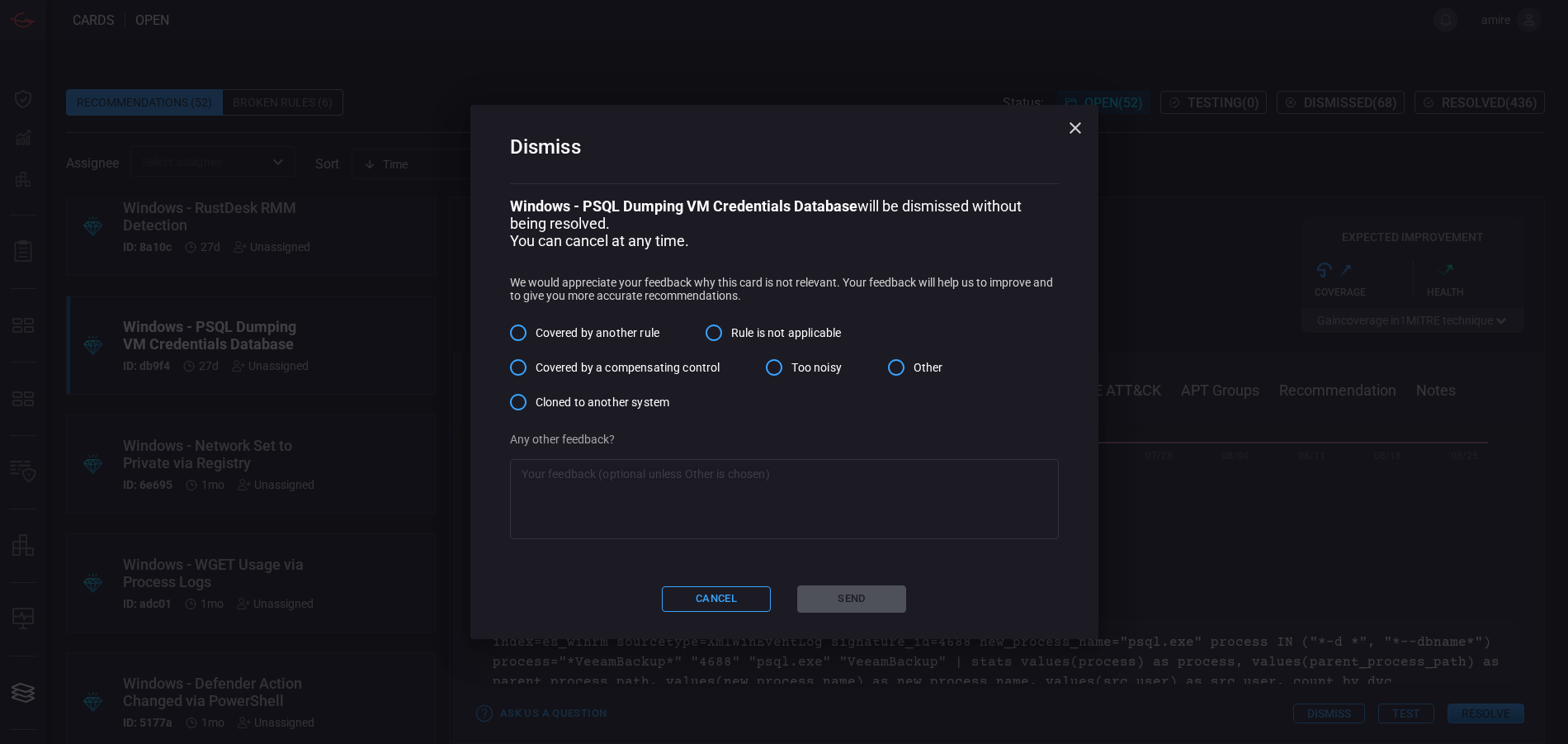
click at [768, 336] on span "Rule is not applicable" at bounding box center [785, 333] width 110 height 18
click at [731, 336] on input "Rule is not applicable" at bounding box center [714, 333] width 35 height 35
click at [617, 331] on span "Covered by another rule" at bounding box center [598, 333] width 124 height 18
click at [536, 331] on input "Covered by another rule" at bounding box center [518, 333] width 35 height 35
click at [902, 368] on input "Other" at bounding box center [896, 368] width 35 height 35
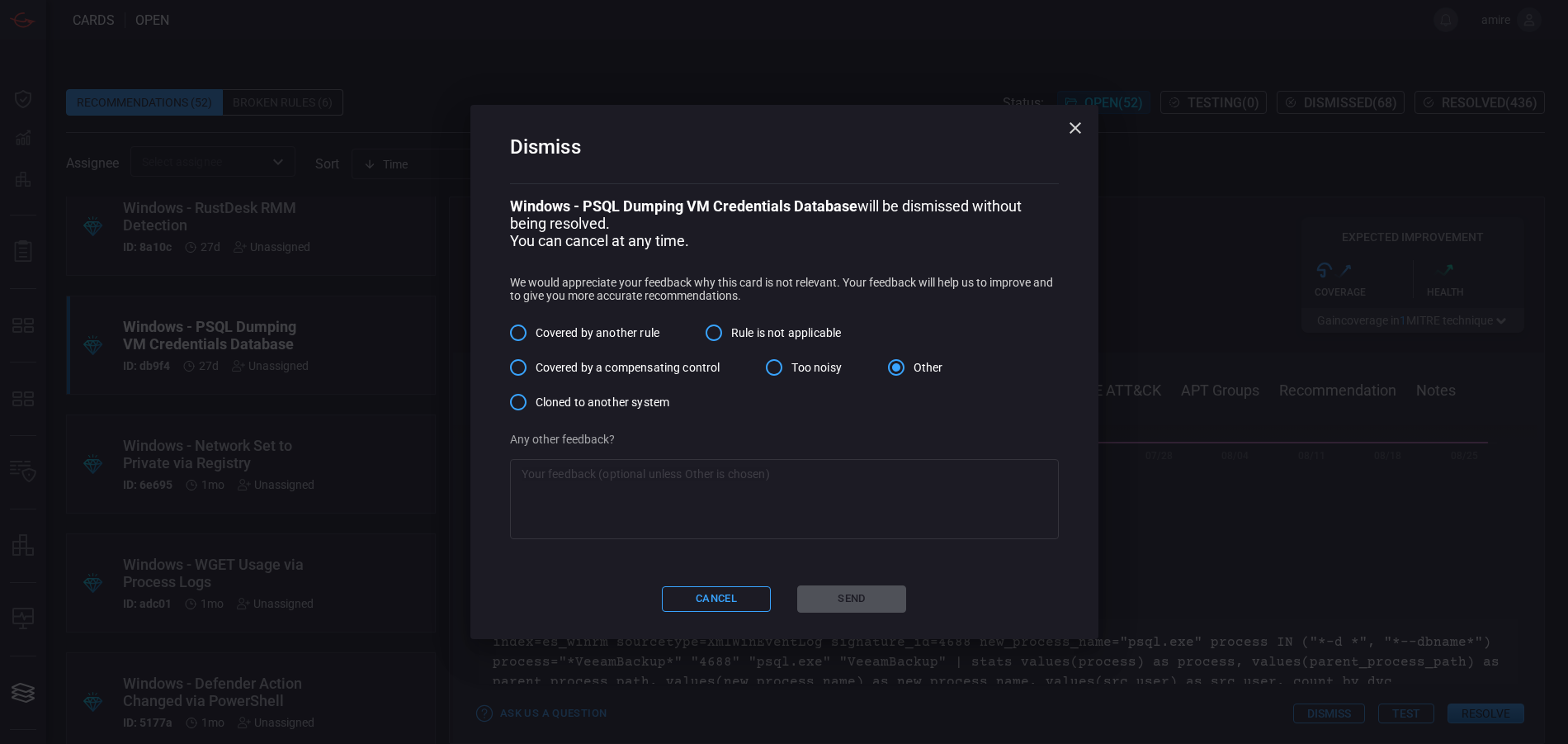
click at [861, 488] on textarea at bounding box center [784, 498] width 526 height 66
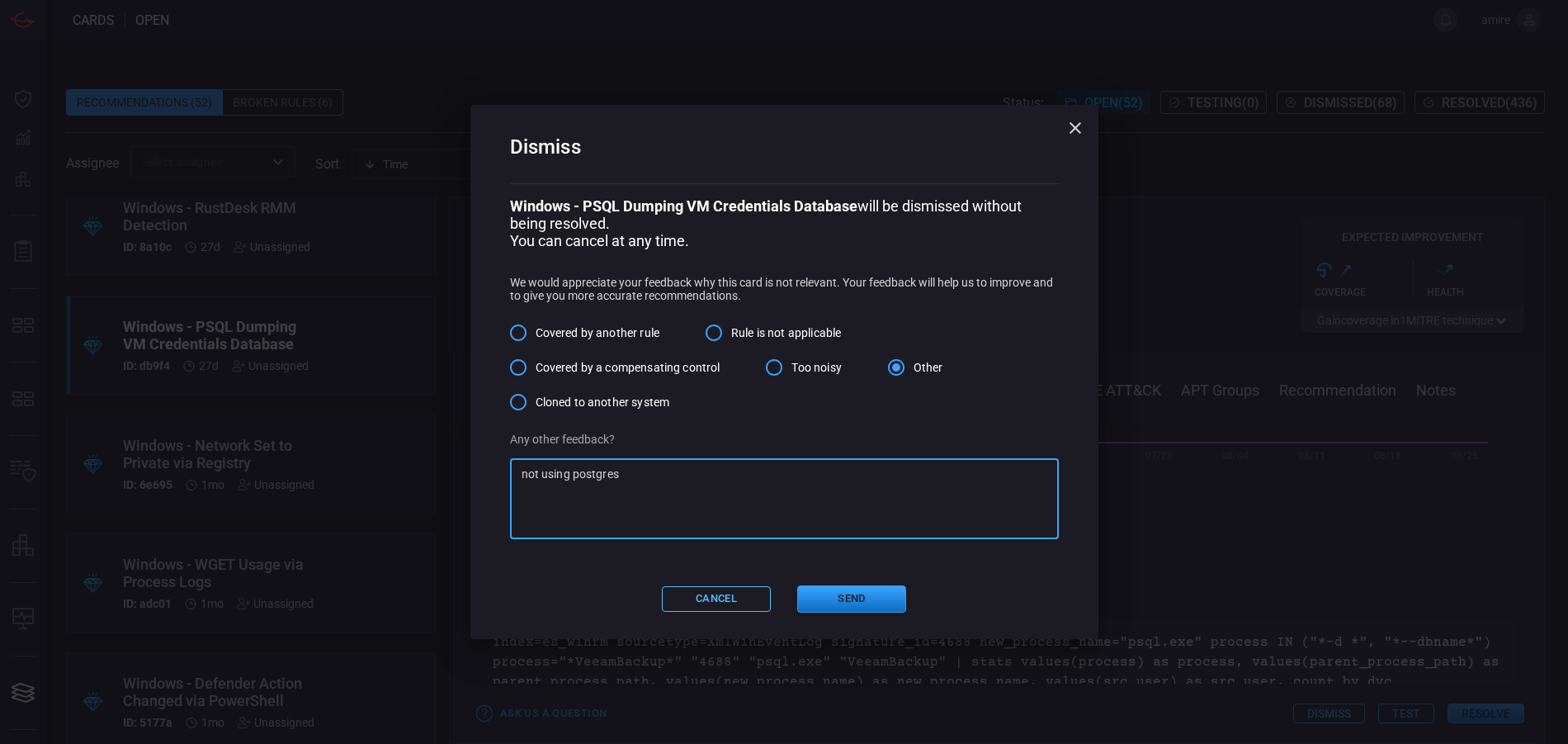
type textarea "not using postgres"
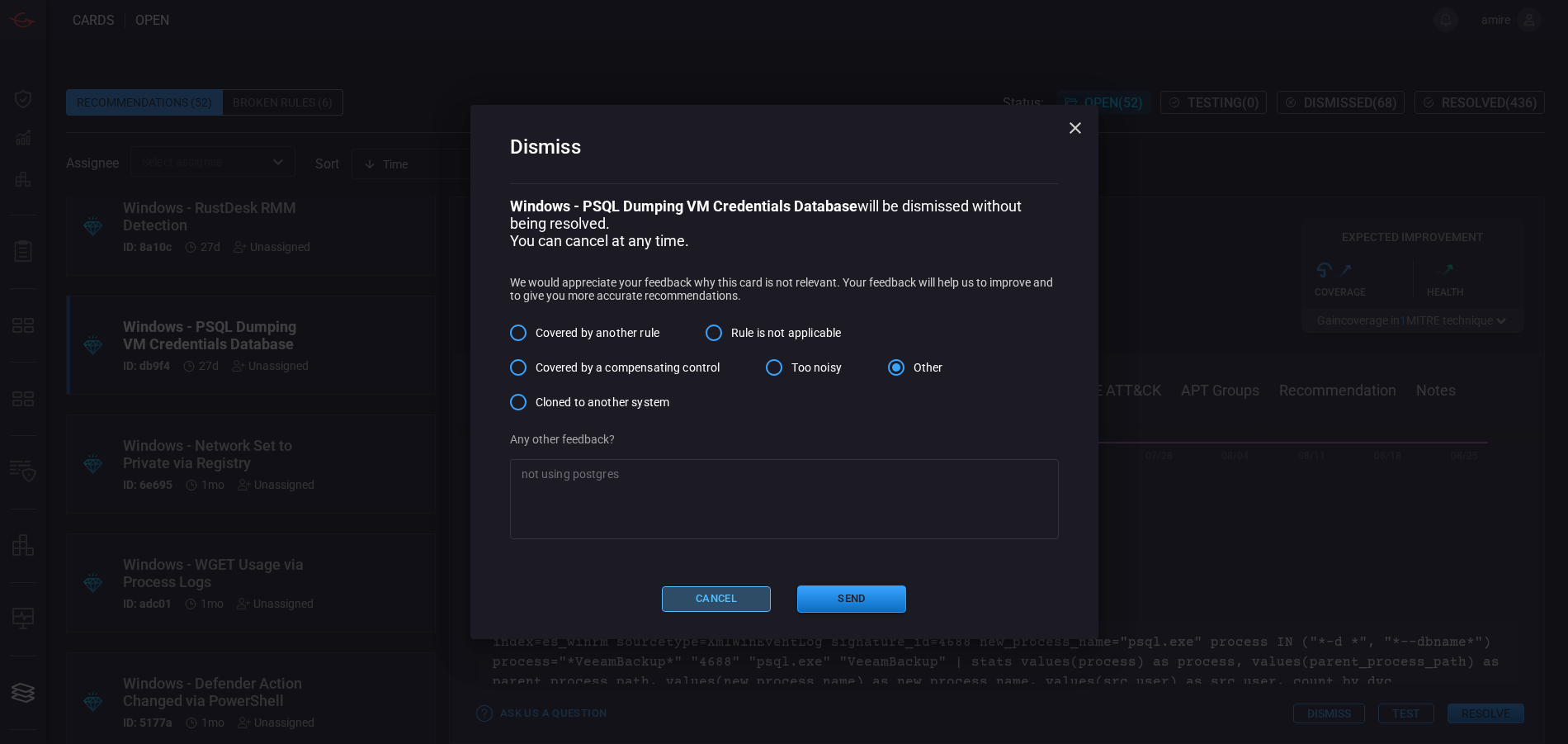
click at [729, 599] on button "Cancel" at bounding box center [716, 599] width 109 height 26
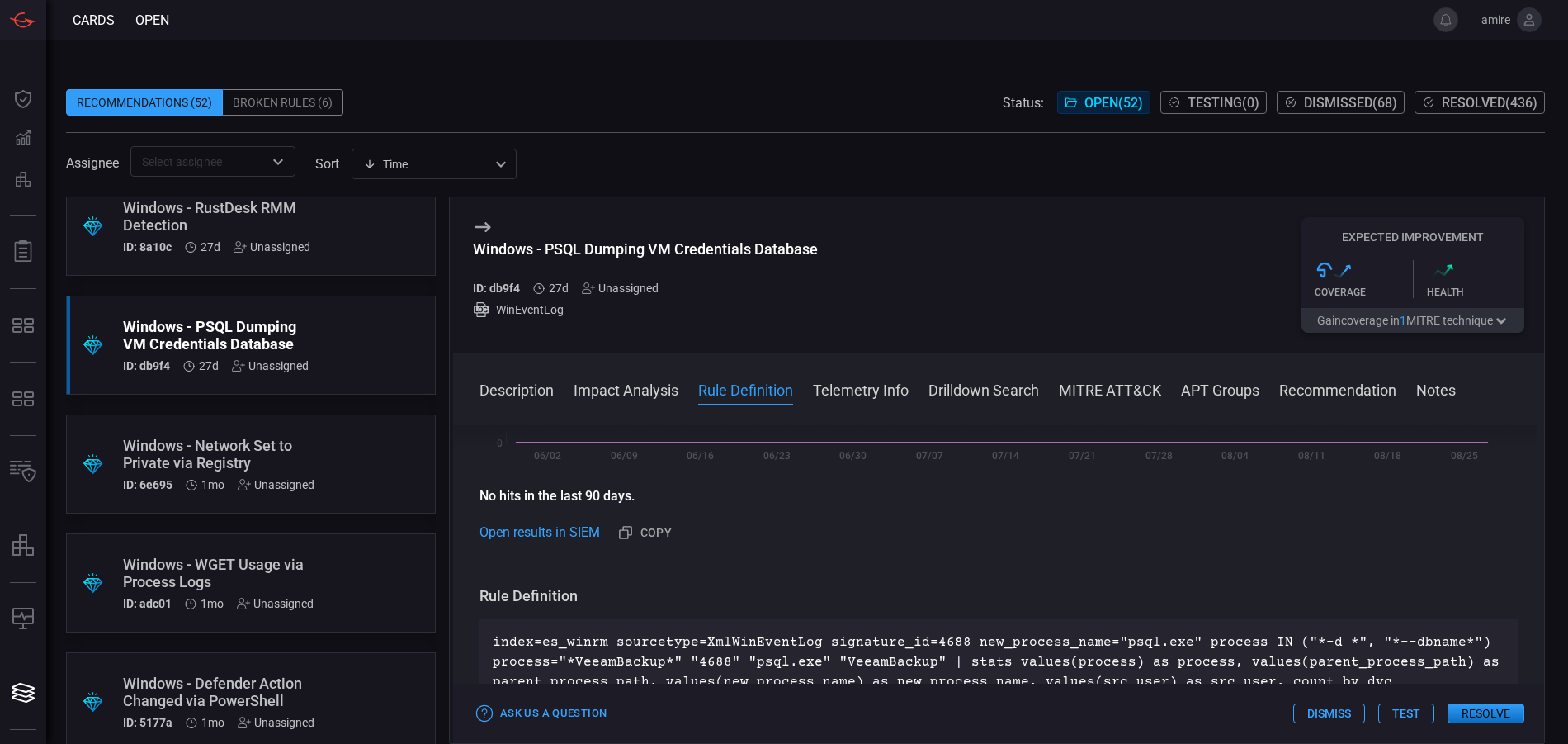
click at [1509, 710] on button "Resolve" at bounding box center [1486, 713] width 77 height 19
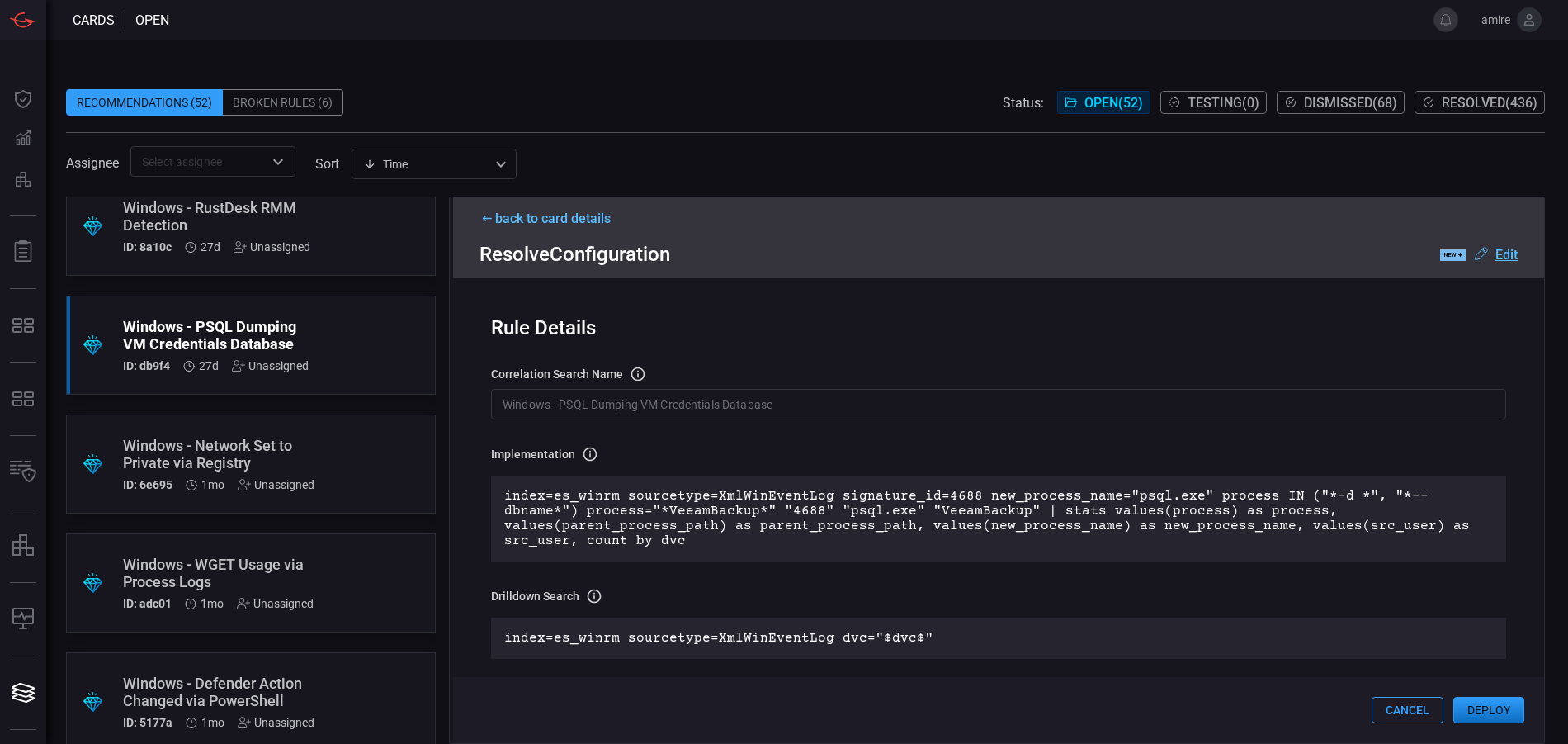
click at [1476, 706] on button "Deploy" at bounding box center [1489, 710] width 71 height 27
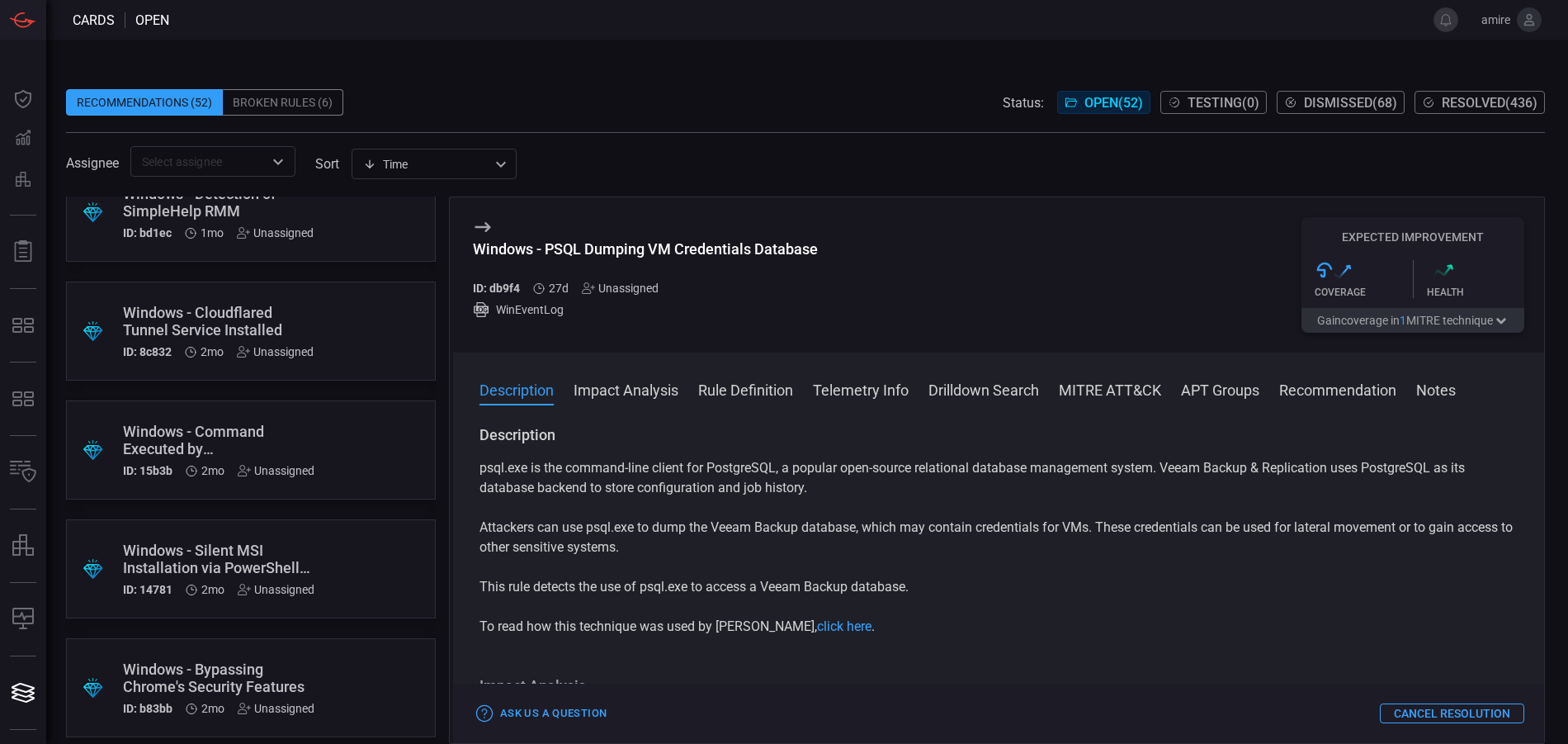
scroll to position [1403, 0]
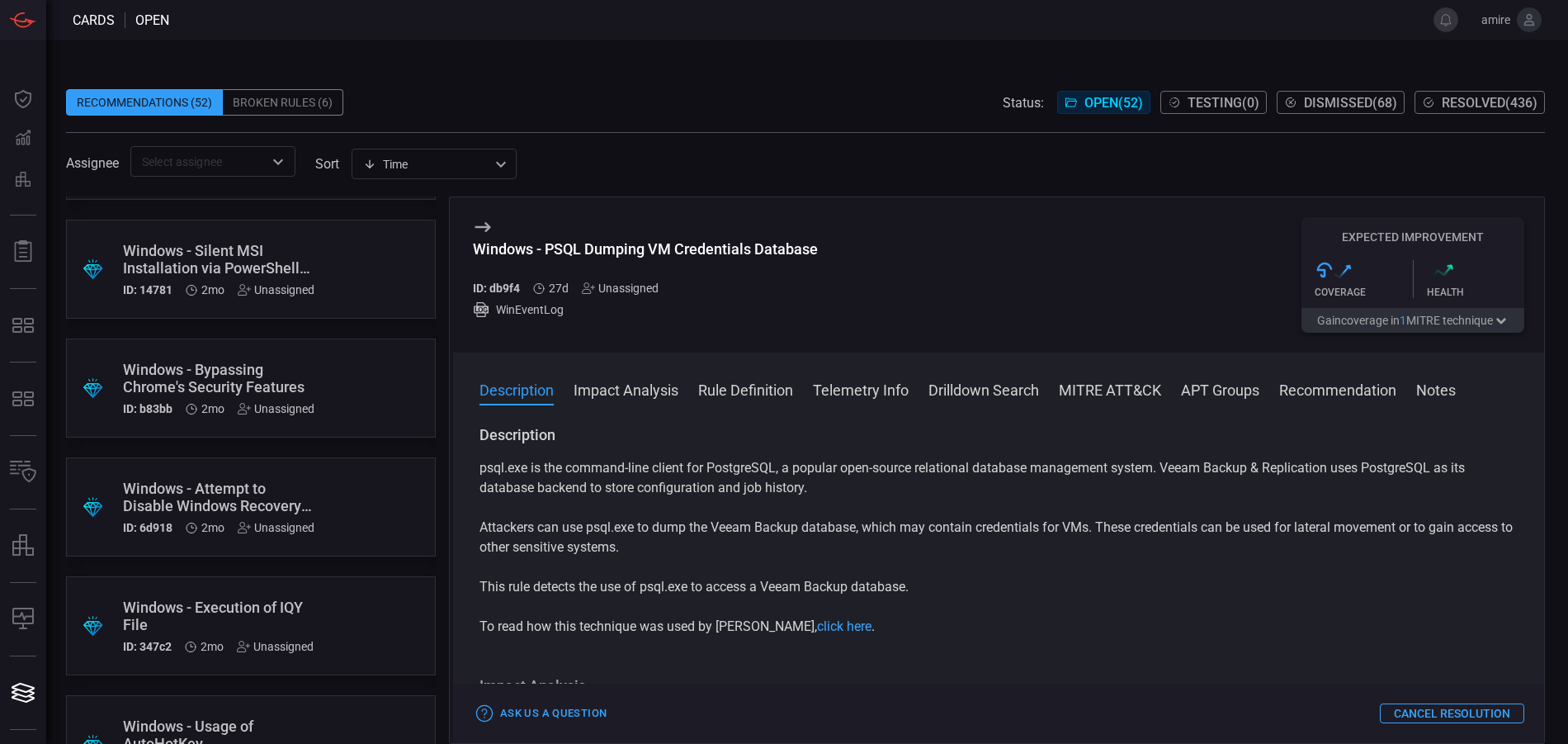
click at [335, 273] on div ".suggested_cards_icon{fill:url(#suggested_cards_icon);} Windows - Silent MSI In…" at bounding box center [250, 269] width 370 height 99
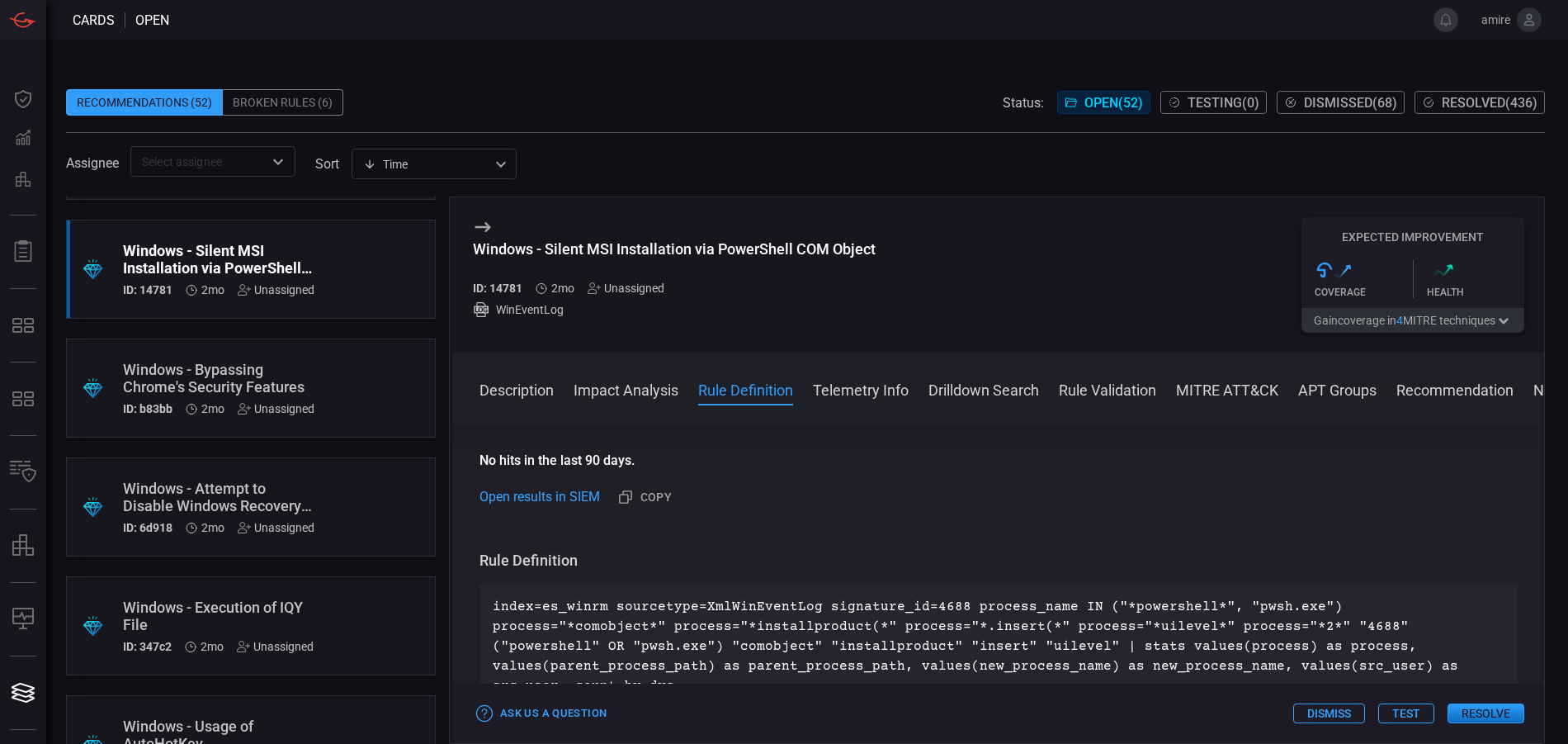
scroll to position [495, 0]
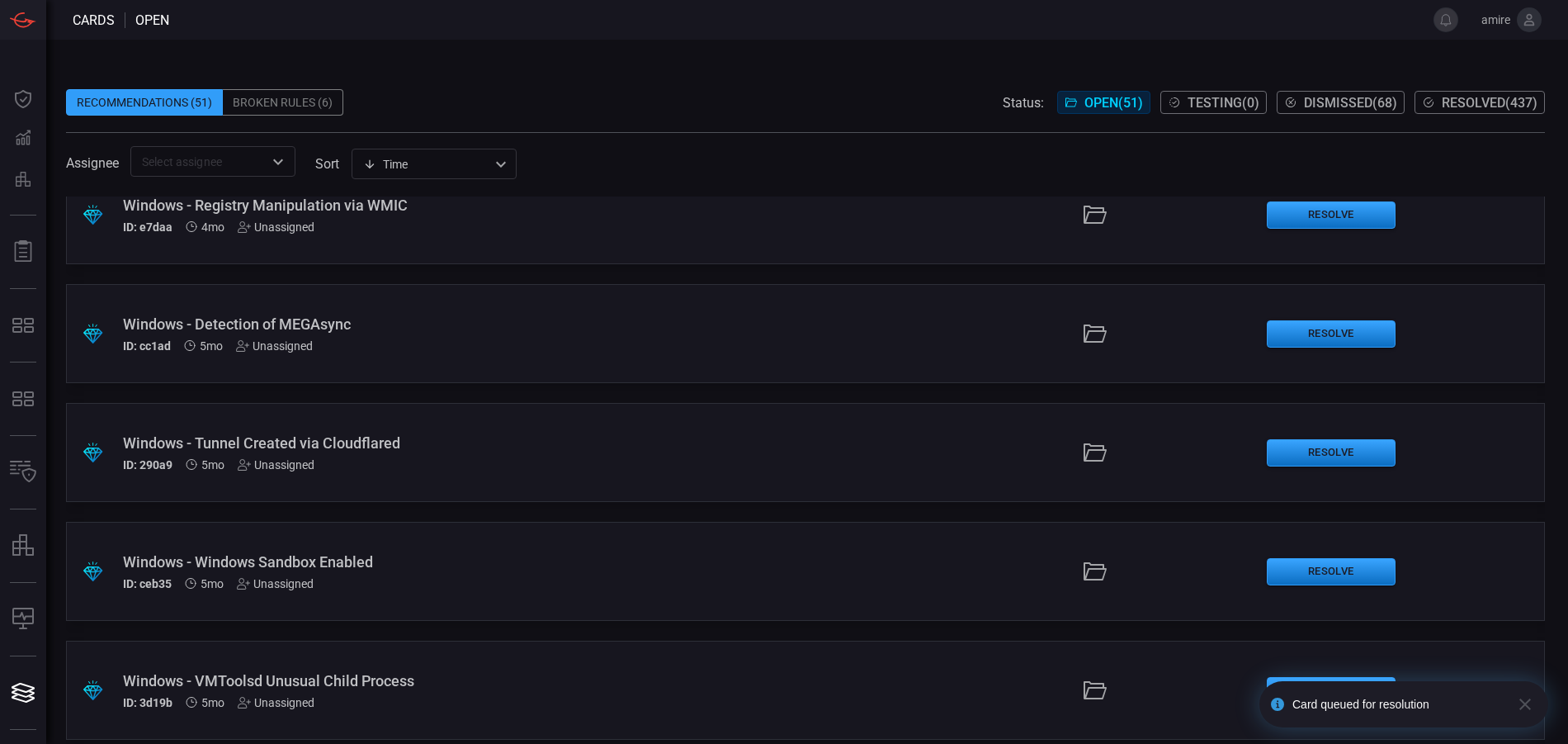
scroll to position [5515, 0]
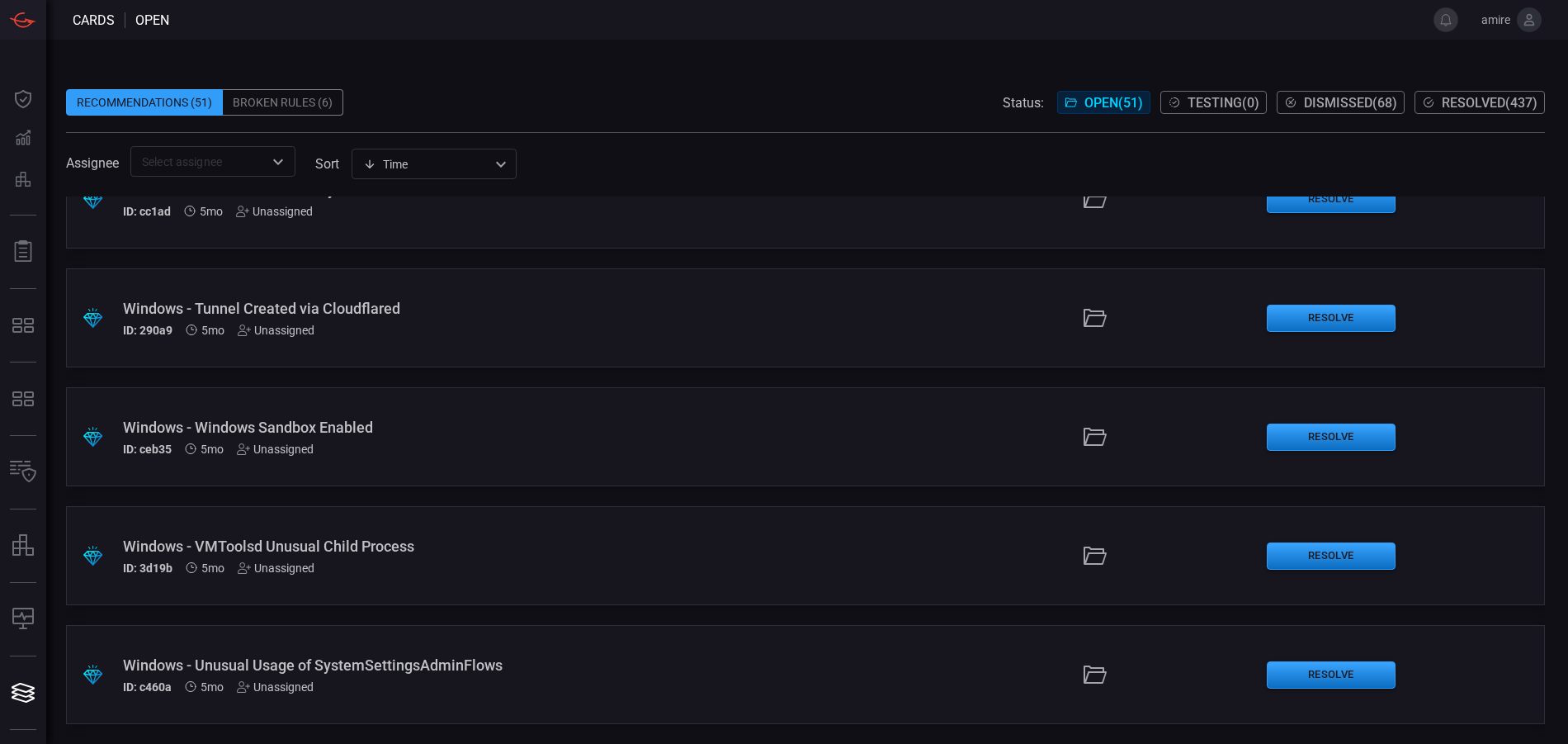
click at [600, 670] on div "Windows - Unusual Usage of SystemSettingsAdminFlows" at bounding box center [381, 665] width 516 height 18
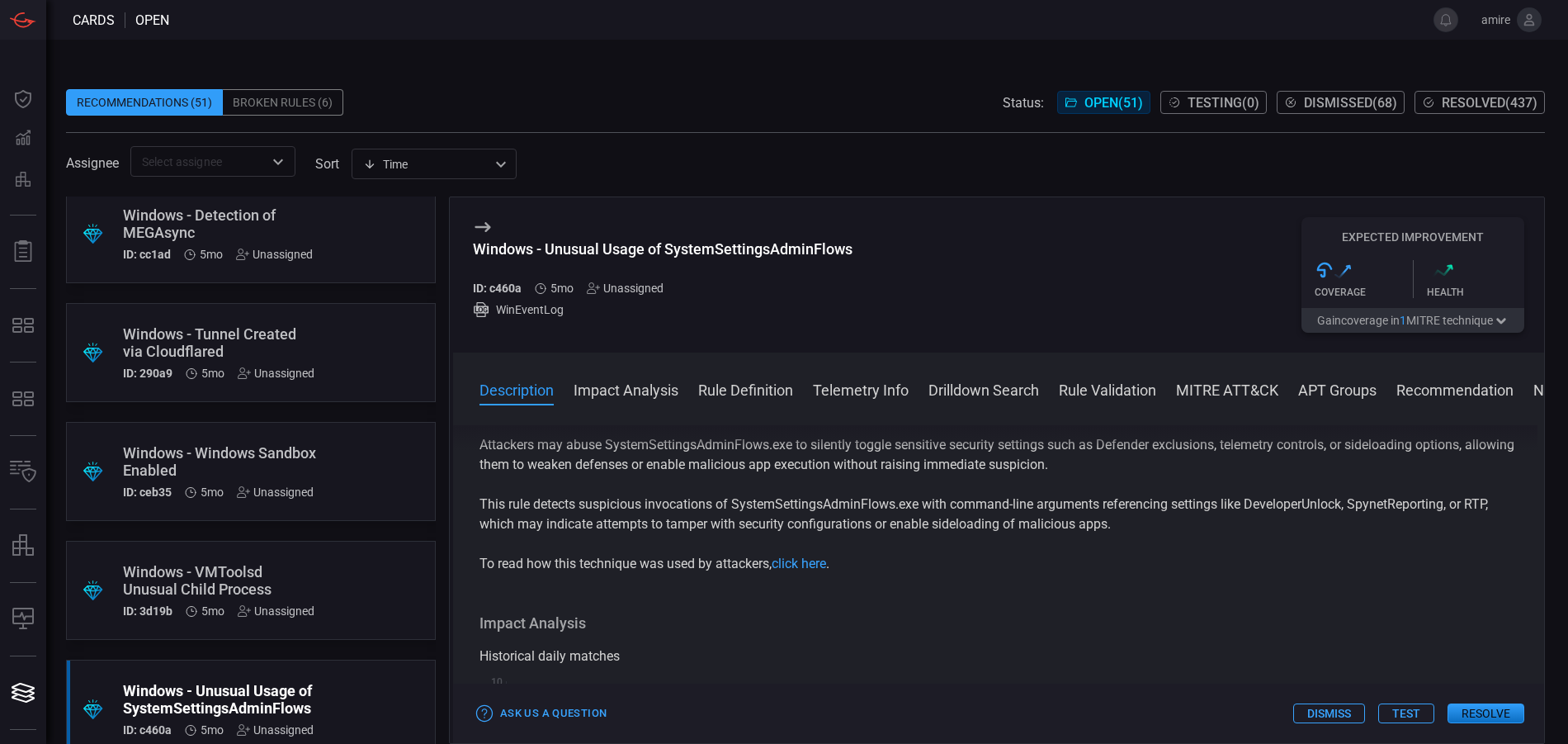
scroll to position [5515, 0]
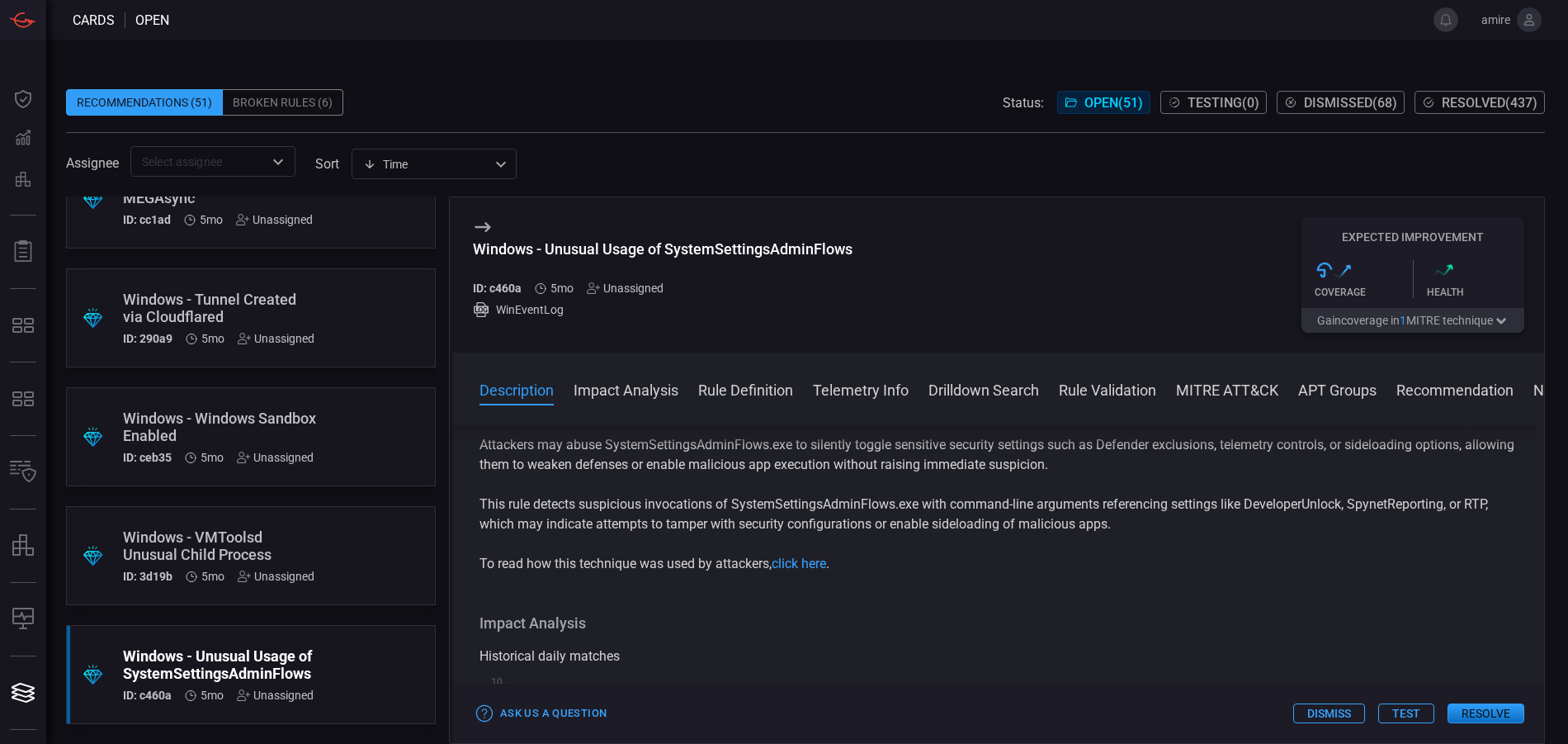
click at [300, 553] on div "Windows - VMToolsd Unusual Child Process" at bounding box center [219, 546] width 193 height 35
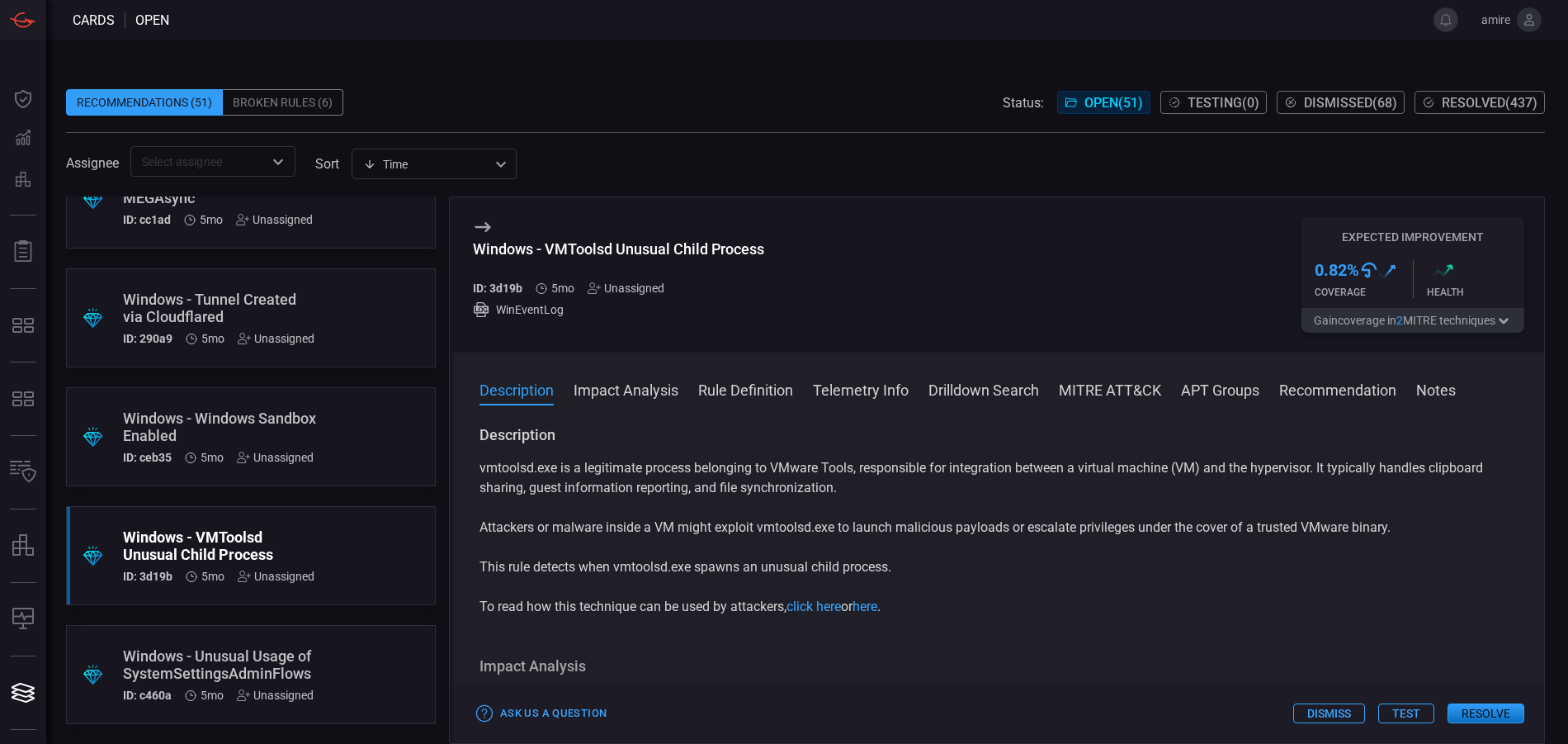
click at [1483, 713] on button "Resolve" at bounding box center [1486, 713] width 77 height 19
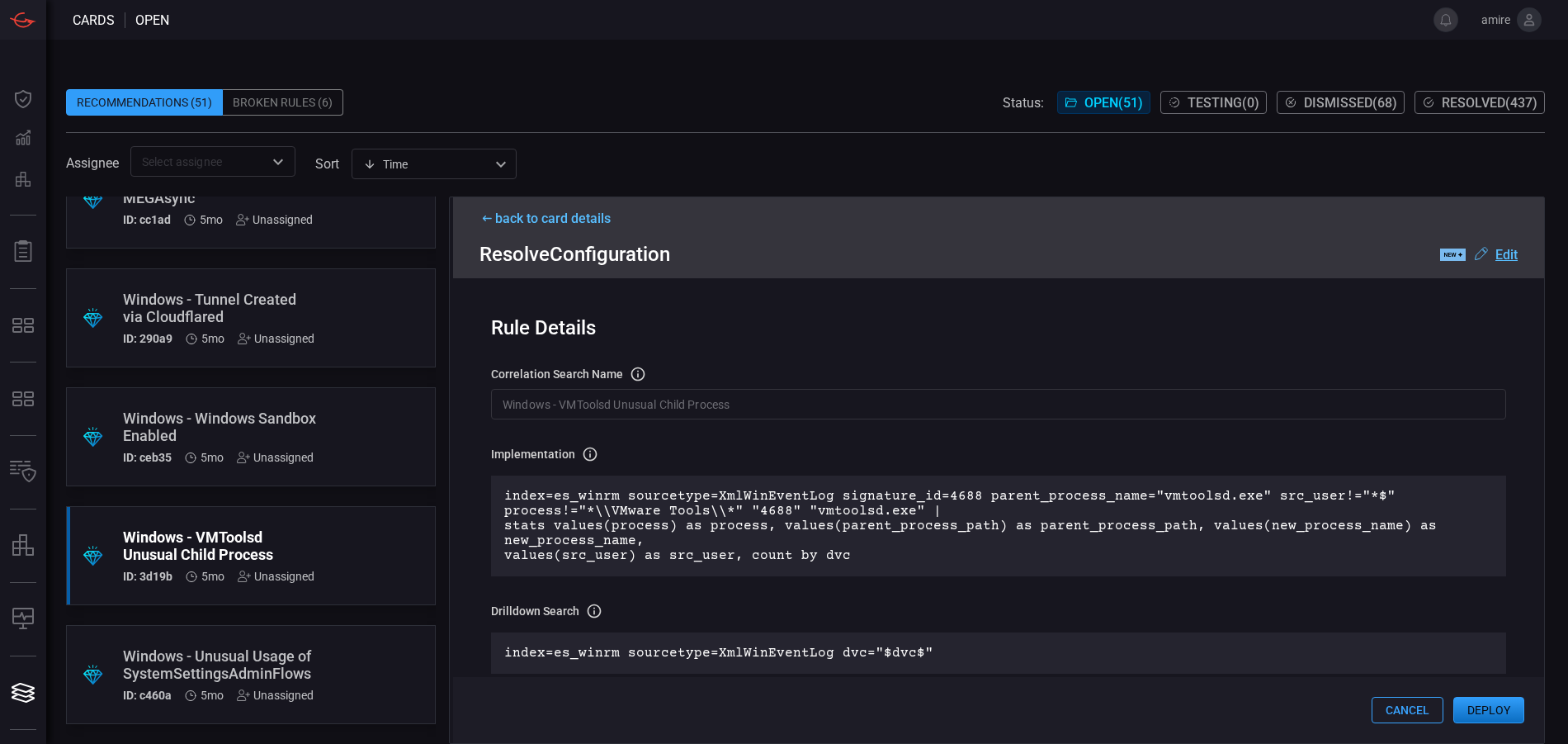
click at [1488, 710] on button "Deploy" at bounding box center [1489, 710] width 71 height 27
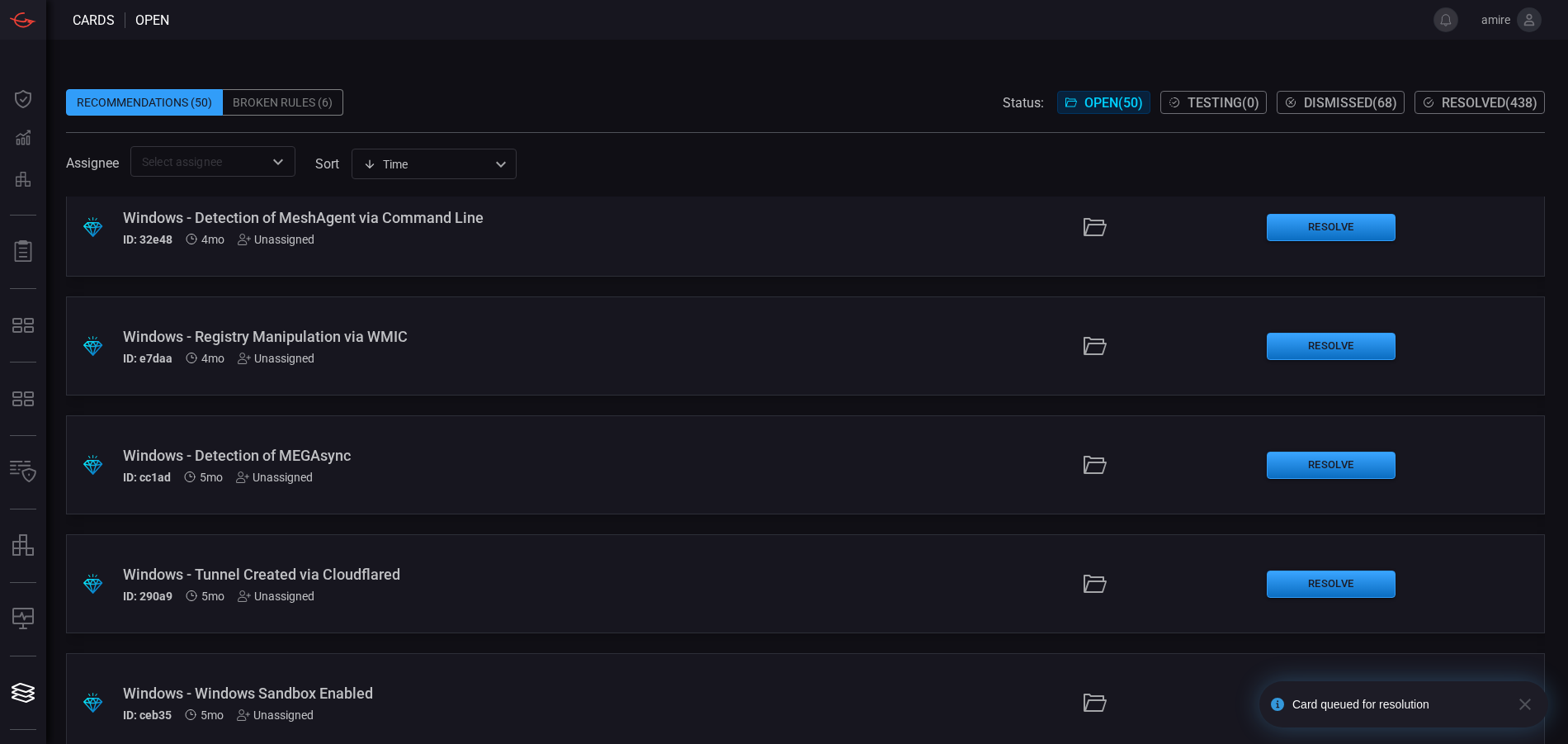
scroll to position [5231, 0]
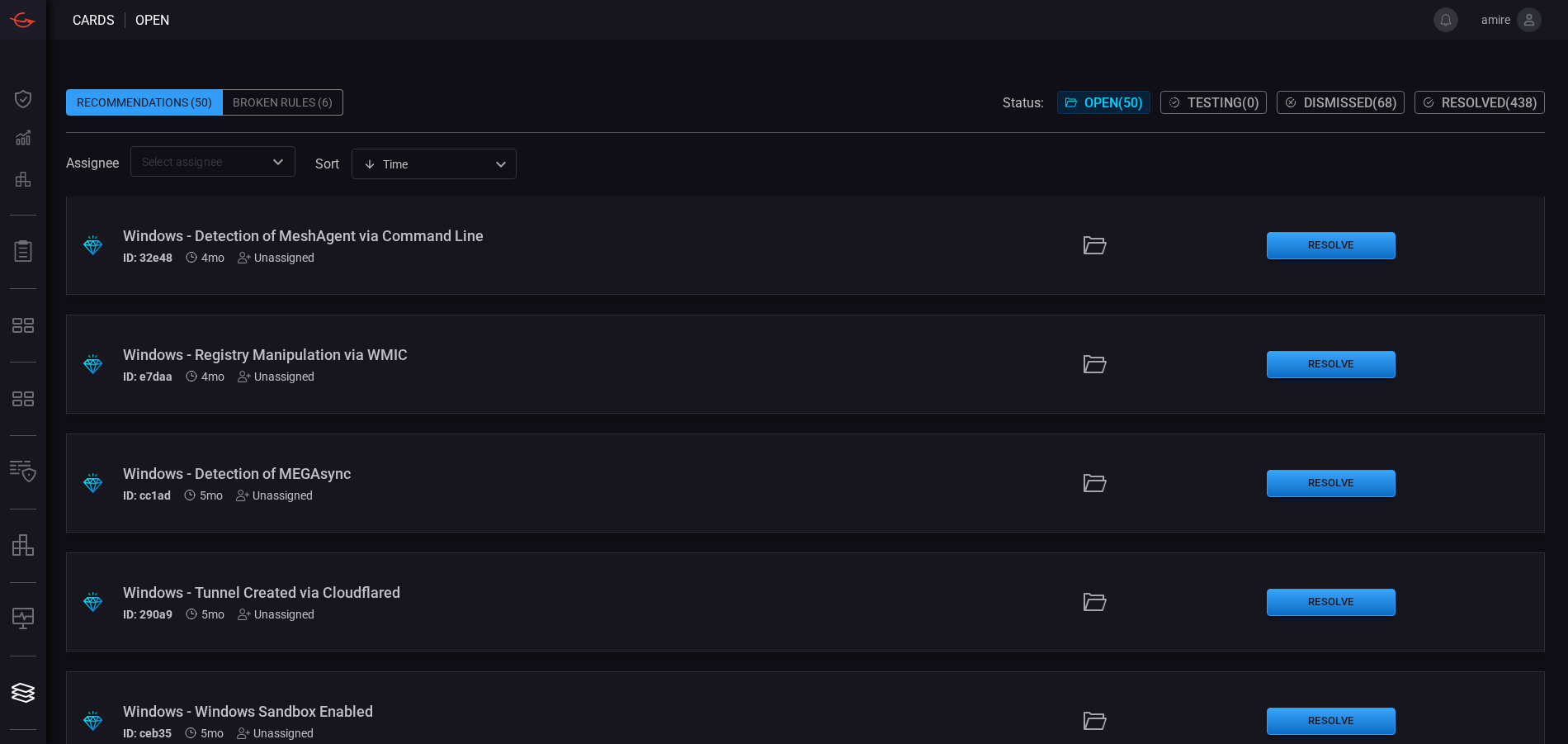
click at [476, 360] on div "Windows - Registry Manipulation via WMIC" at bounding box center [381, 354] width 516 height 18
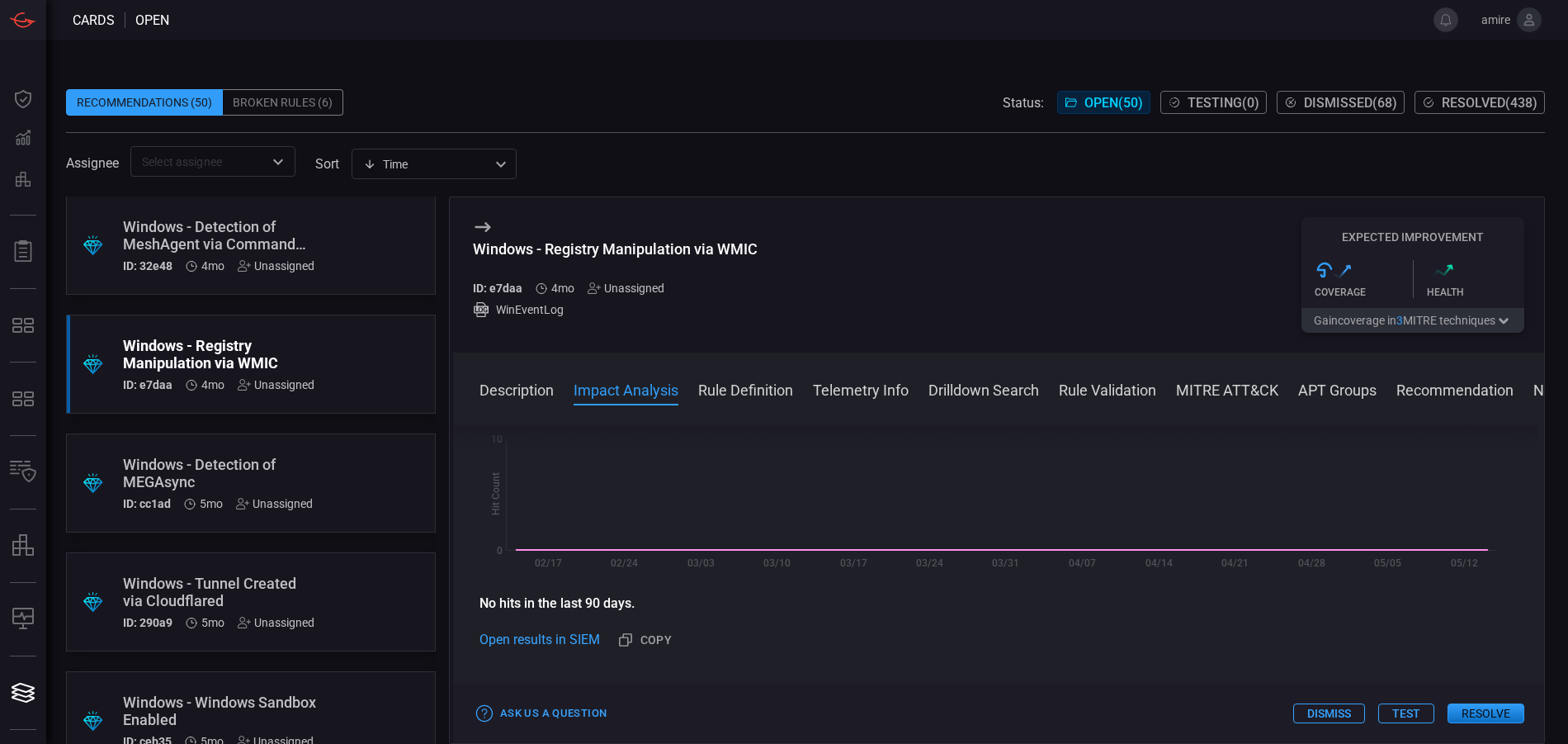
scroll to position [330, 0]
click at [1485, 713] on button "Resolve" at bounding box center [1486, 713] width 77 height 19
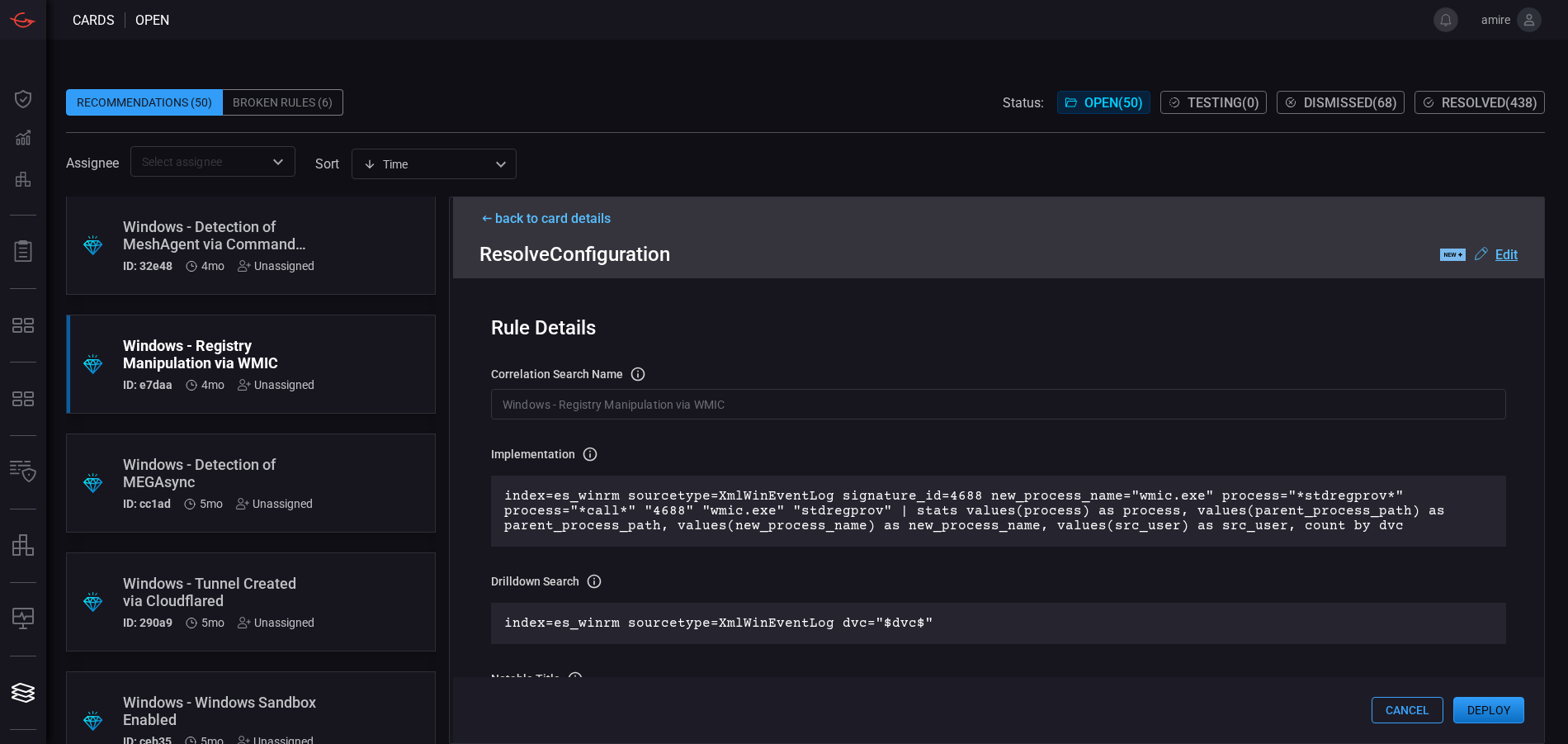
click at [1482, 713] on button "Deploy" at bounding box center [1489, 710] width 71 height 27
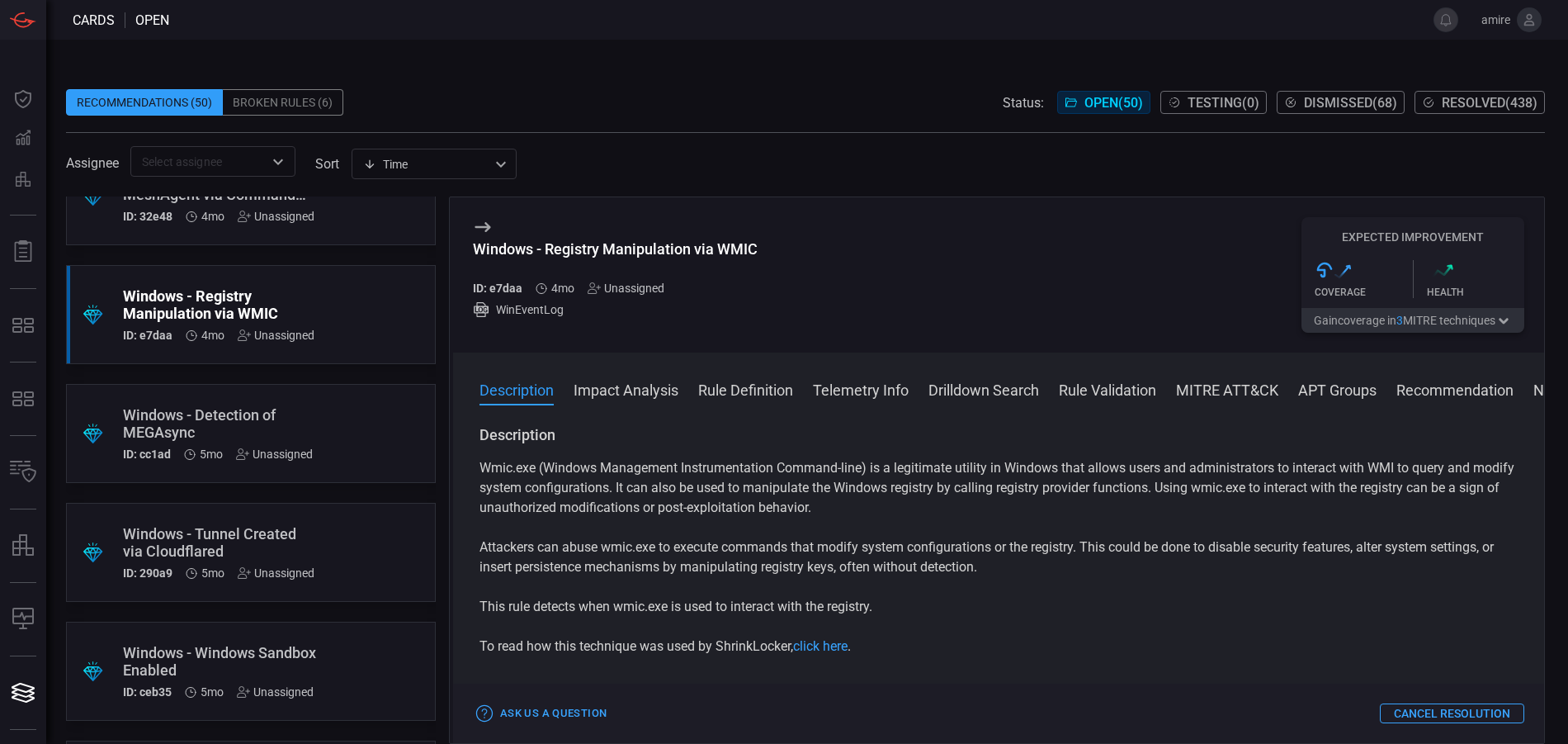
scroll to position [5313, 0]
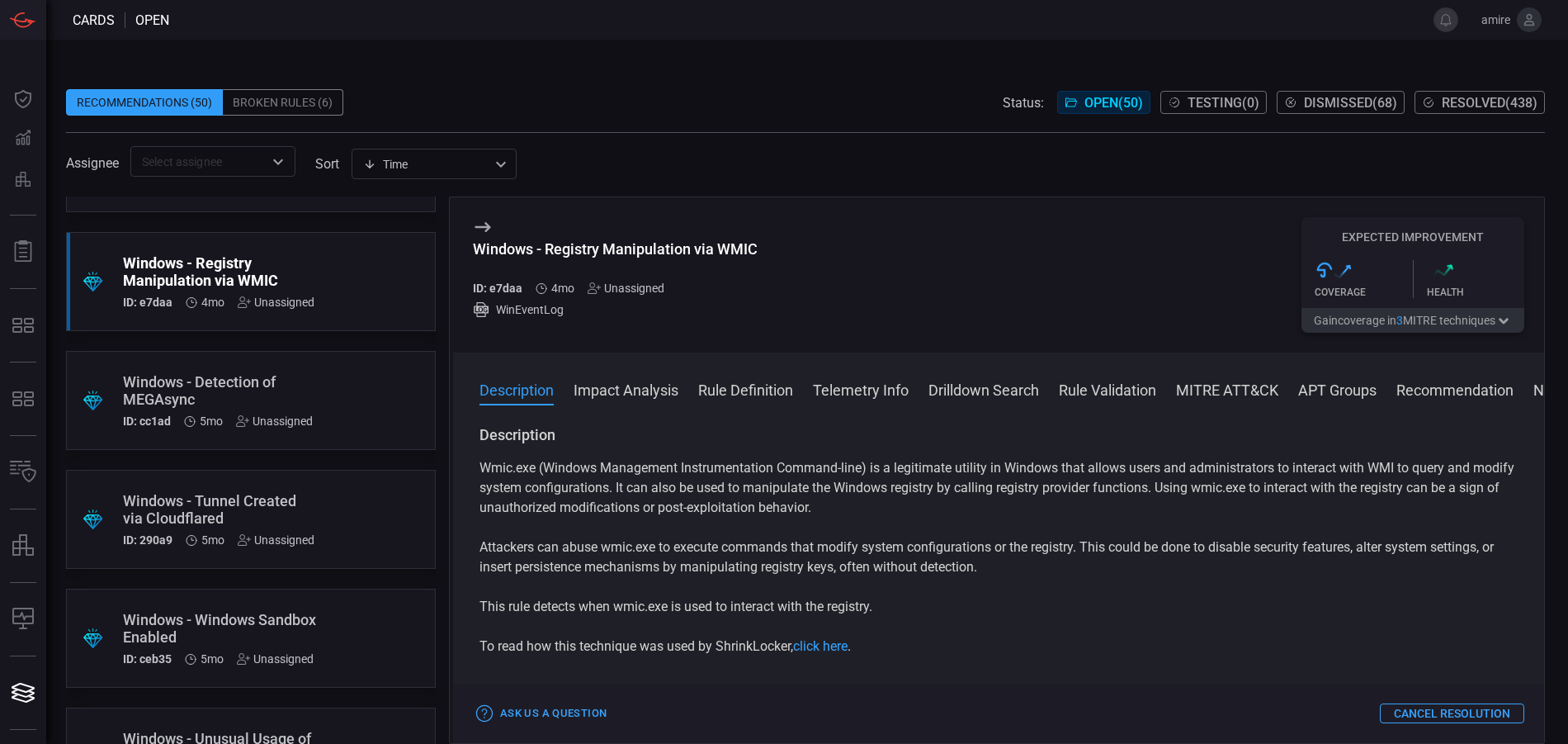
click at [305, 622] on div "Windows - Windows Sandbox Enabled" at bounding box center [219, 628] width 193 height 35
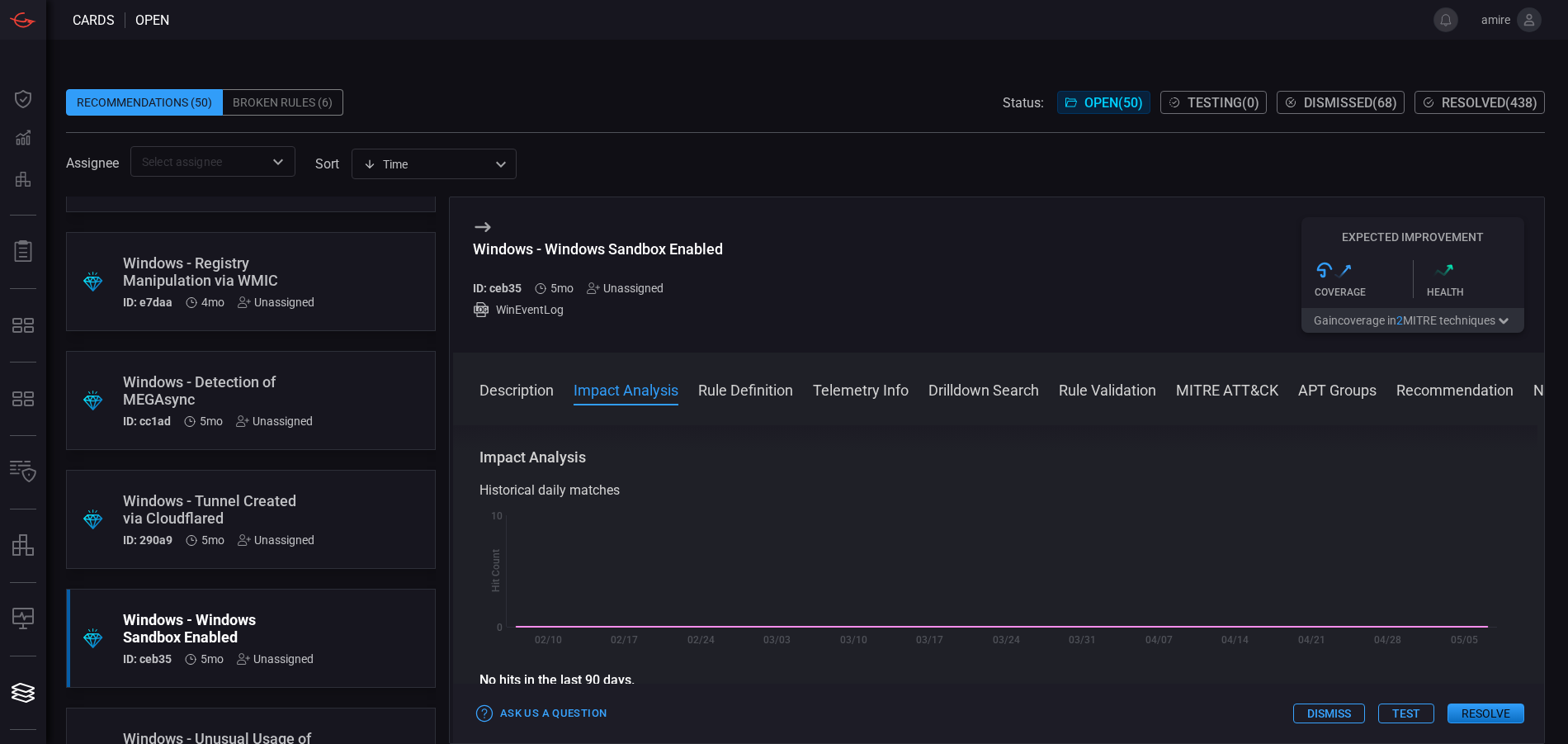
scroll to position [330, 0]
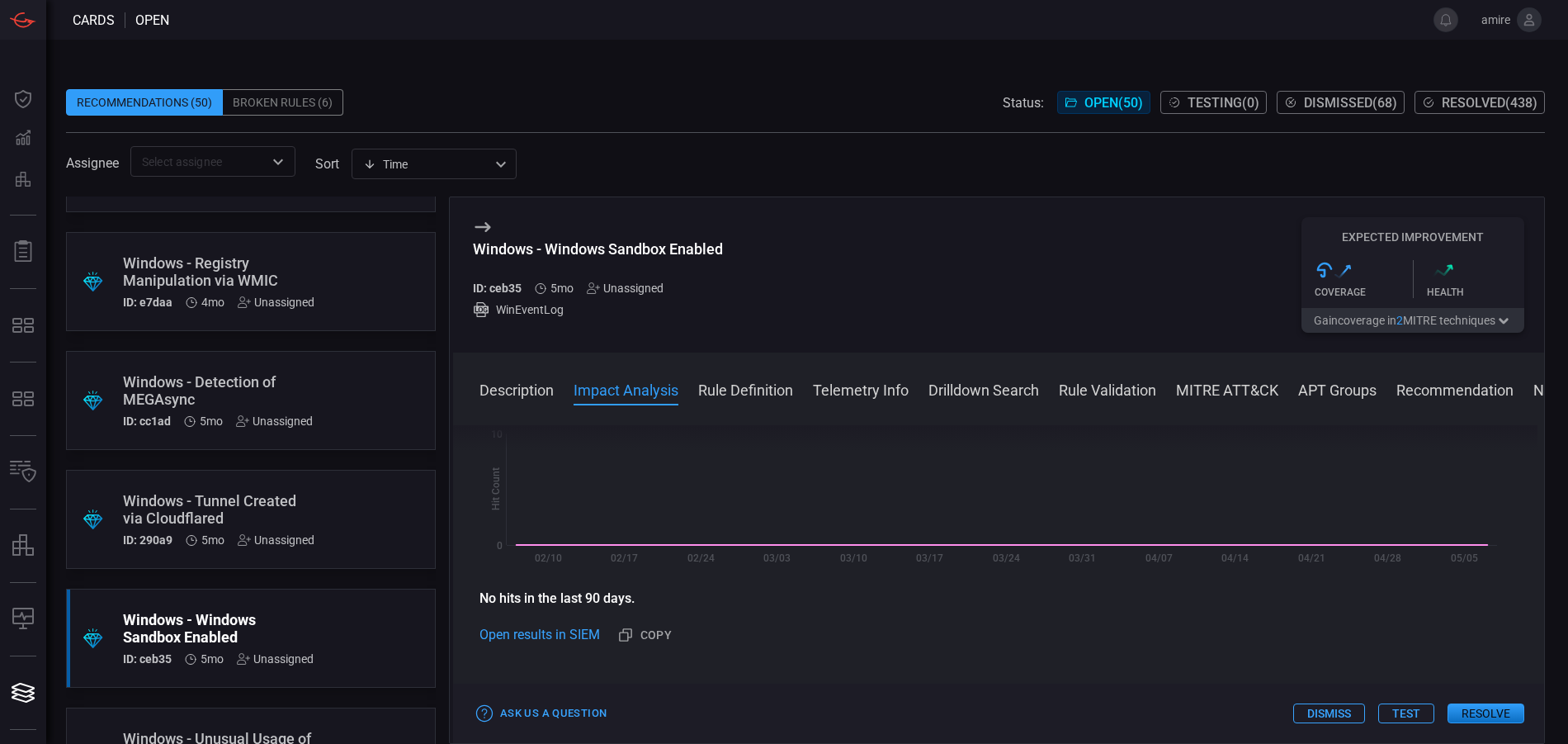
click at [1469, 710] on button "Resolve" at bounding box center [1486, 713] width 77 height 19
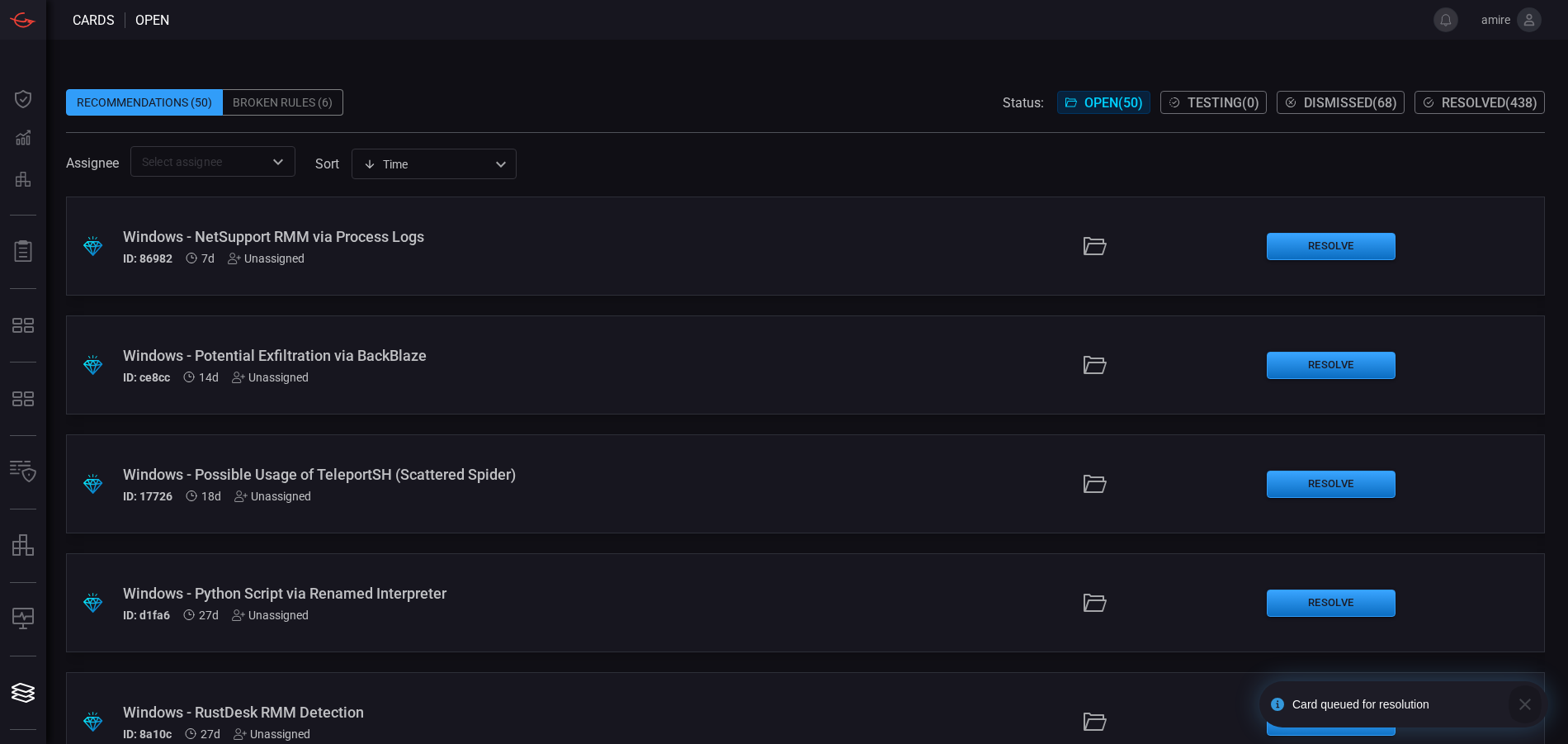
click at [1516, 700] on icon "button" at bounding box center [1525, 703] width 19 height 19
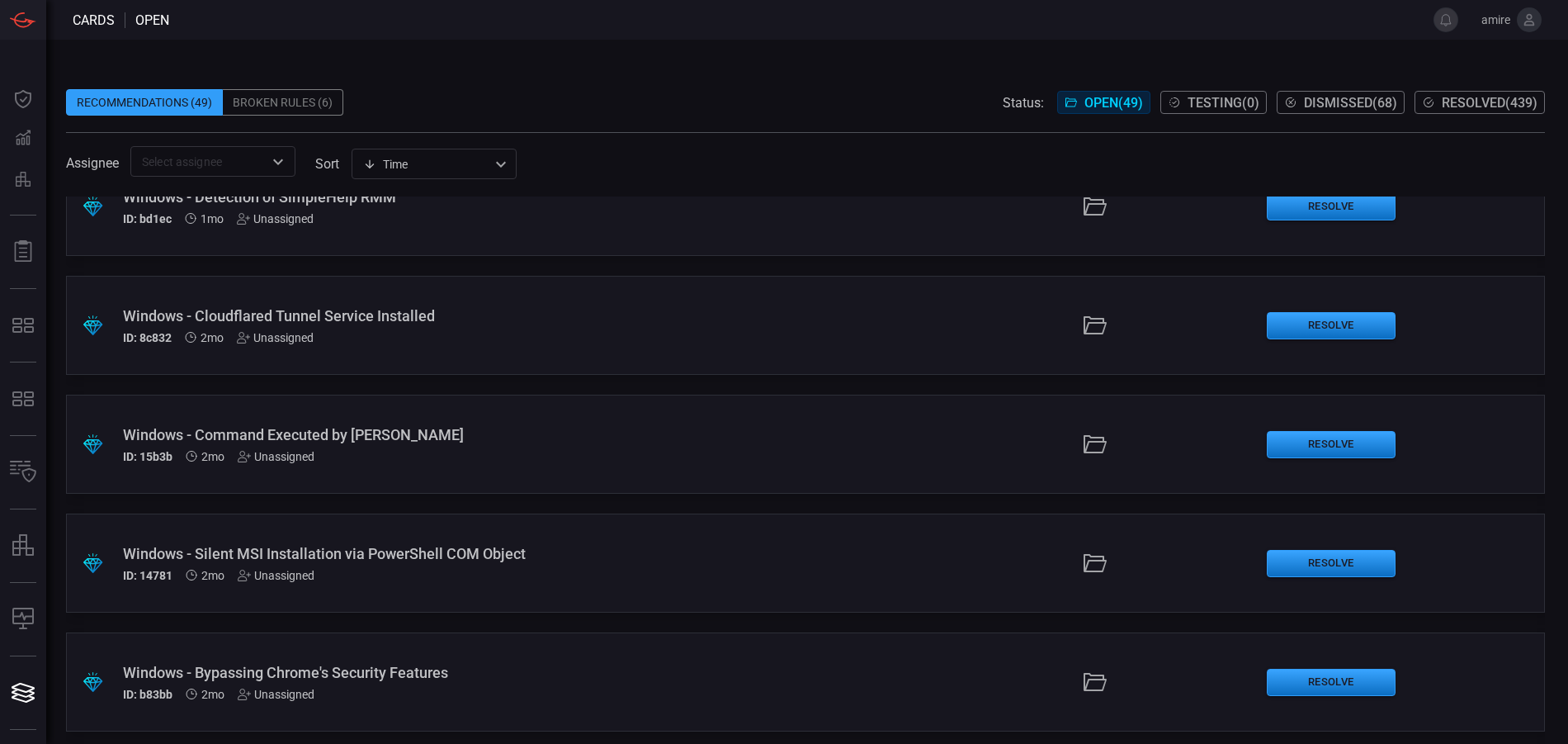
scroll to position [1568, 0]
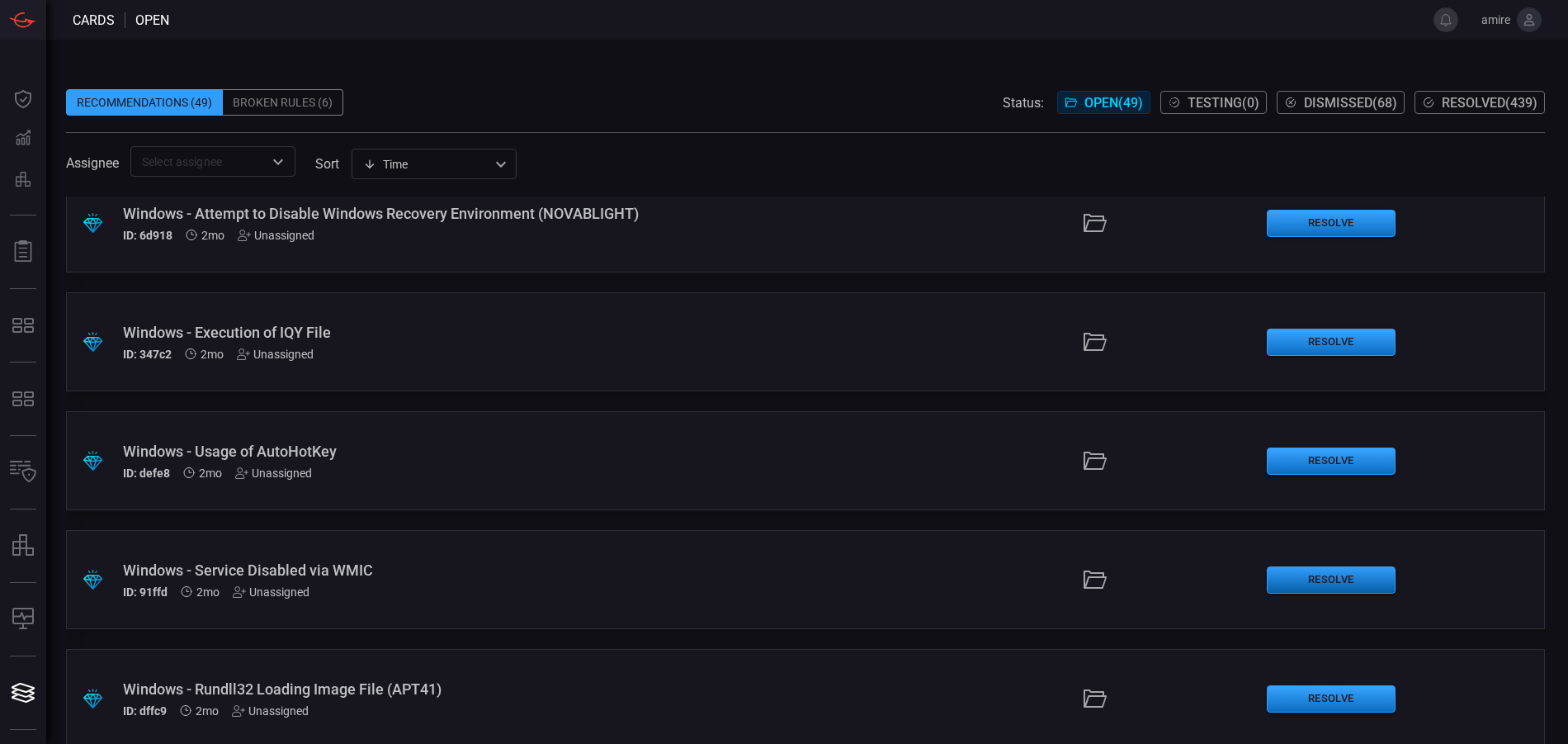
click at [1320, 578] on button "Resolve" at bounding box center [1331, 579] width 128 height 27
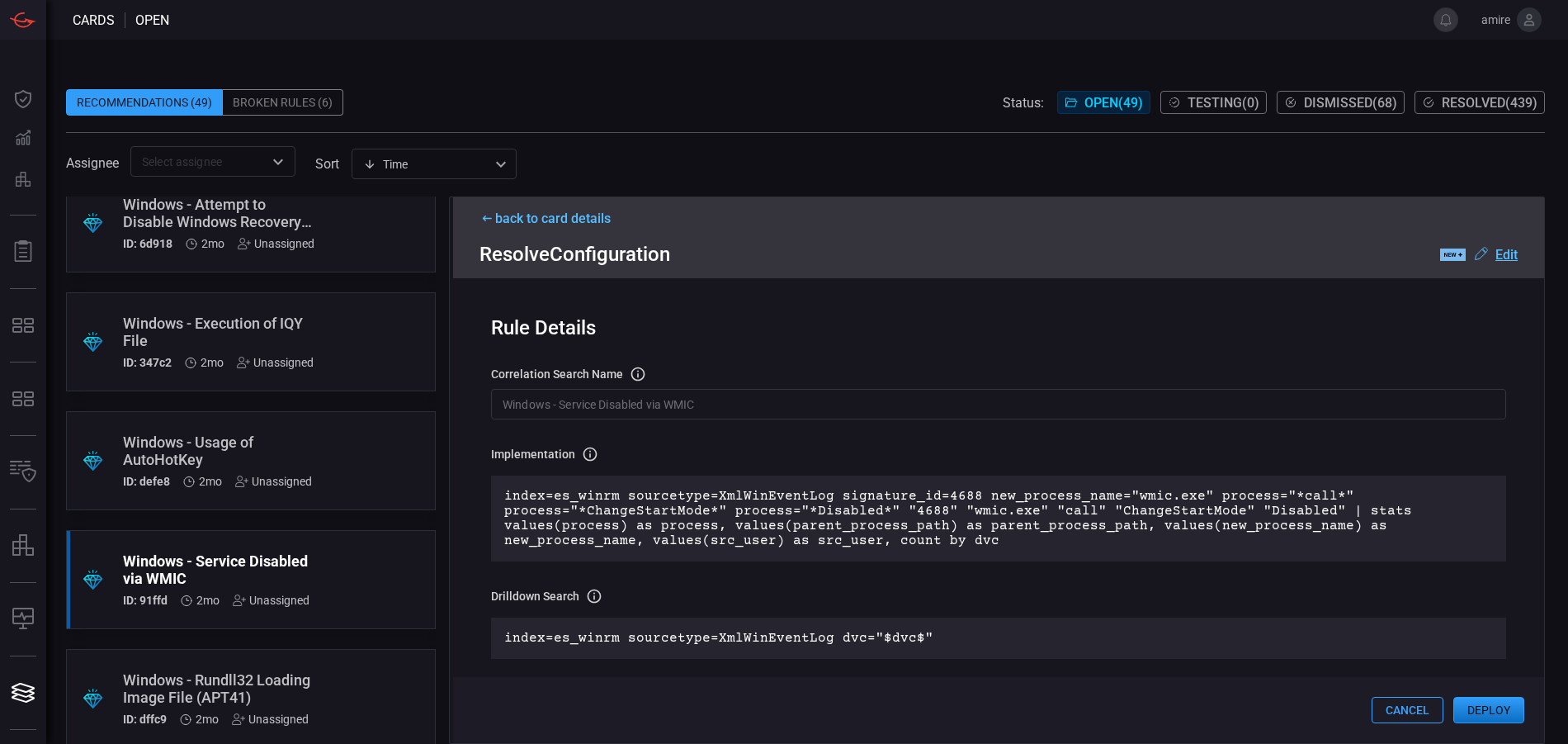
click at [569, 220] on div "back to card details" at bounding box center [999, 218] width 1039 height 16
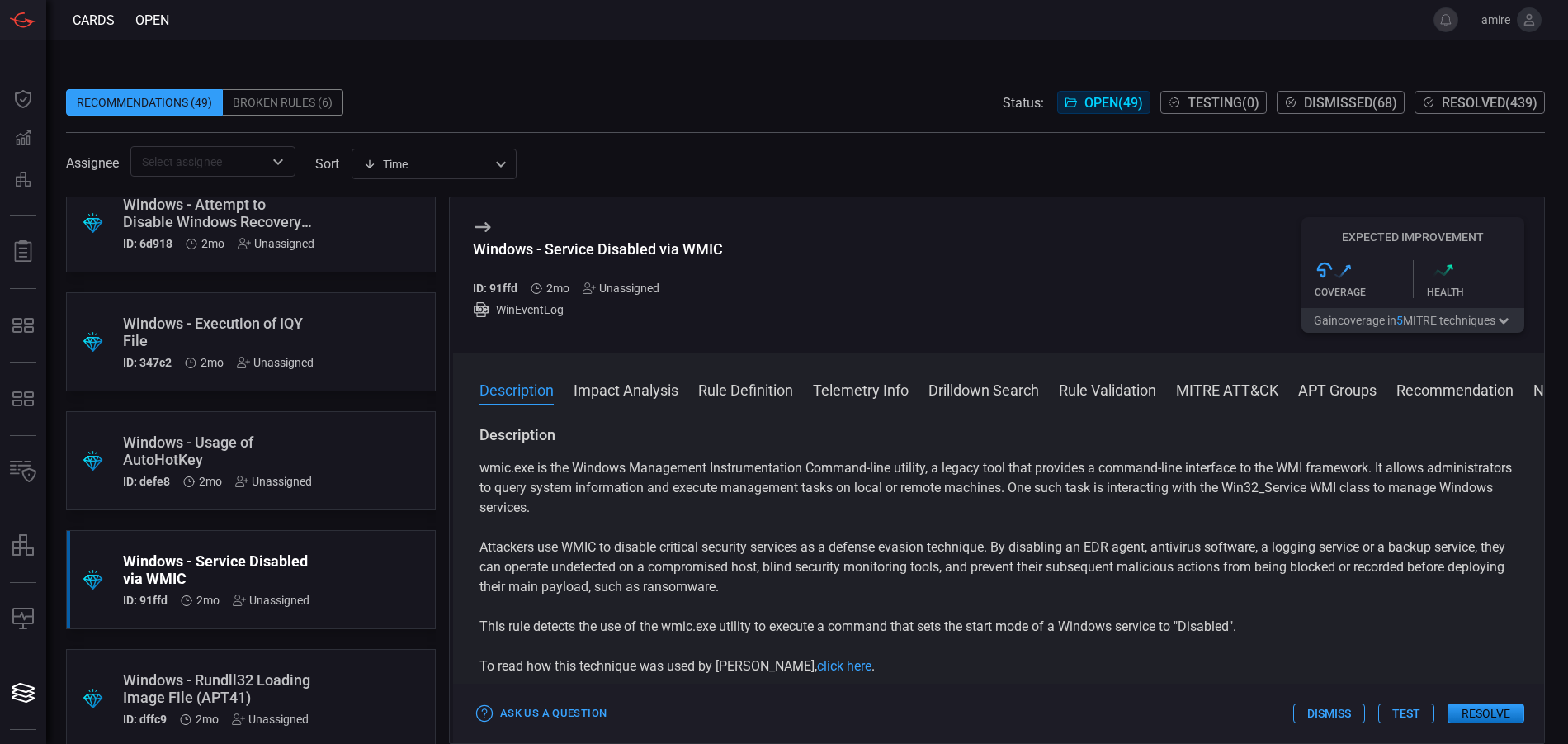
click at [656, 393] on button "Impact Analysis" at bounding box center [626, 388] width 104 height 19
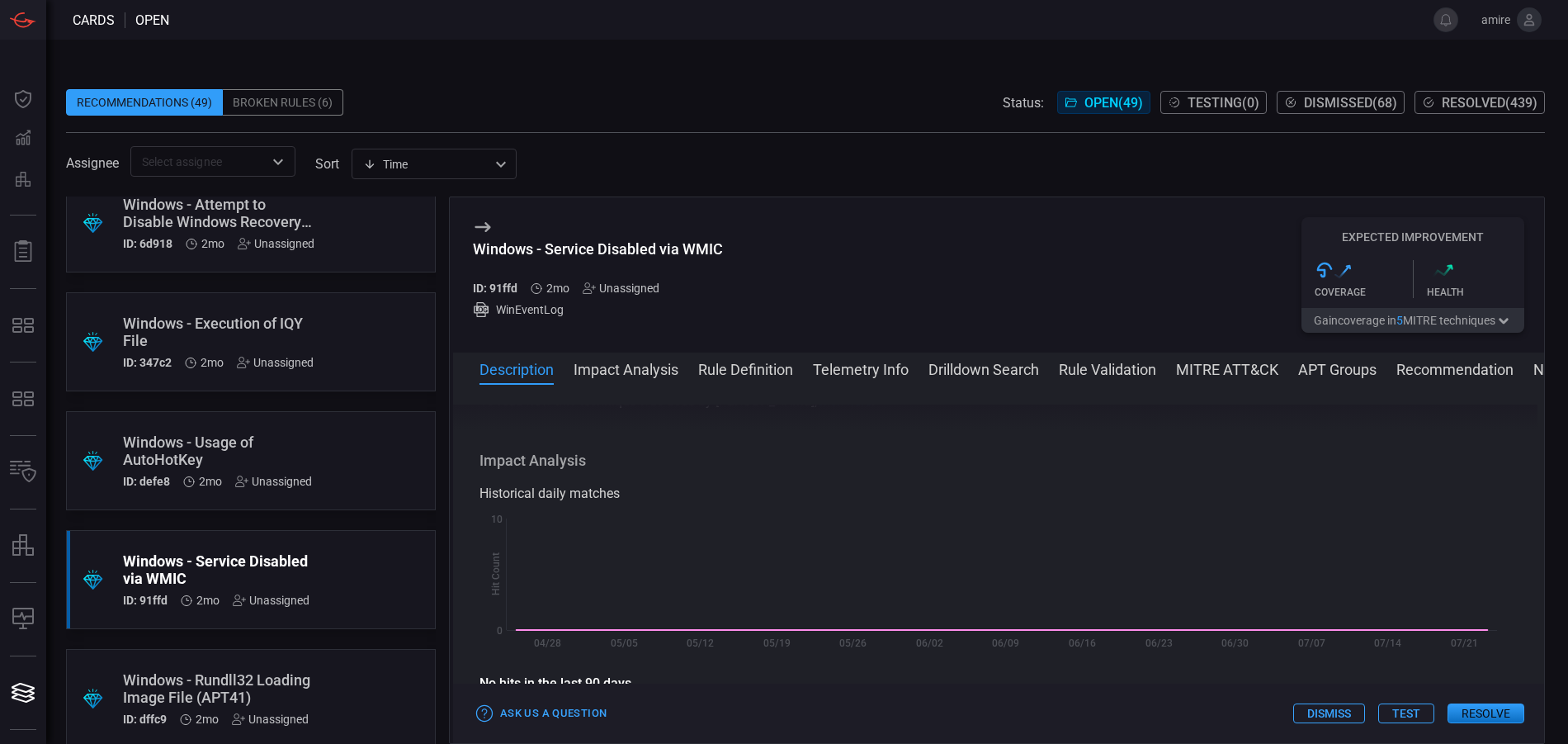
scroll to position [274, 0]
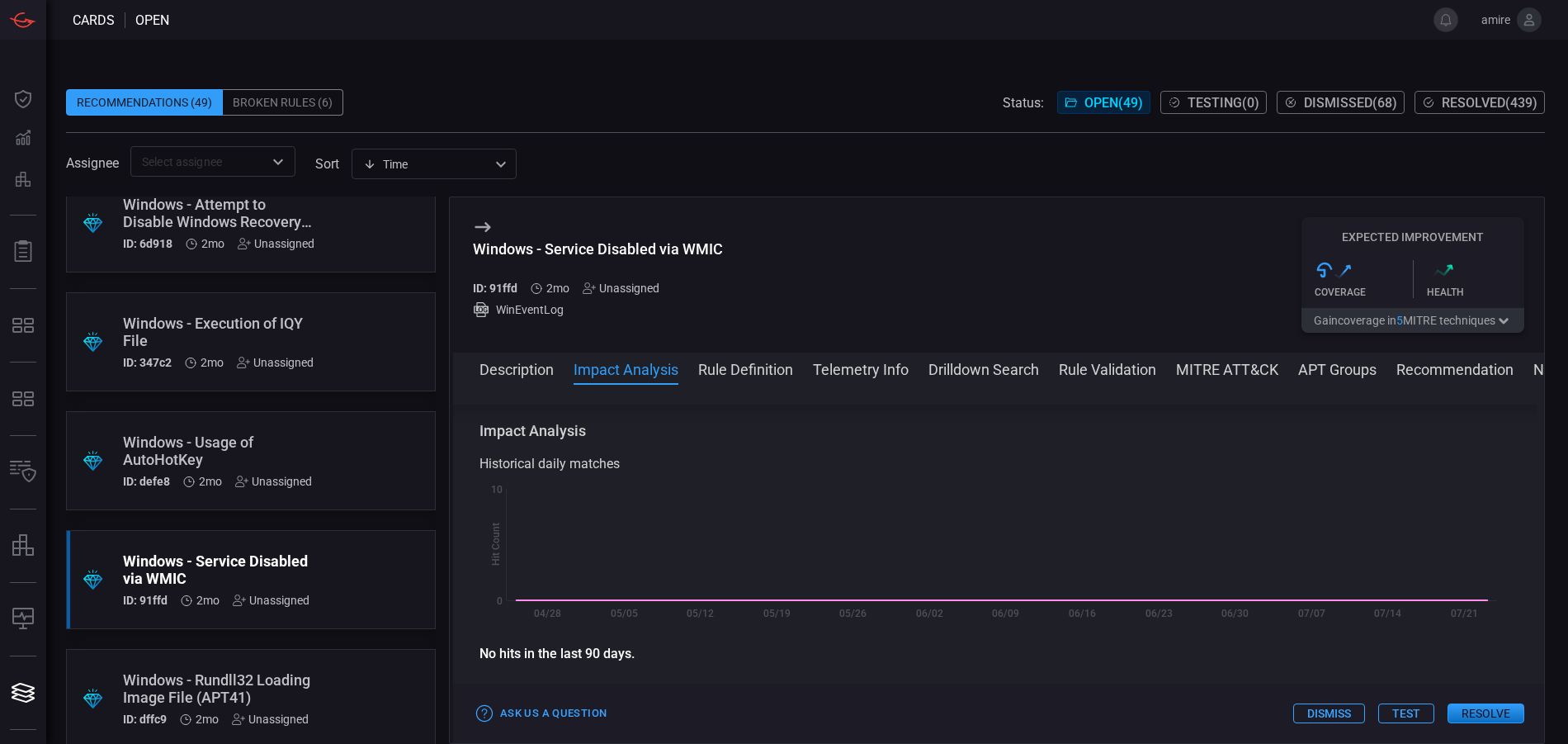
click at [1477, 708] on button "Resolve" at bounding box center [1486, 713] width 77 height 19
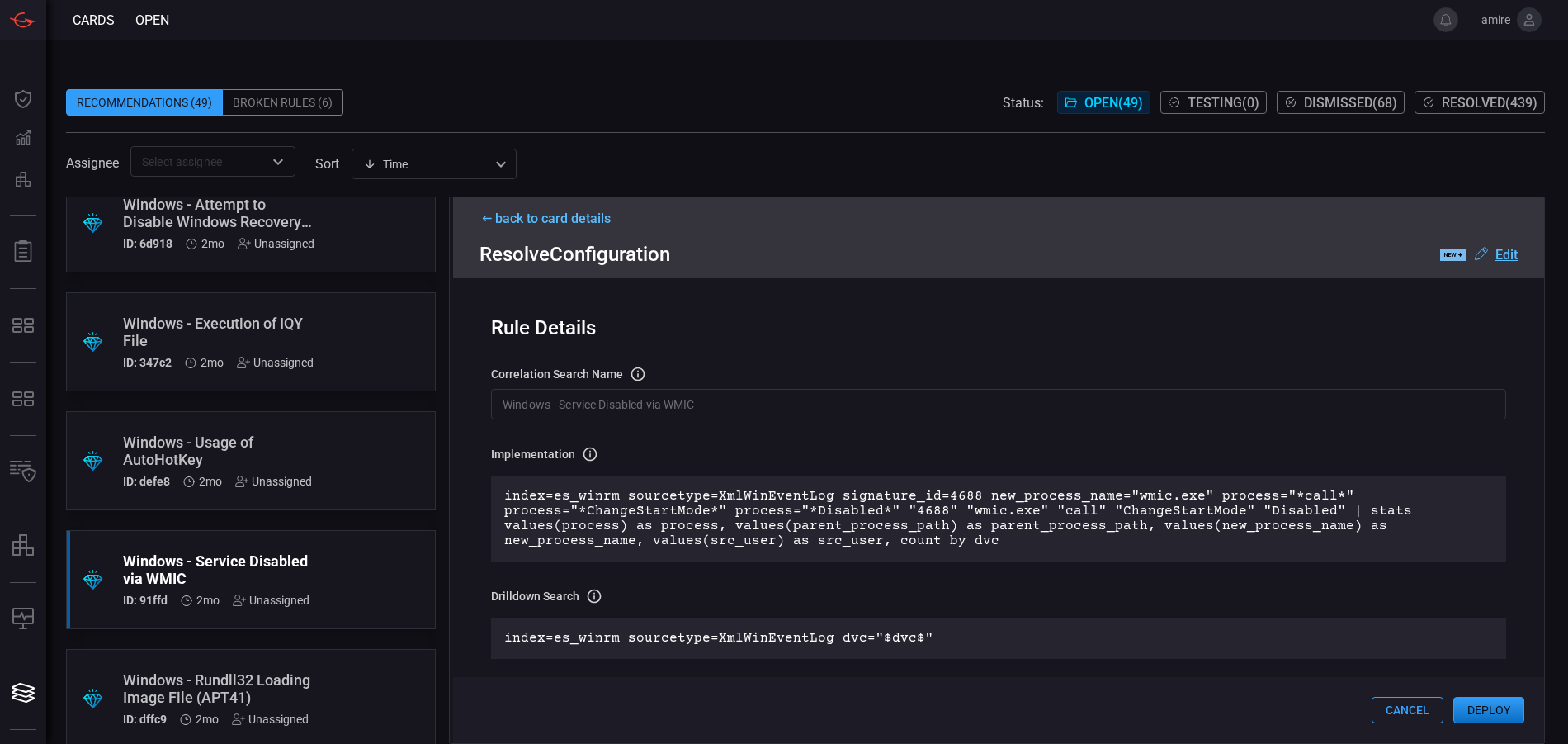
click at [1483, 712] on button "Deploy" at bounding box center [1489, 710] width 71 height 27
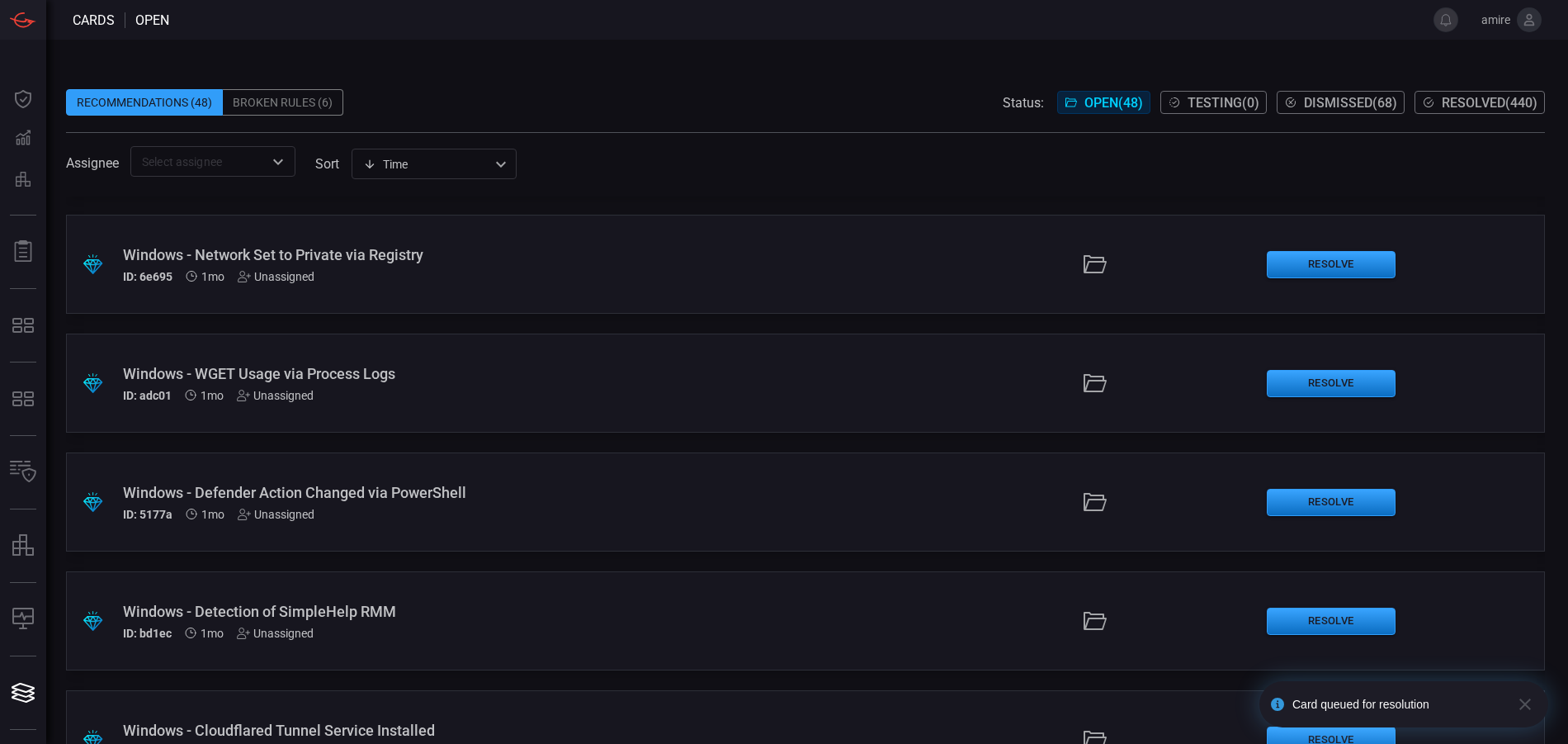
scroll to position [578, 0]
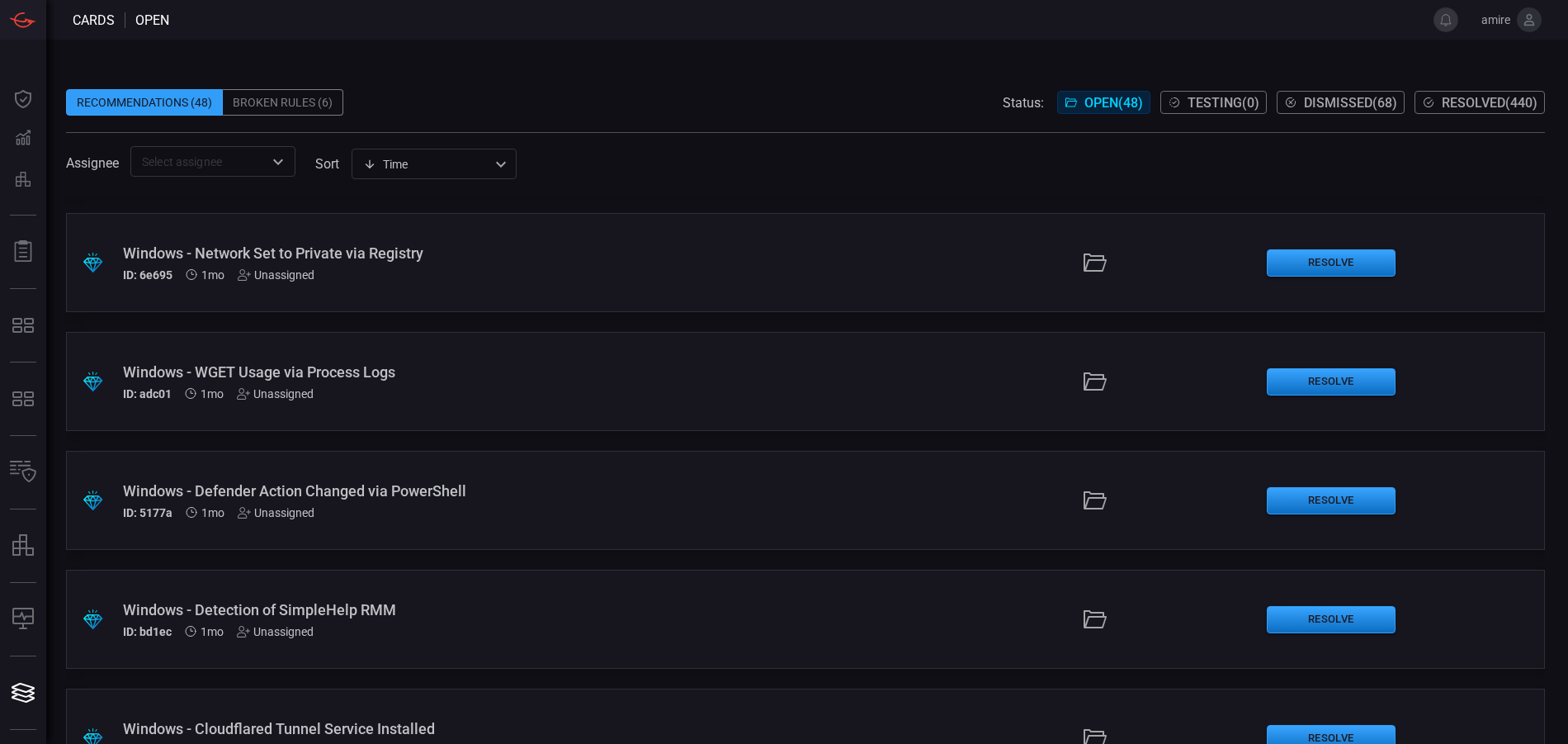
click at [134, 104] on div "Recommendations (48)" at bounding box center [144, 102] width 157 height 27
click at [154, 24] on span "open" at bounding box center [152, 19] width 34 height 16
click at [257, 94] on div "Broken Rules (6)" at bounding box center [283, 102] width 120 height 27
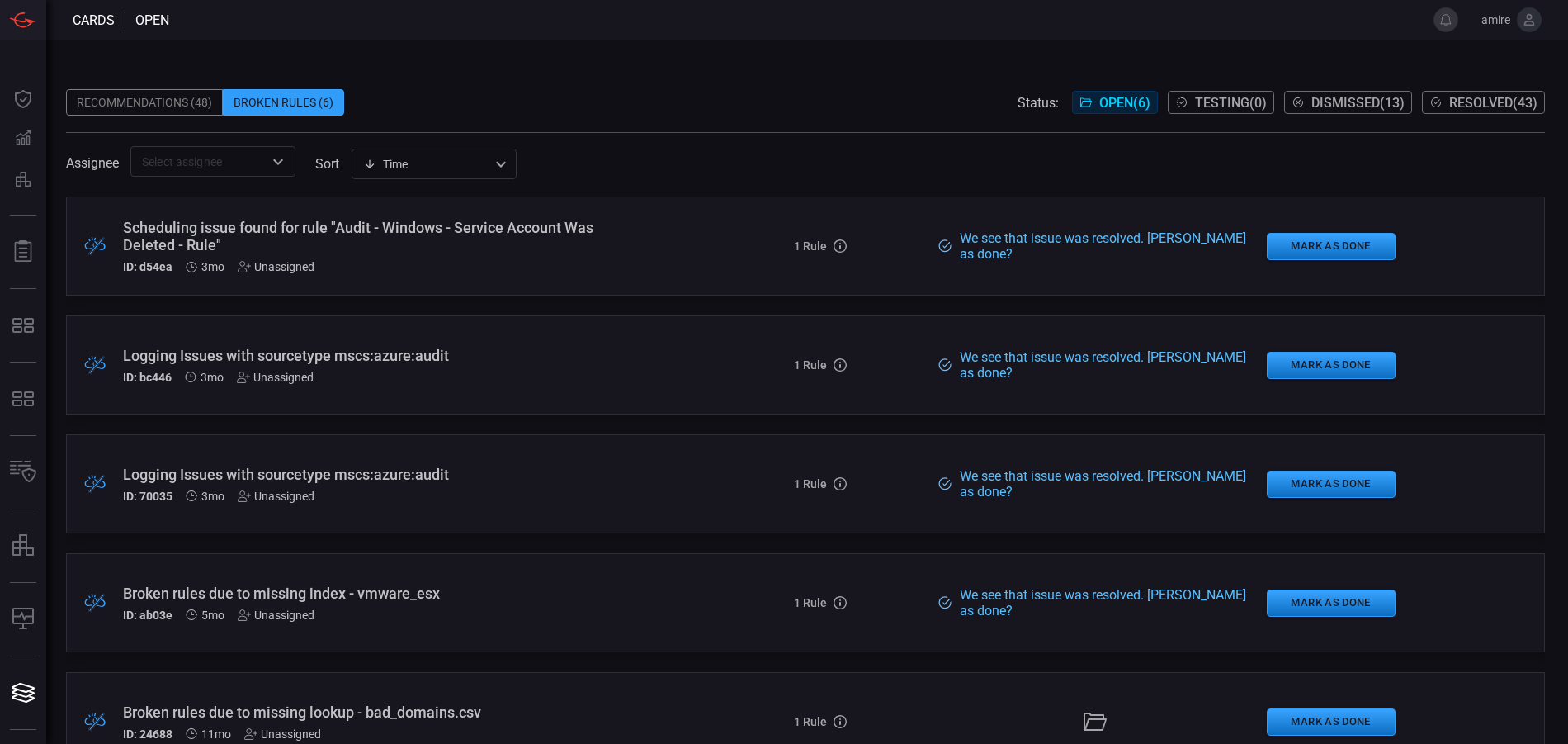
click at [169, 95] on div "Recommendations (48)" at bounding box center [144, 102] width 157 height 27
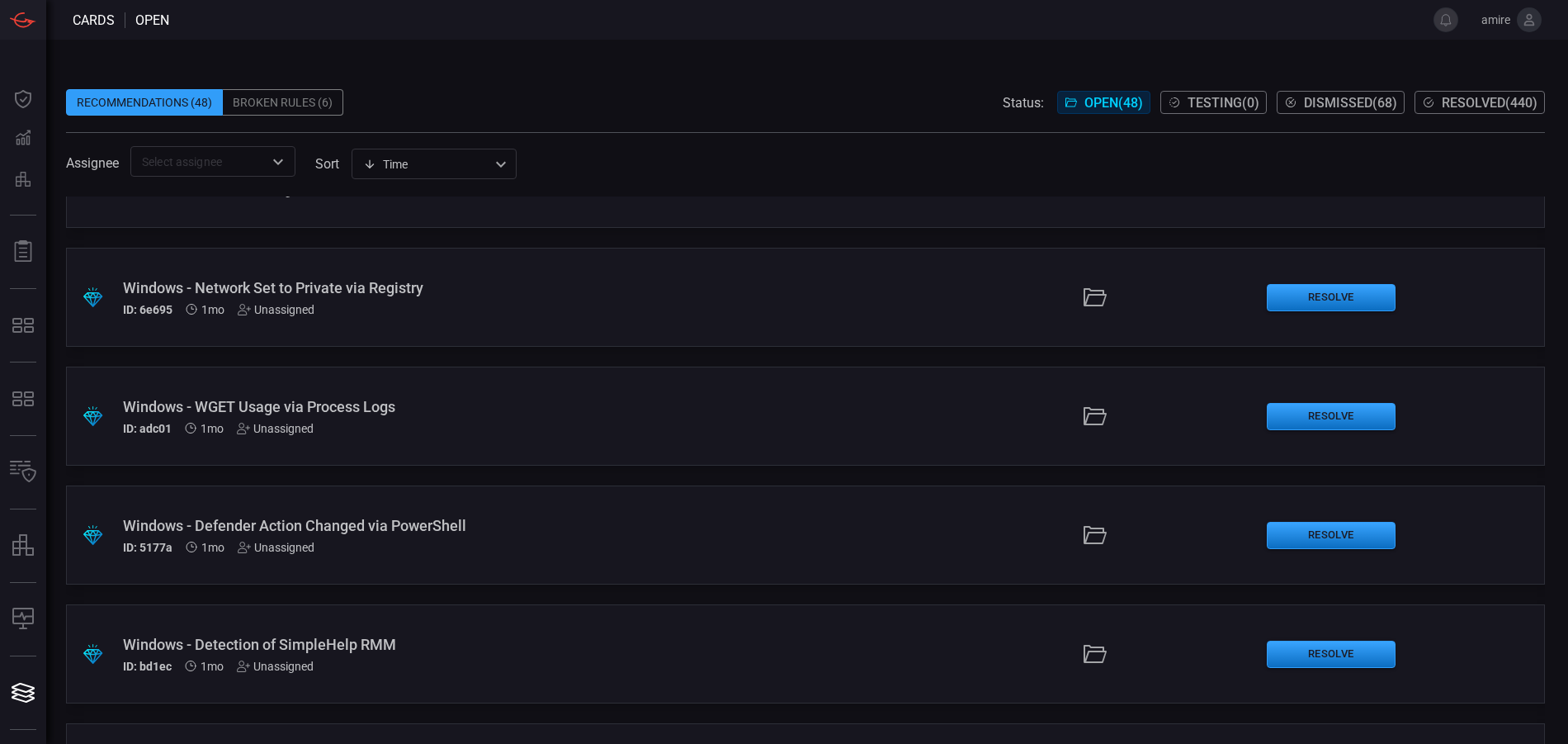
scroll to position [991, 0]
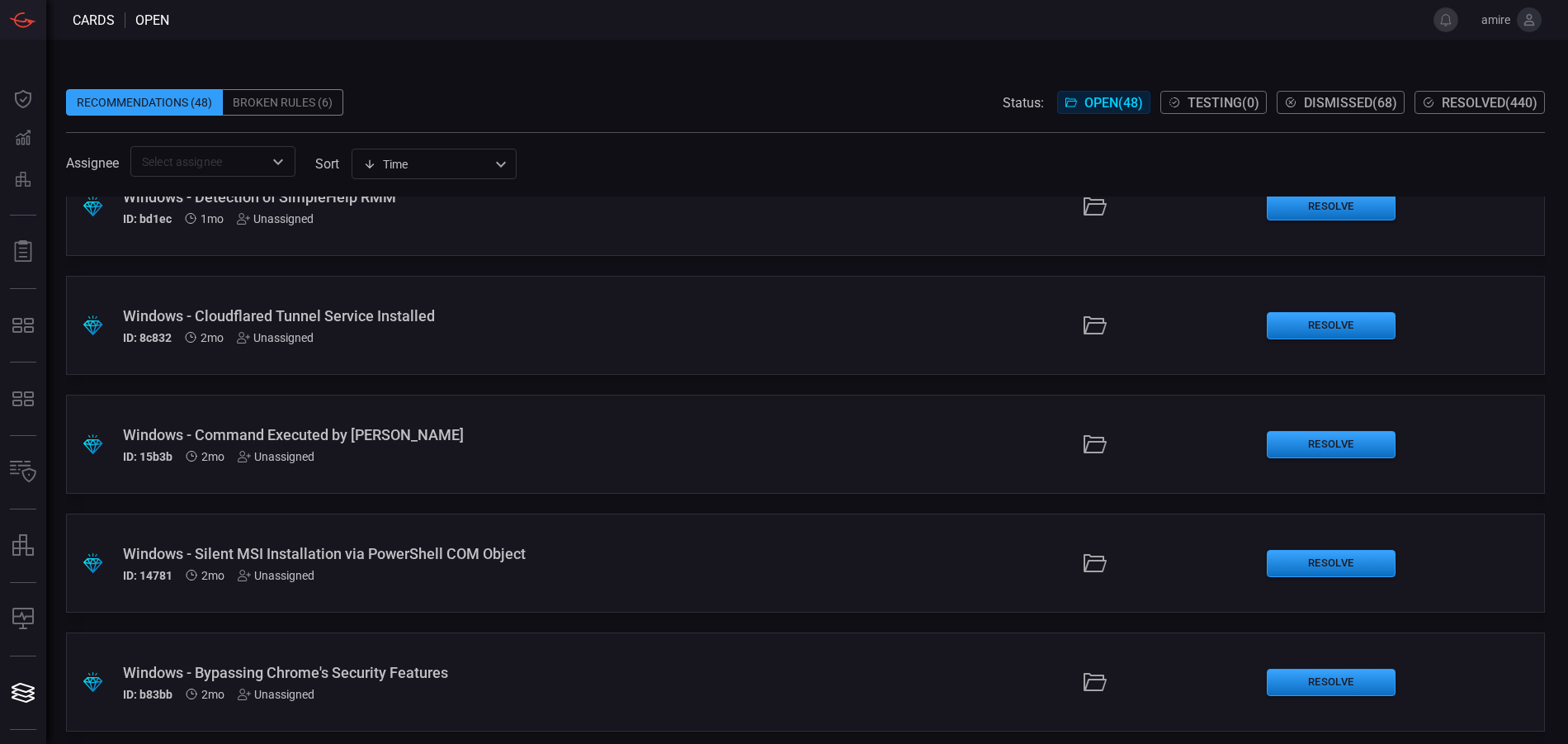
click at [662, 549] on div ".suggested_cards_icon{fill:url(#suggested_cards_icon);} Windows - Silent MSI In…" at bounding box center [805, 563] width 1479 height 99
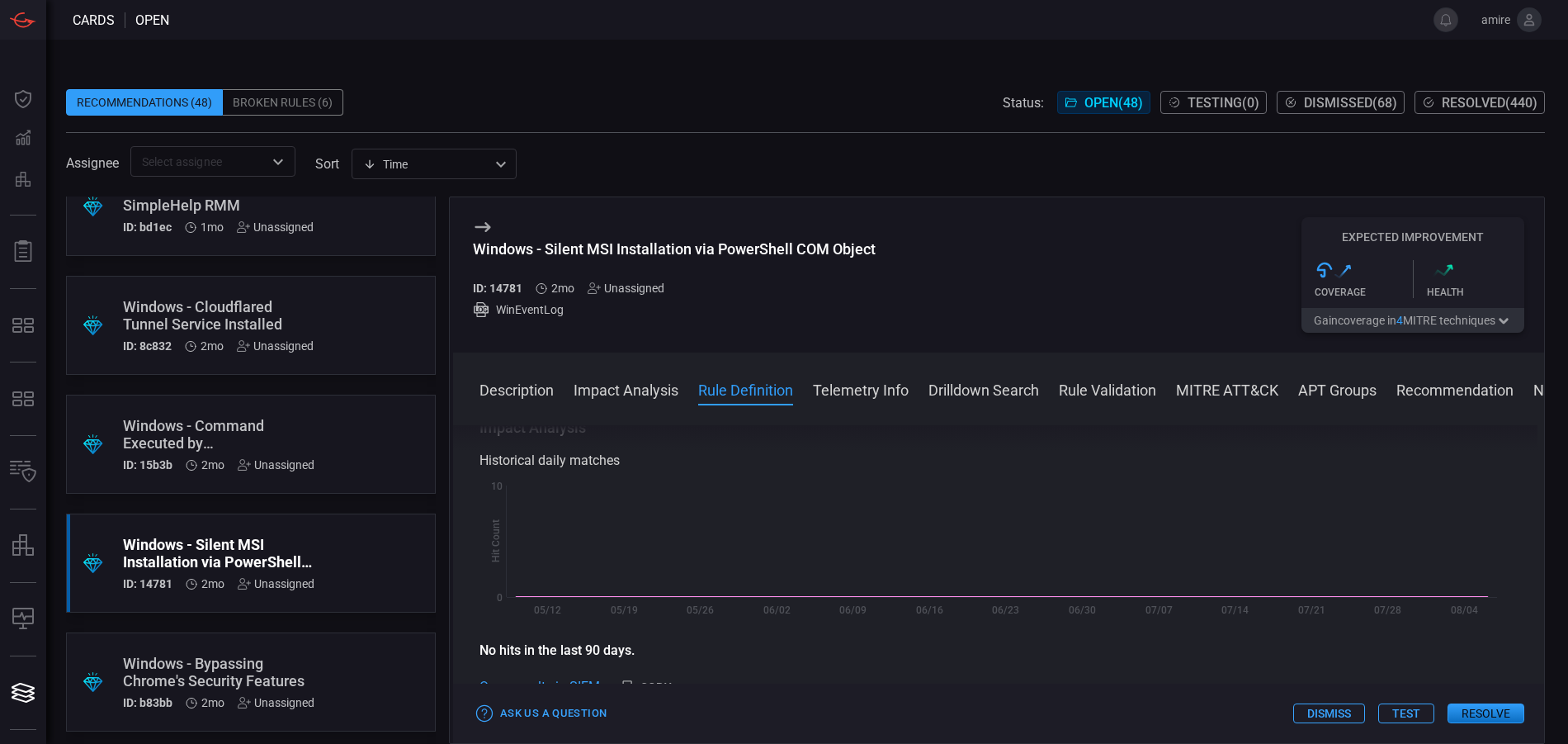
scroll to position [413, 0]
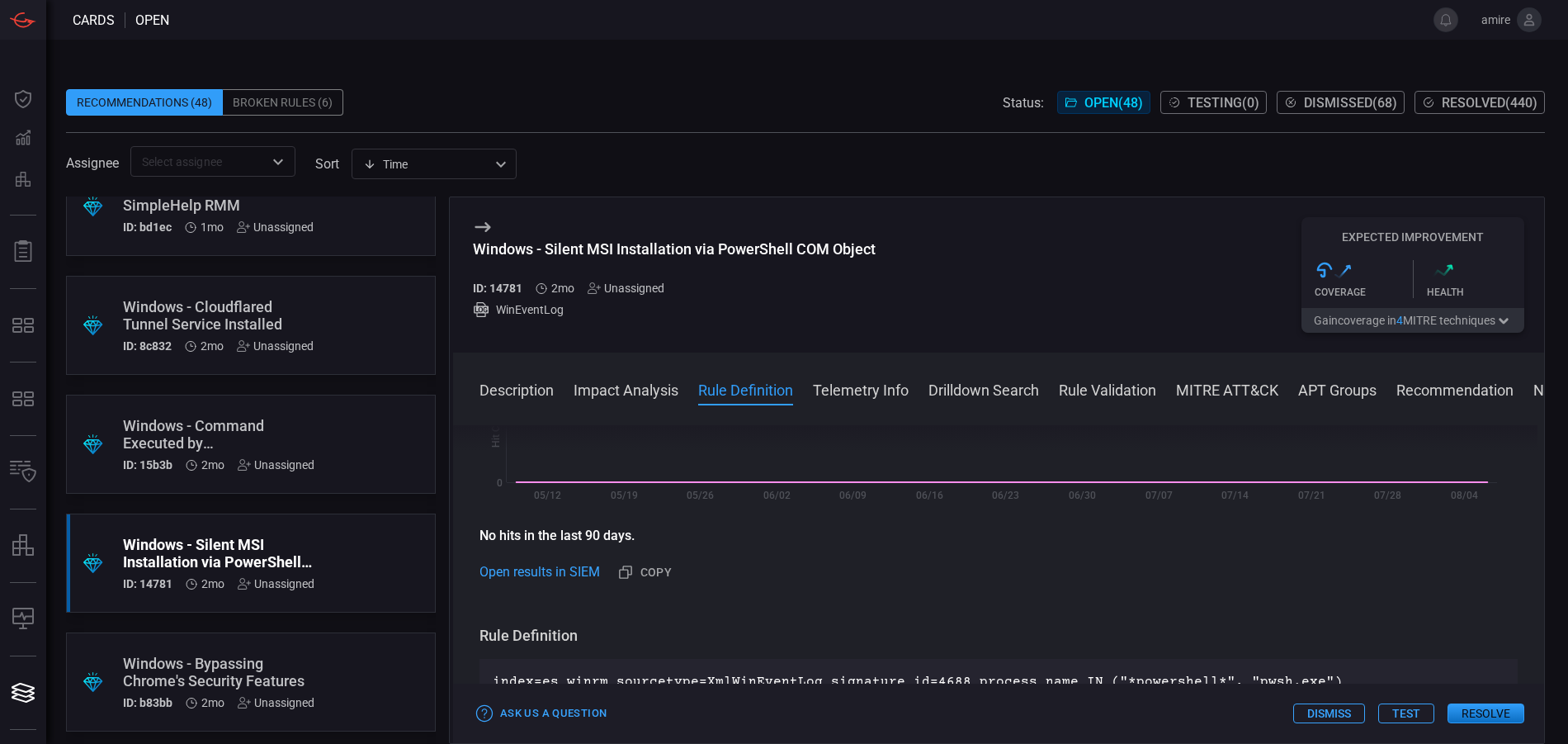
click at [1465, 714] on button "Resolve" at bounding box center [1486, 713] width 77 height 19
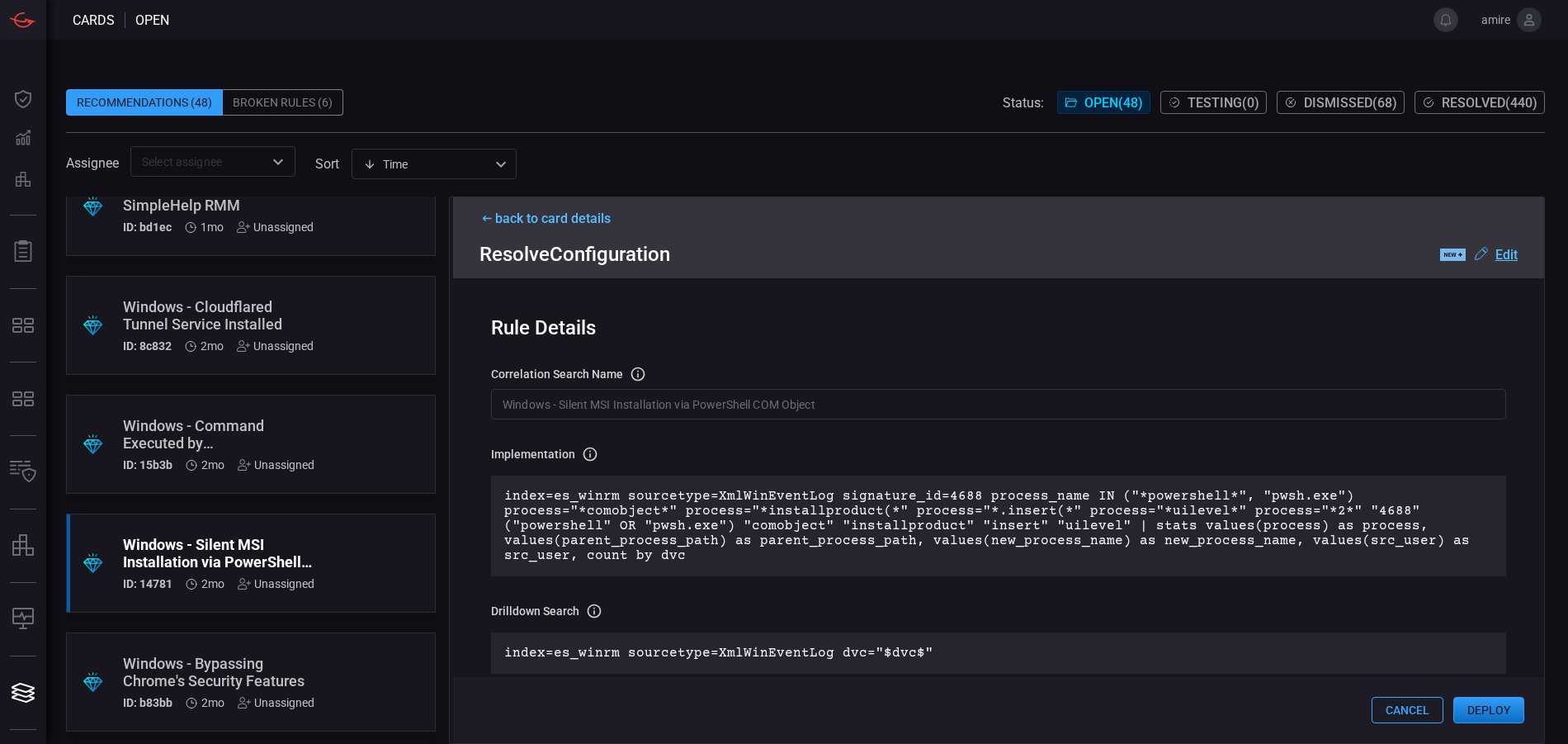
click at [1500, 716] on button "Deploy" at bounding box center [1489, 710] width 71 height 27
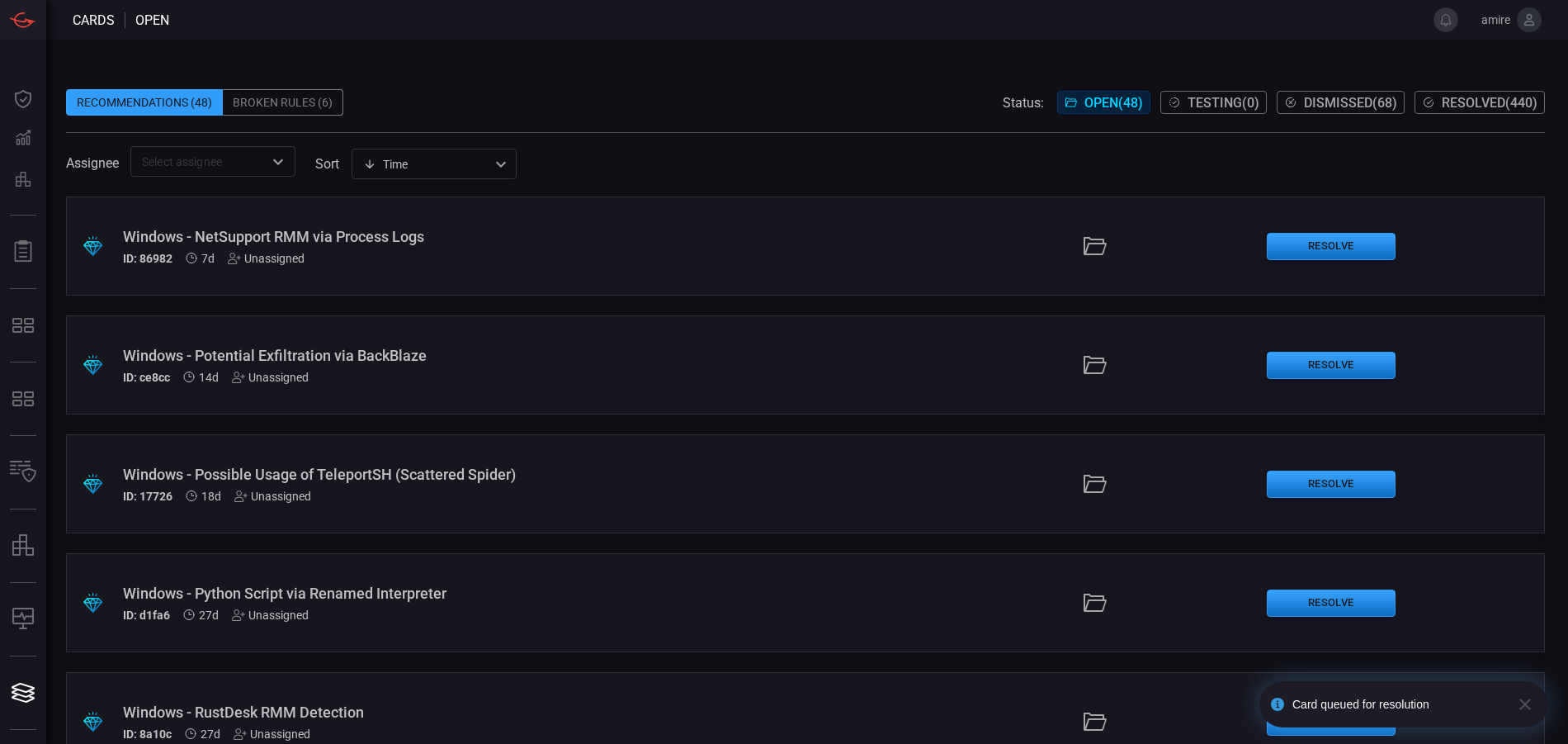
click at [1524, 708] on icon "button" at bounding box center [1525, 703] width 19 height 19
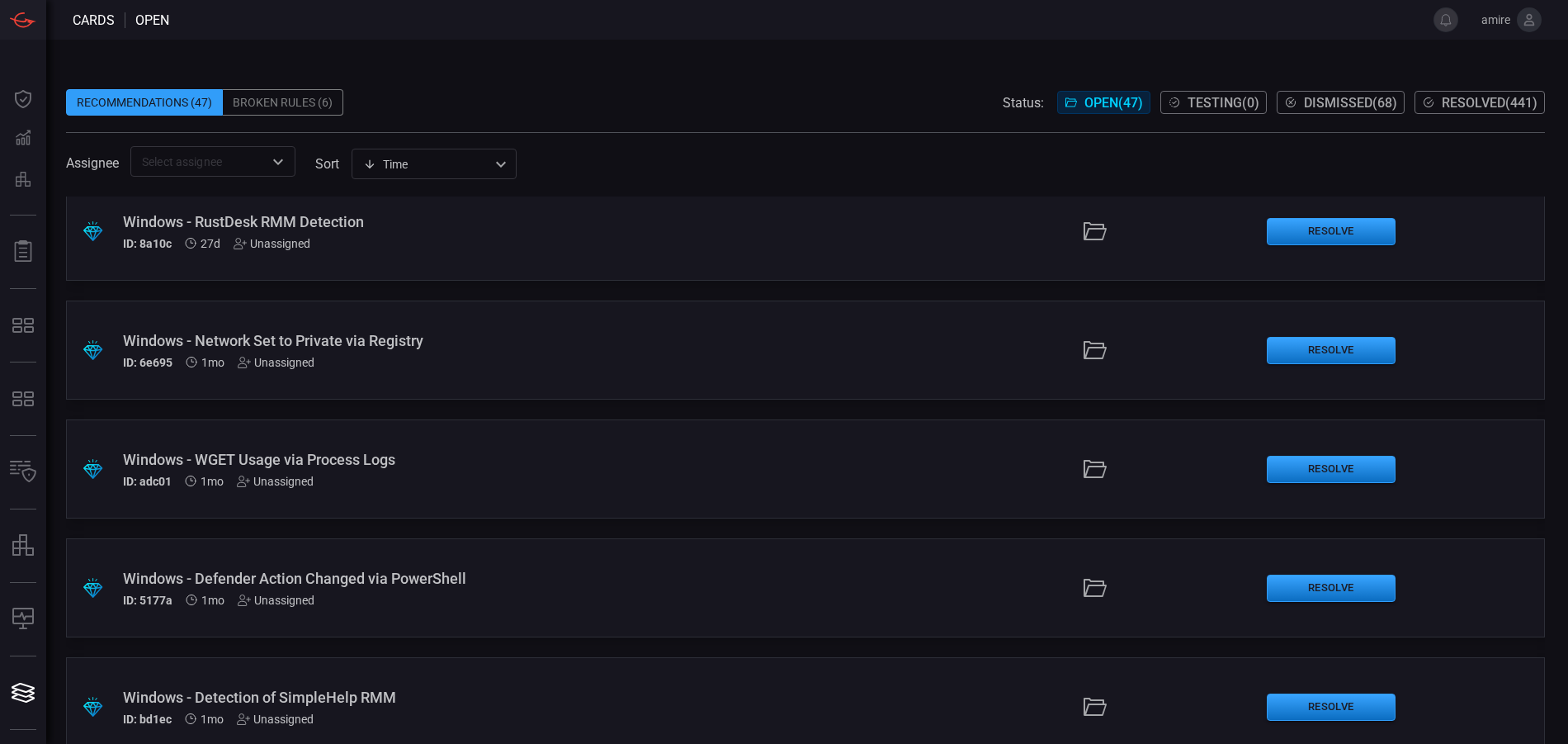
scroll to position [495, 0]
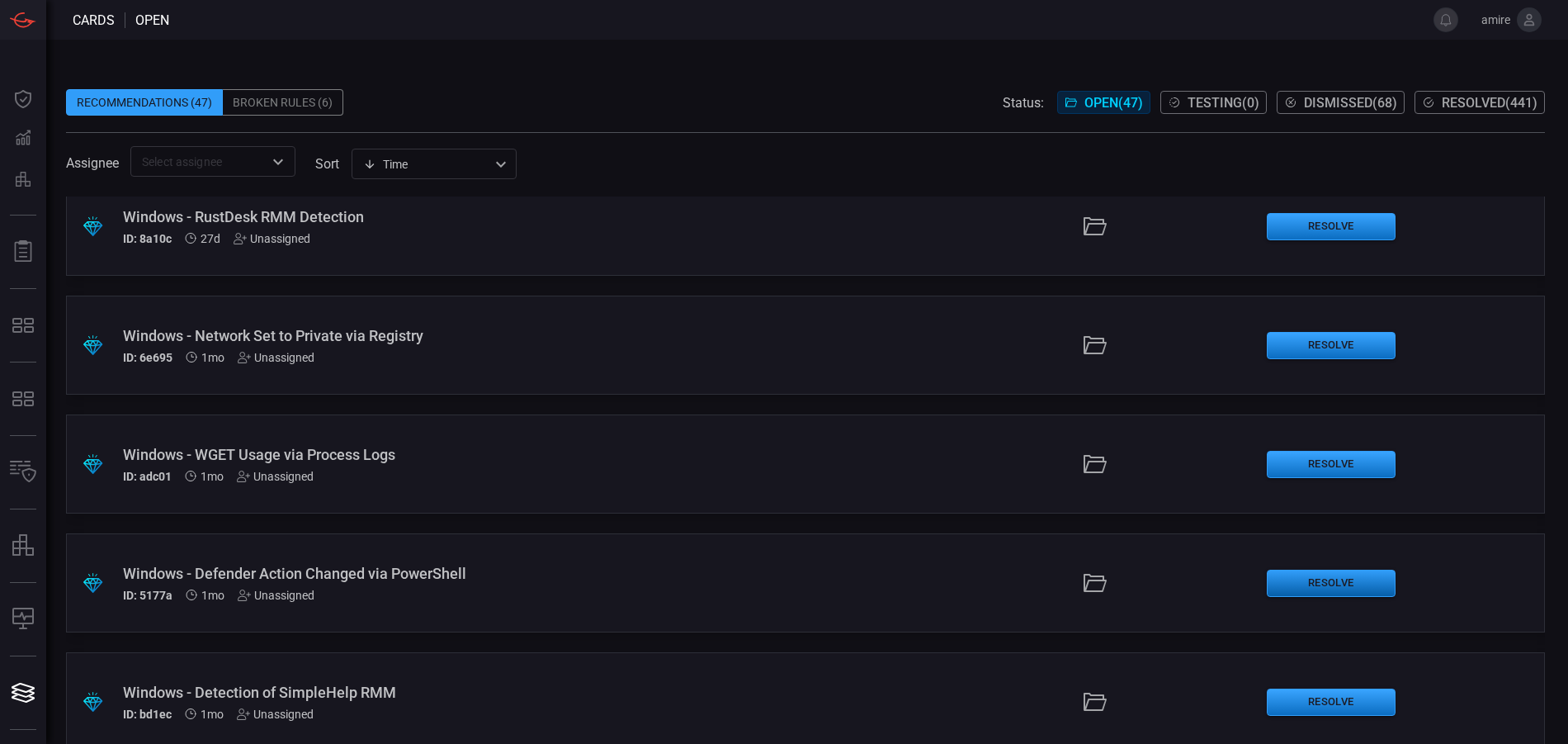
click at [1311, 588] on button "Resolve" at bounding box center [1331, 582] width 128 height 27
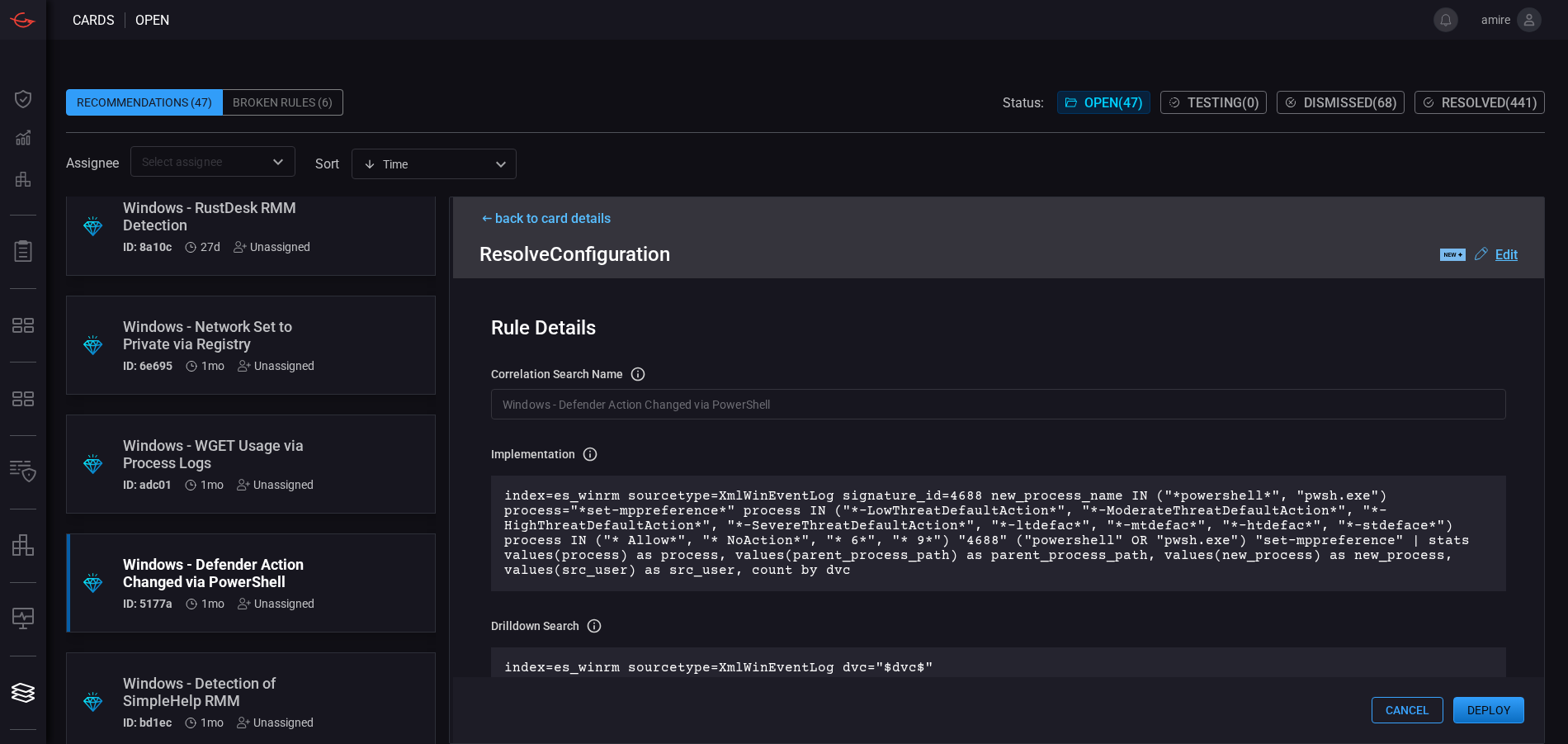
click at [585, 216] on div "back to card details" at bounding box center [999, 218] width 1039 height 16
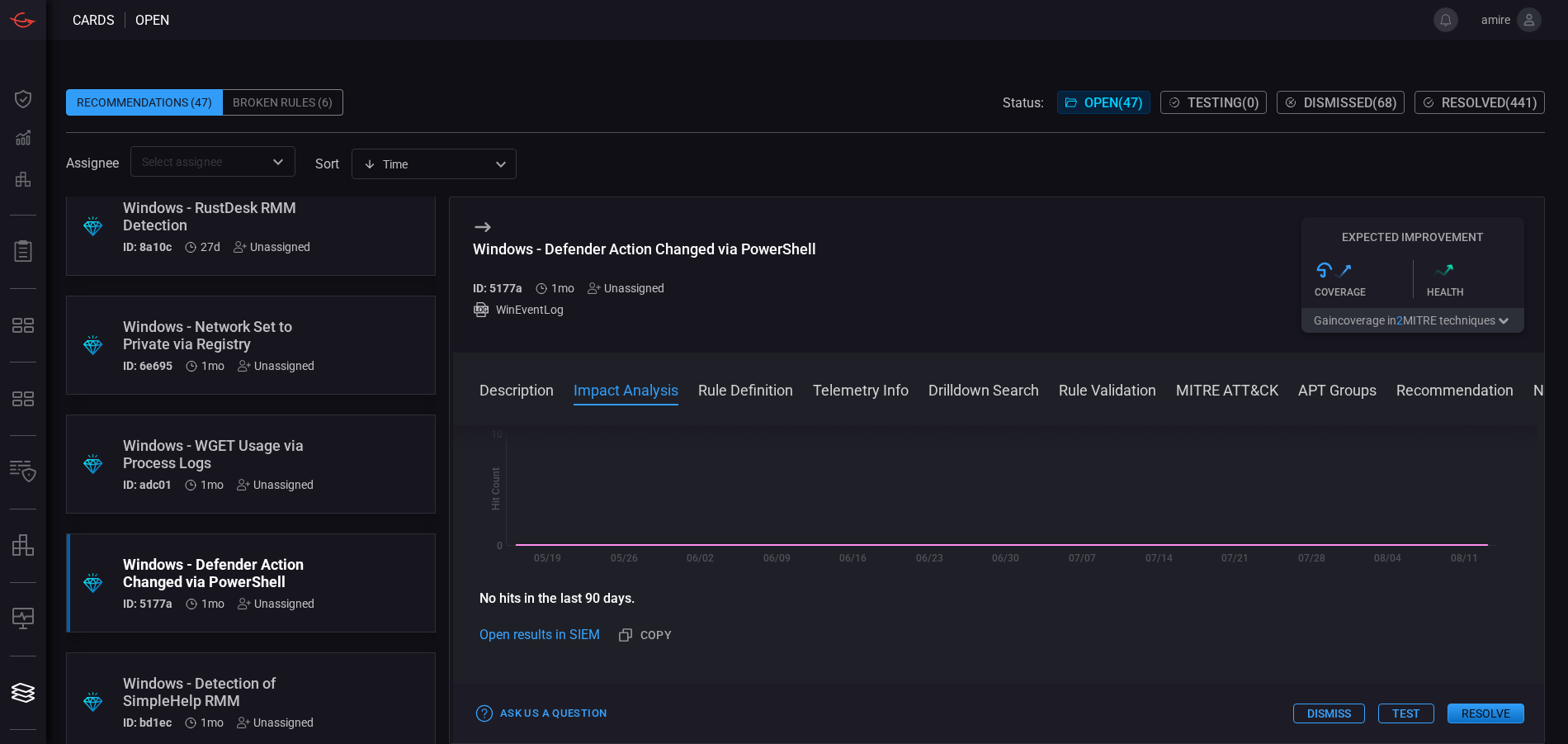
scroll to position [413, 0]
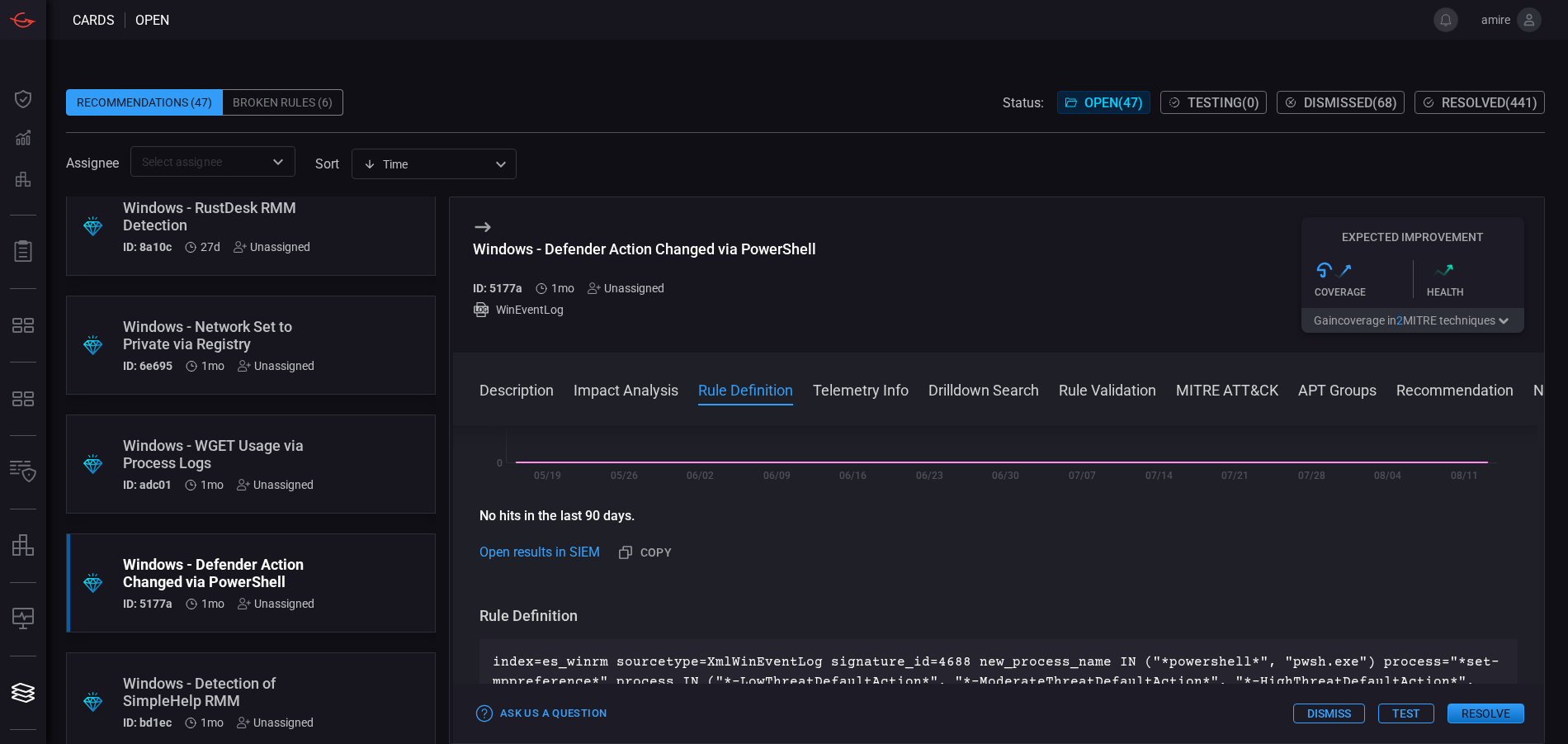
click at [1467, 713] on button "Resolve" at bounding box center [1486, 713] width 77 height 19
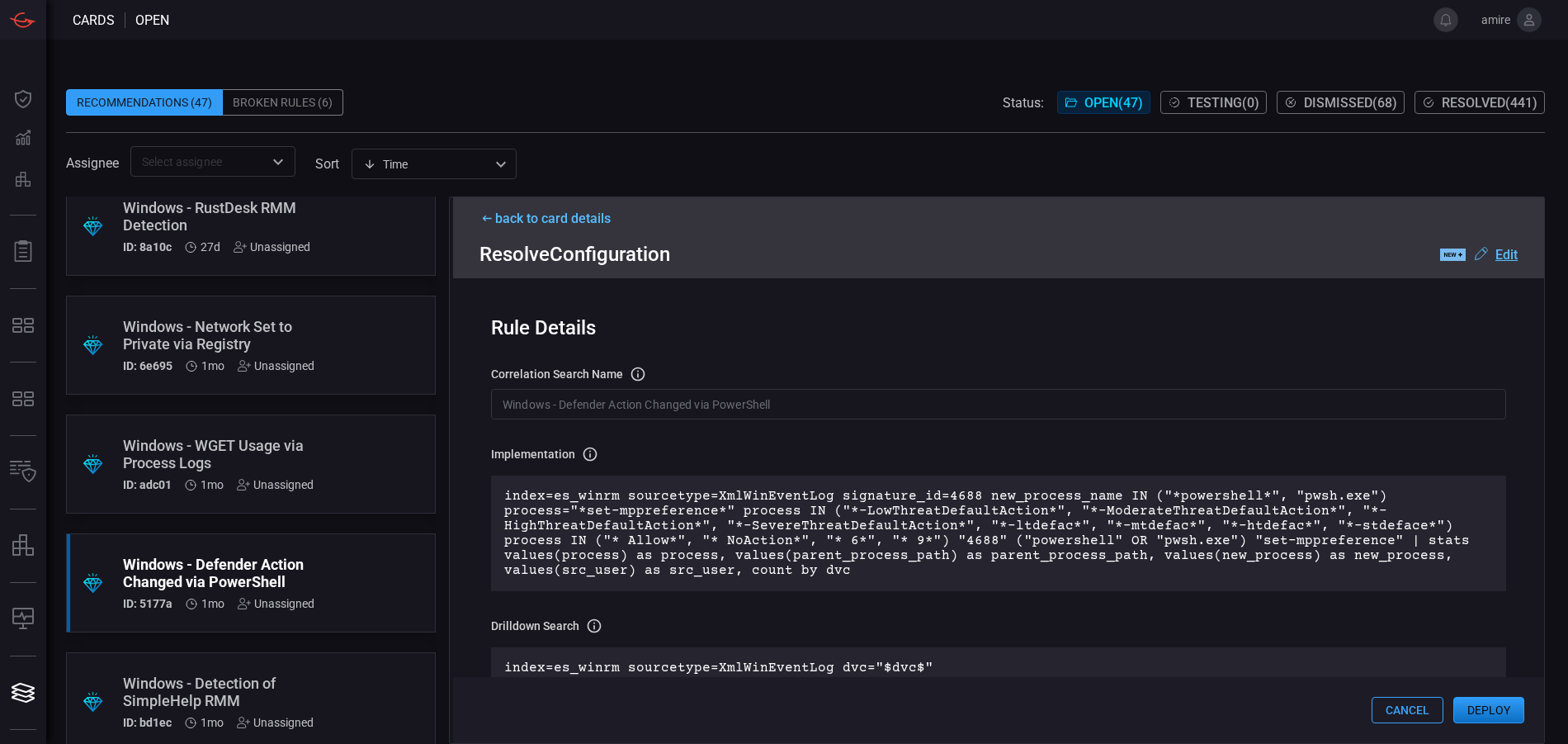
click at [1464, 706] on button "Deploy" at bounding box center [1489, 710] width 71 height 27
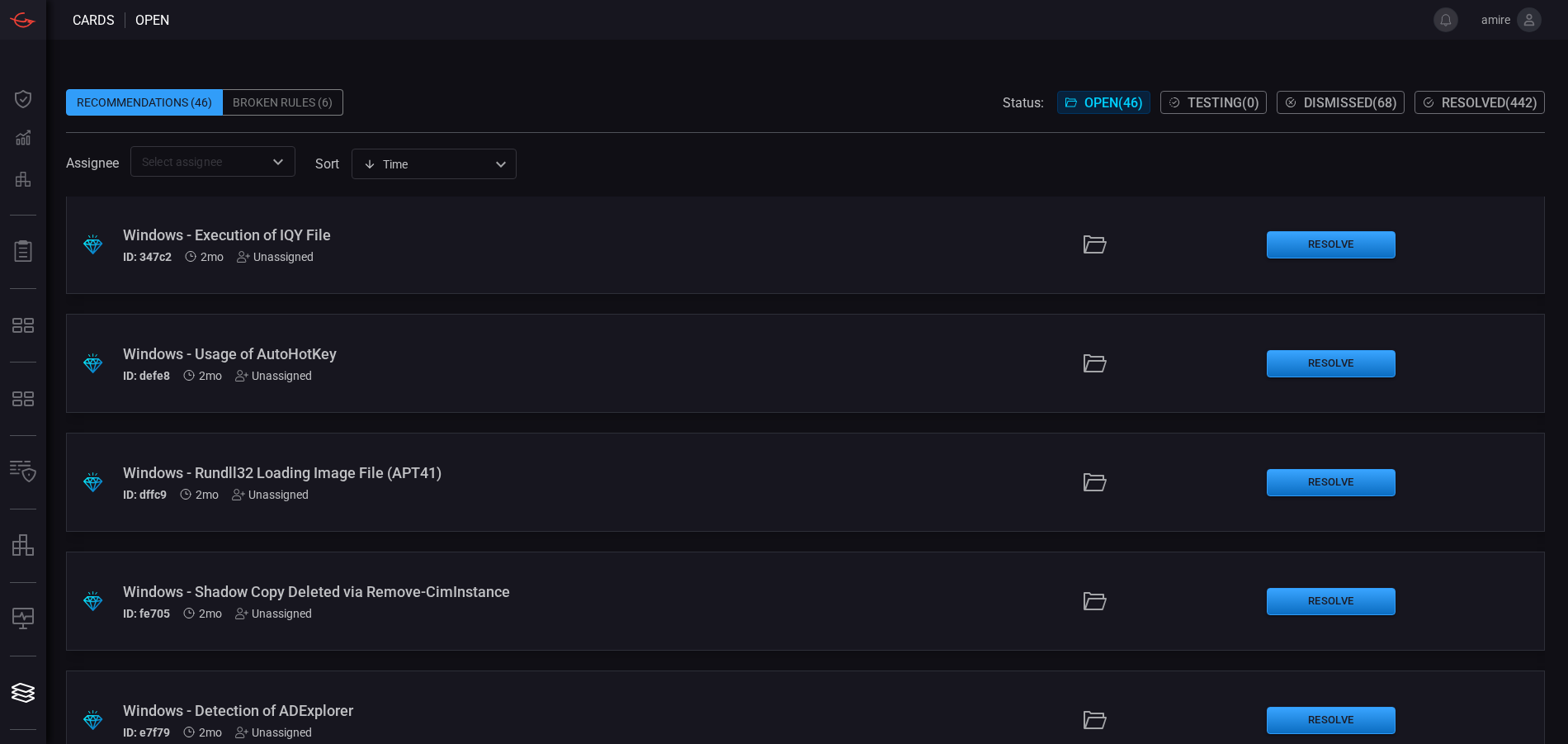
scroll to position [1486, 0]
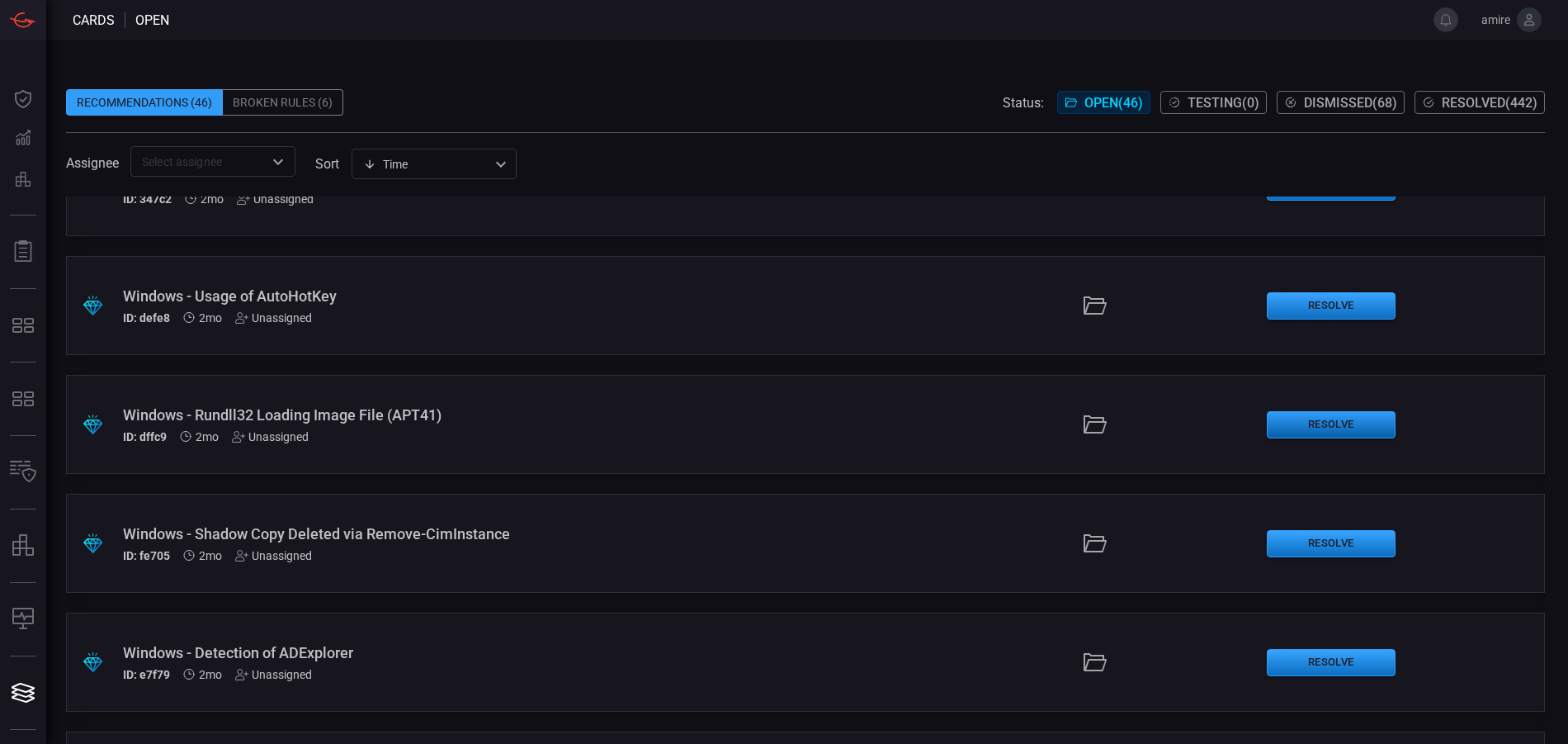
click at [1329, 432] on button "Resolve" at bounding box center [1331, 424] width 128 height 27
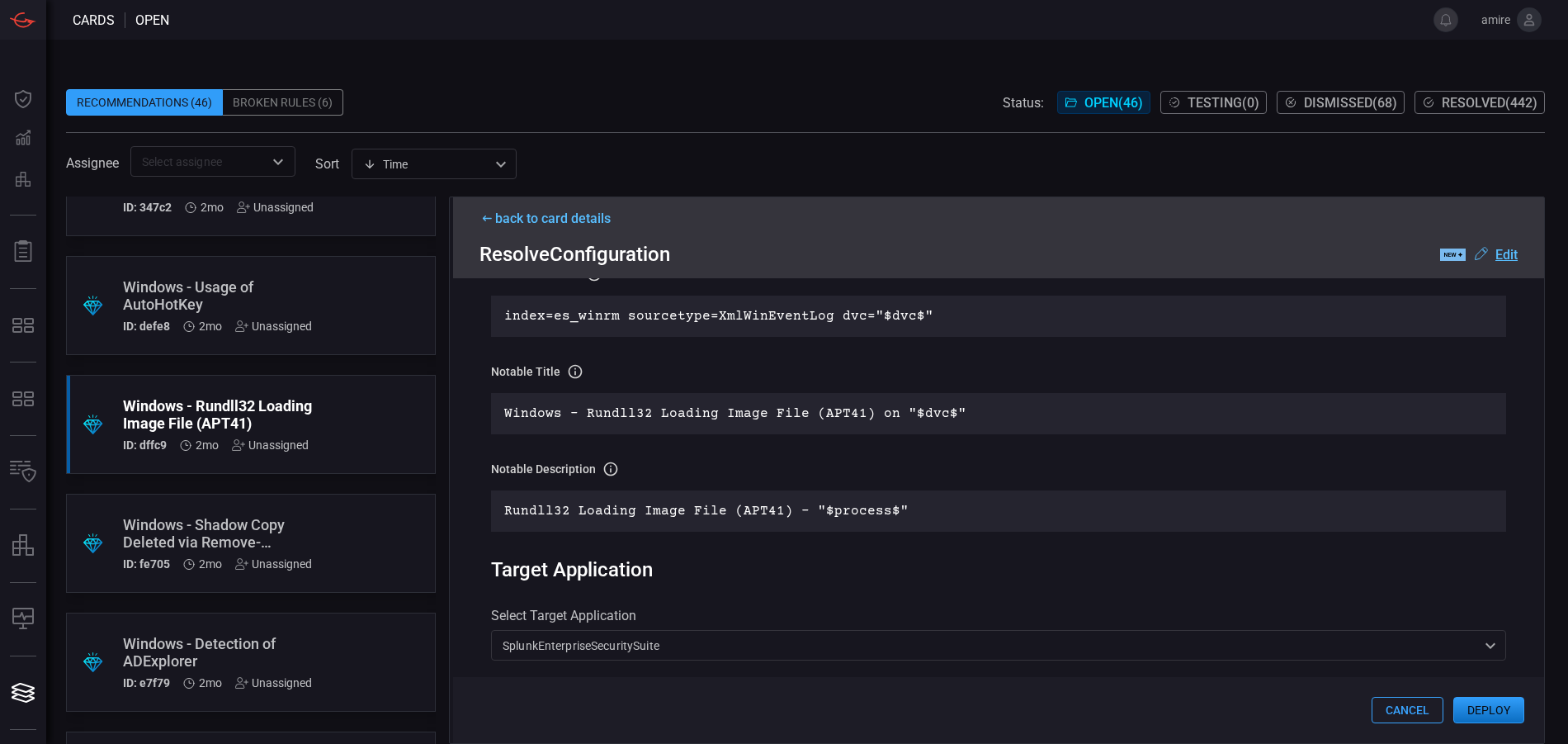
scroll to position [97, 0]
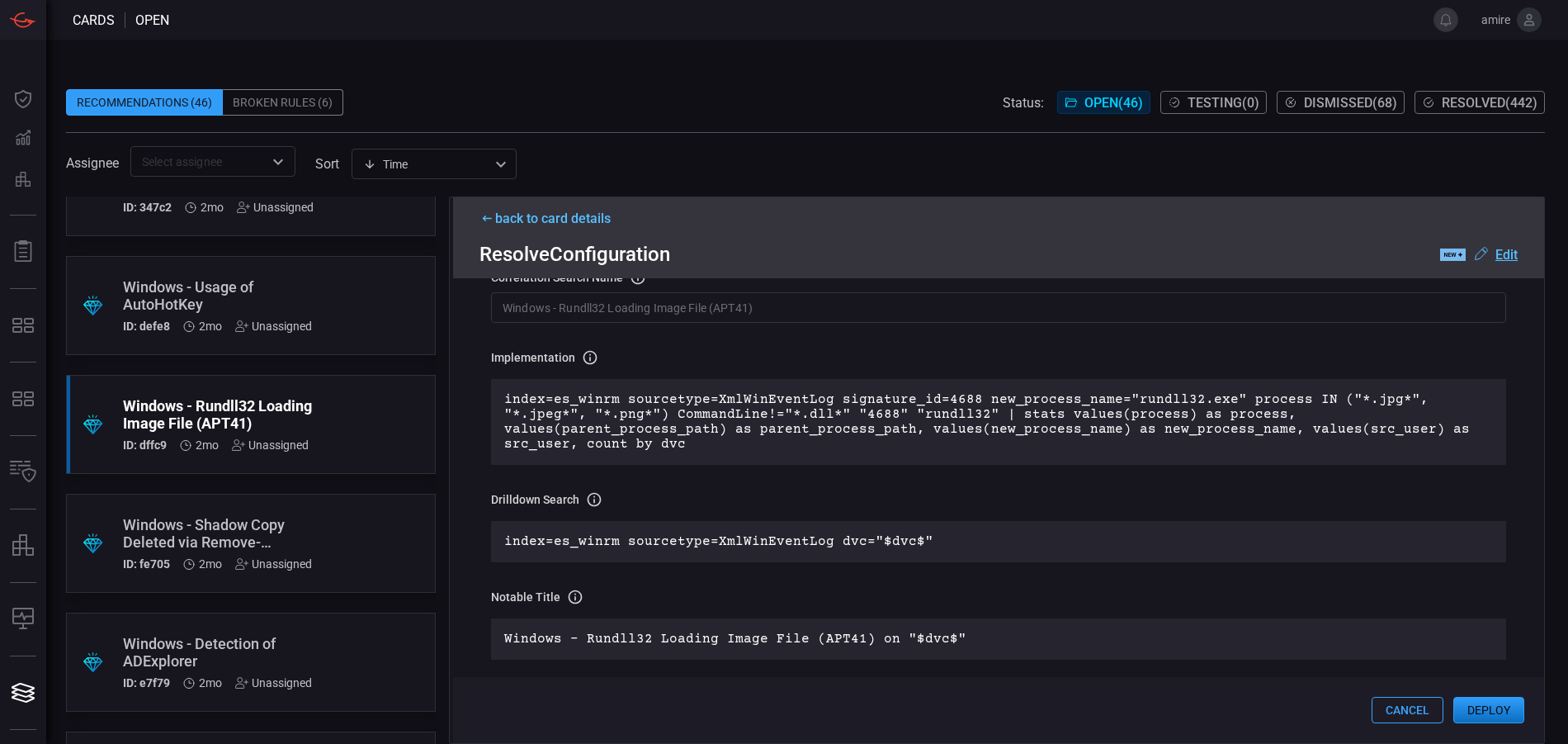
click at [593, 209] on div "back to card details Resolve Configuration .label-new-label-new-cls-1 { fill: #…" at bounding box center [998, 238] width 1091 height 81
click at [590, 218] on div "back to card details" at bounding box center [999, 218] width 1039 height 16
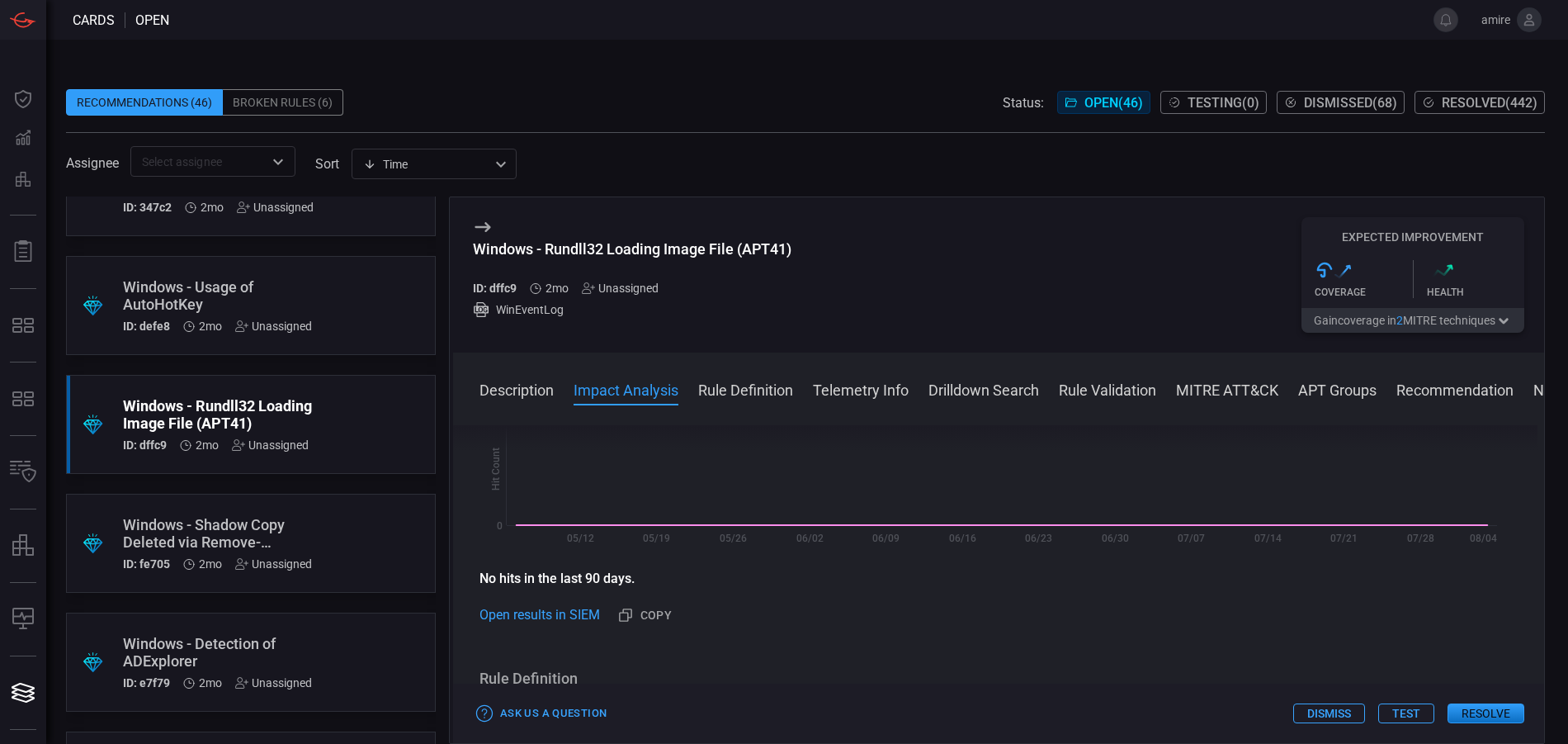
scroll to position [0, 0]
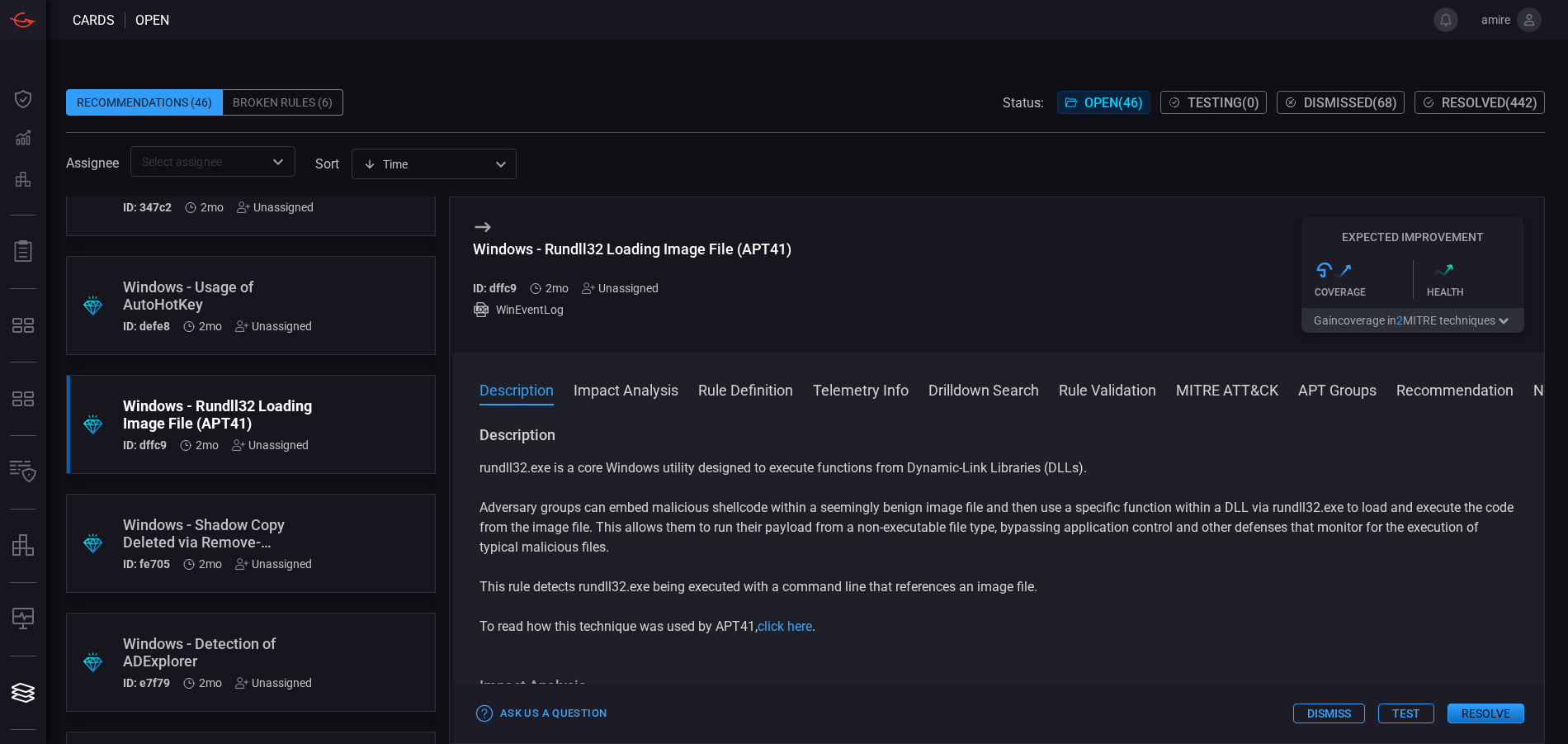
click at [1475, 714] on button "Resolve" at bounding box center [1486, 713] width 77 height 19
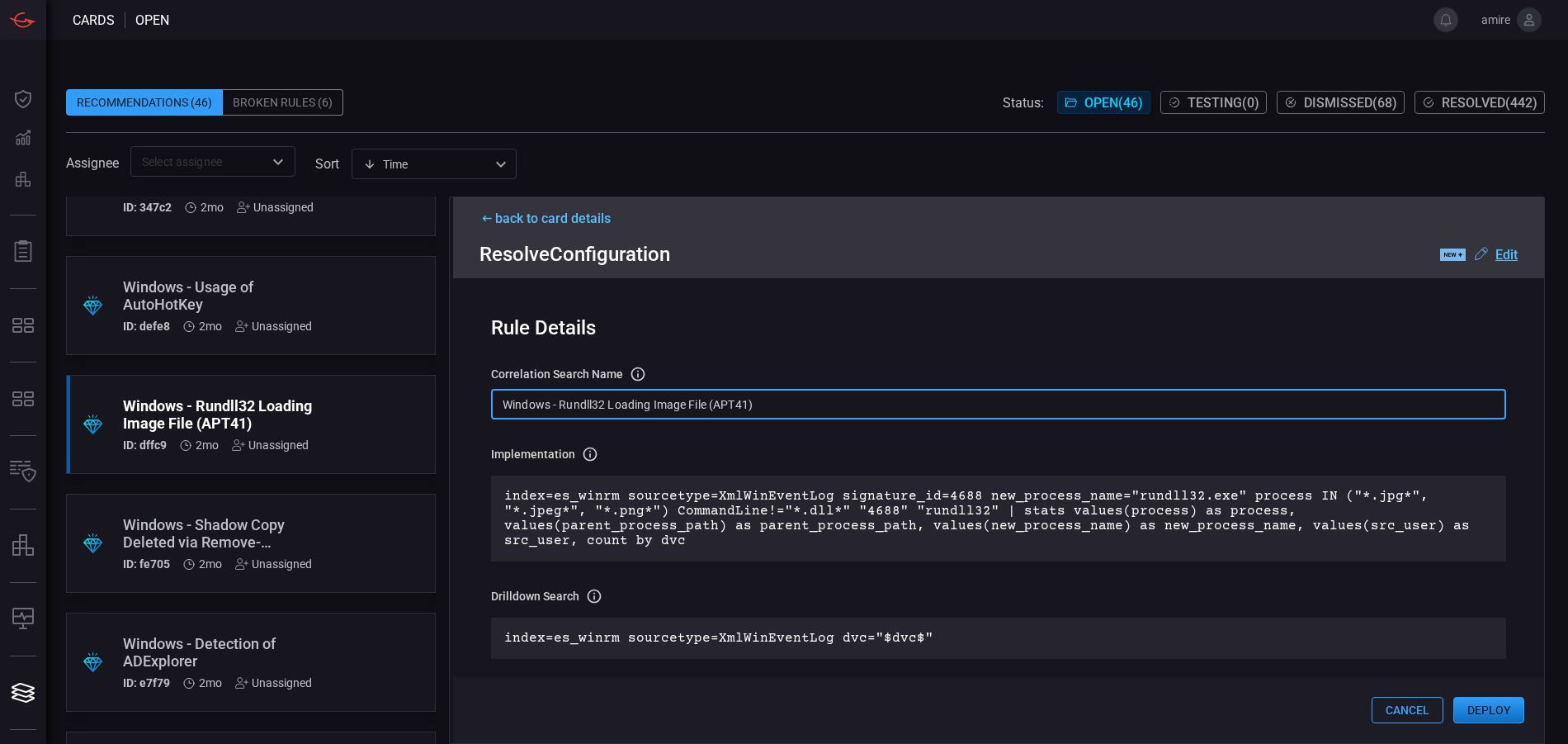
drag, startPoint x: 708, startPoint y: 401, endPoint x: 871, endPoint y: 428, distance: 165.2
click at [870, 429] on div "Rule Details correlation search Name Name of the correlation search that will b…" at bounding box center [998, 510] width 1091 height 465
type input "Windows - Rundll32 Loading Image File"
click at [1489, 706] on button "Deploy" at bounding box center [1489, 710] width 71 height 27
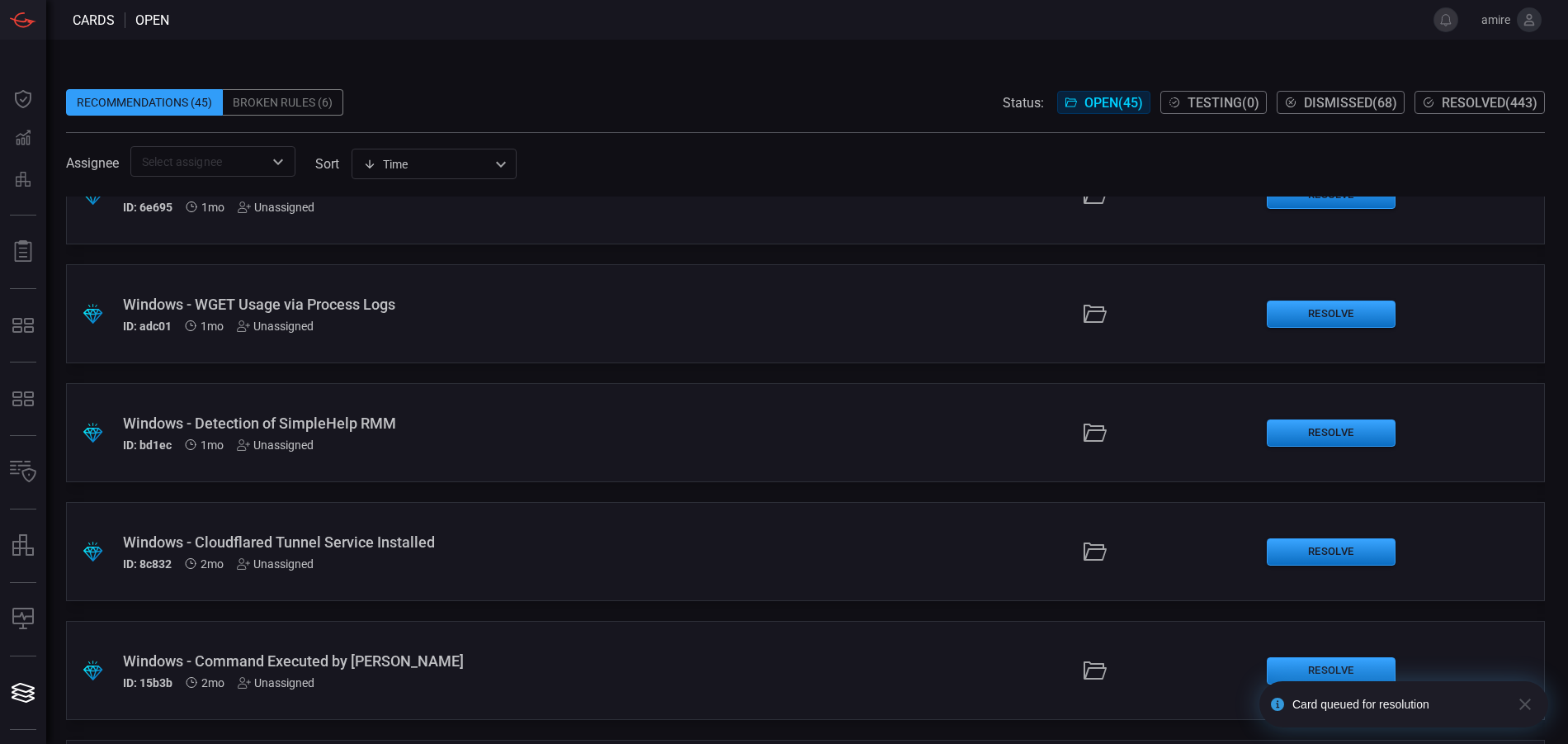
scroll to position [661, 0]
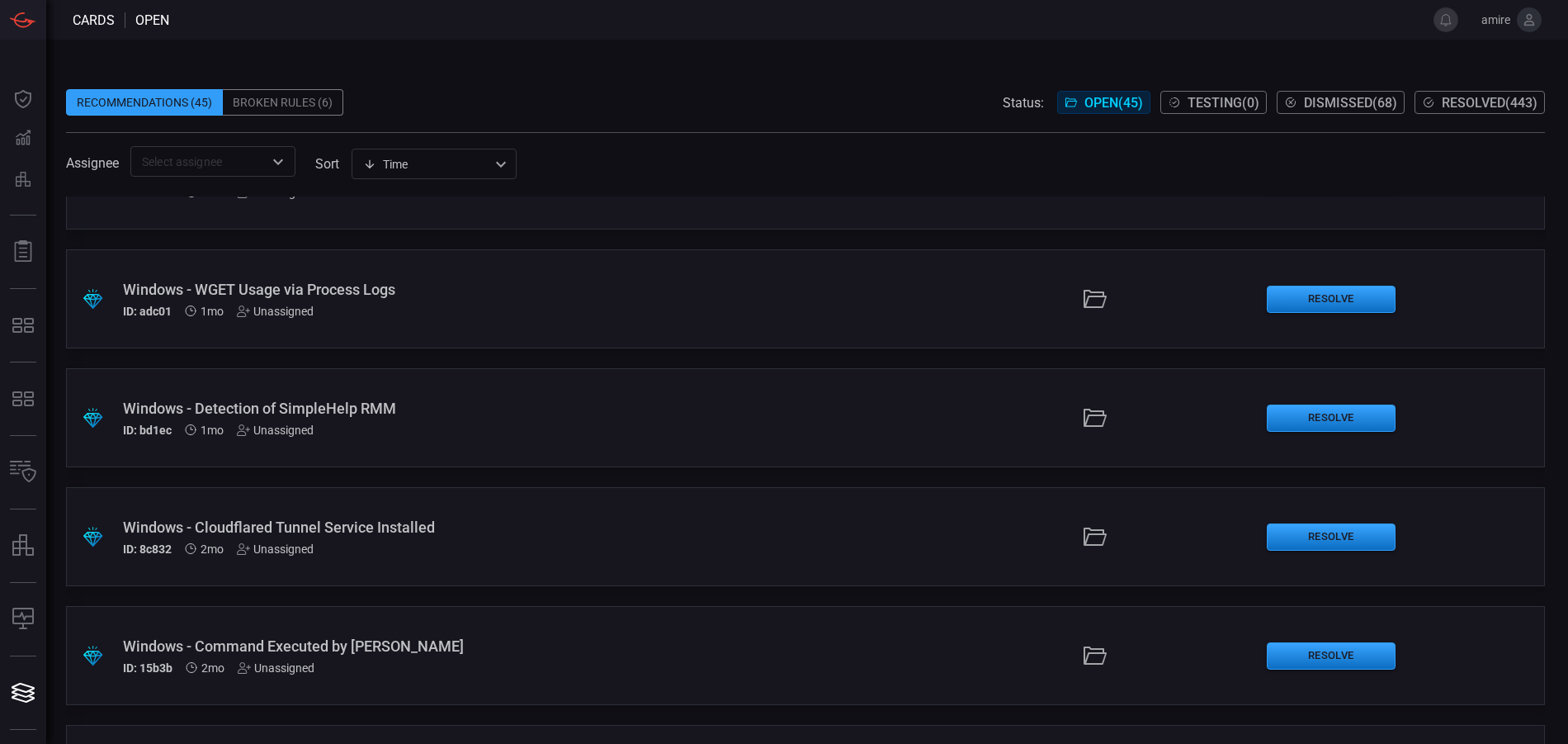
click at [206, 100] on div "Recommendations (45)" at bounding box center [144, 102] width 157 height 27
